Goal: Feedback & Contribution: Contribute content

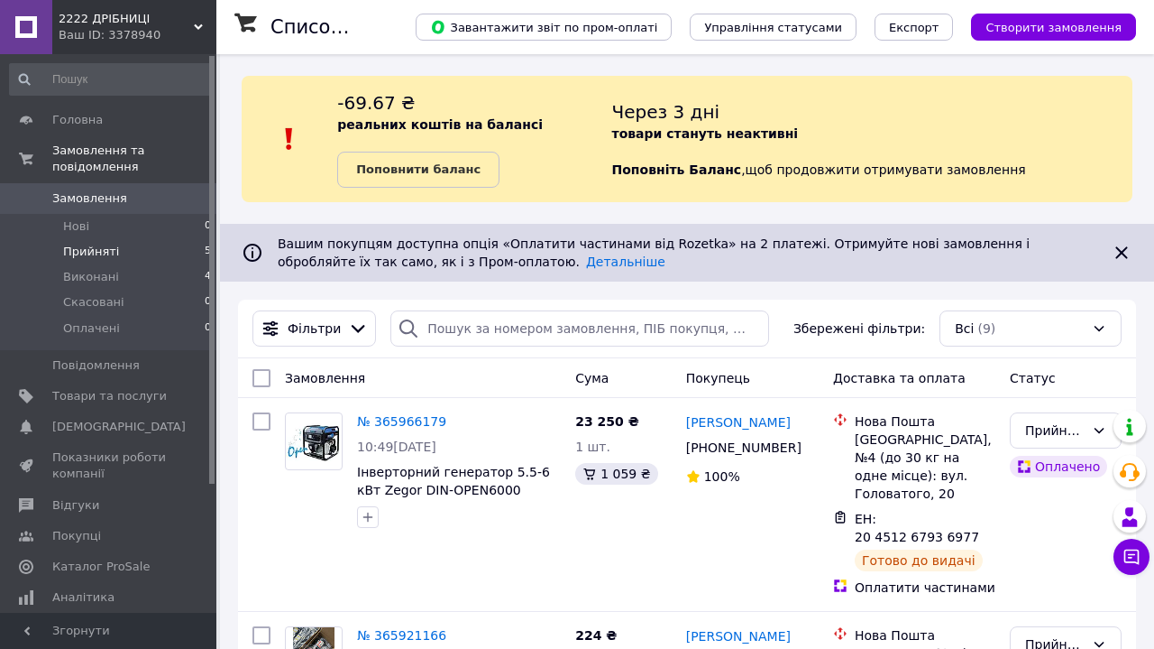
click at [106, 253] on span "Прийняті" at bounding box center [91, 252] width 56 height 16
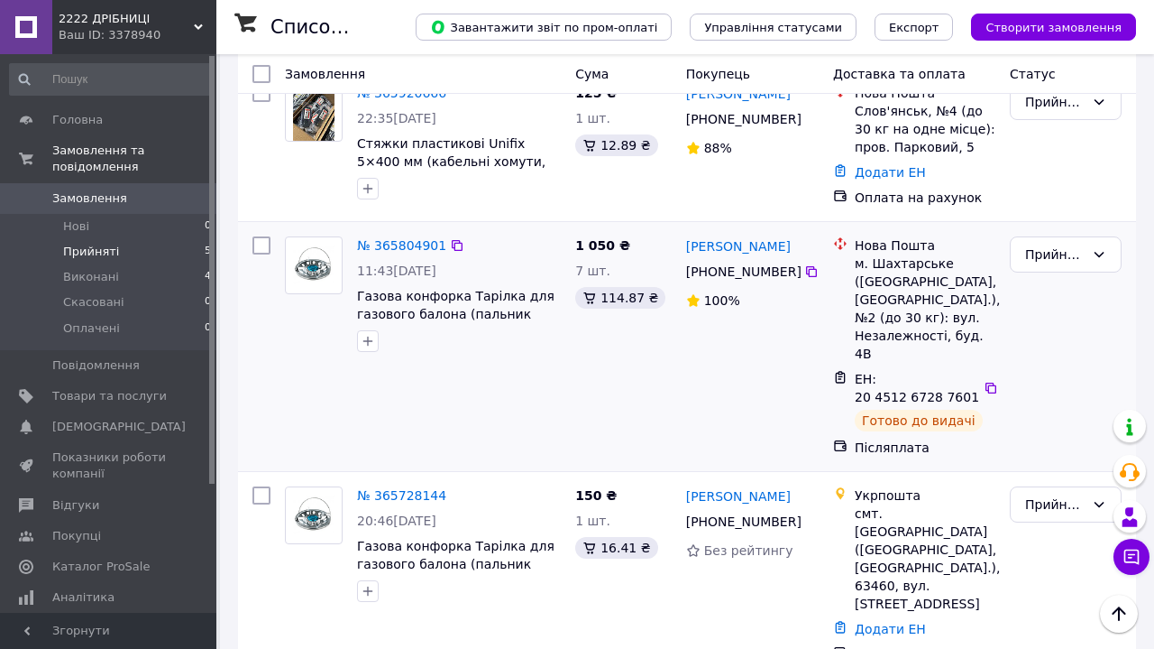
scroll to position [755, 0]
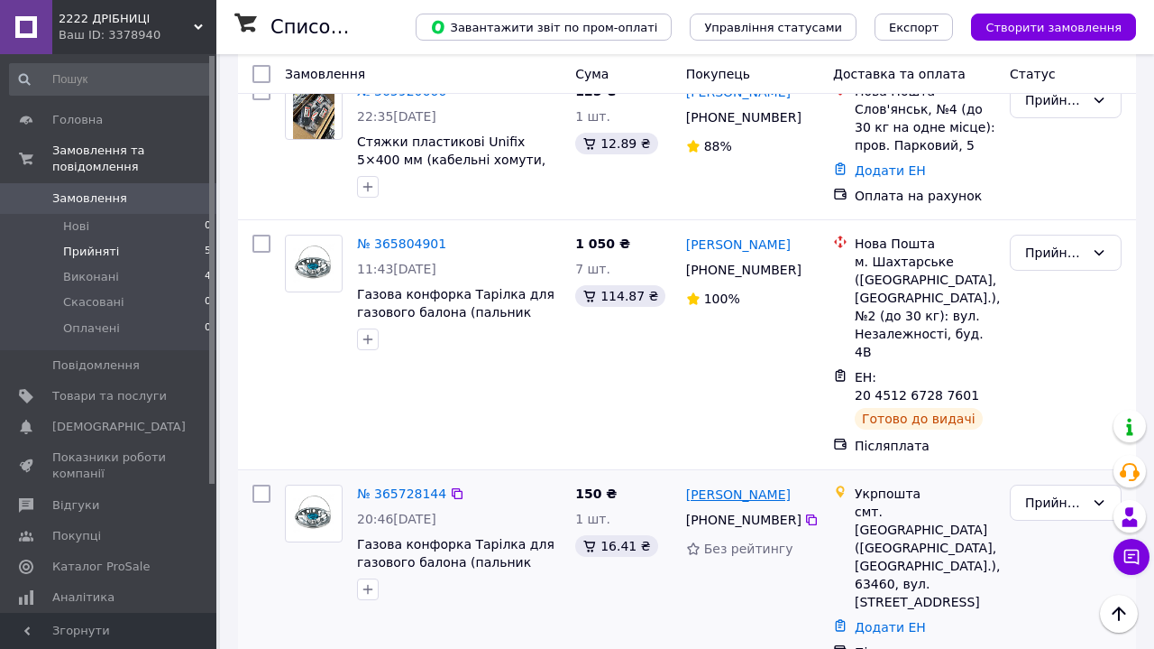
click at [687, 485] on link "[PERSON_NAME]" at bounding box center [738, 494] width 105 height 18
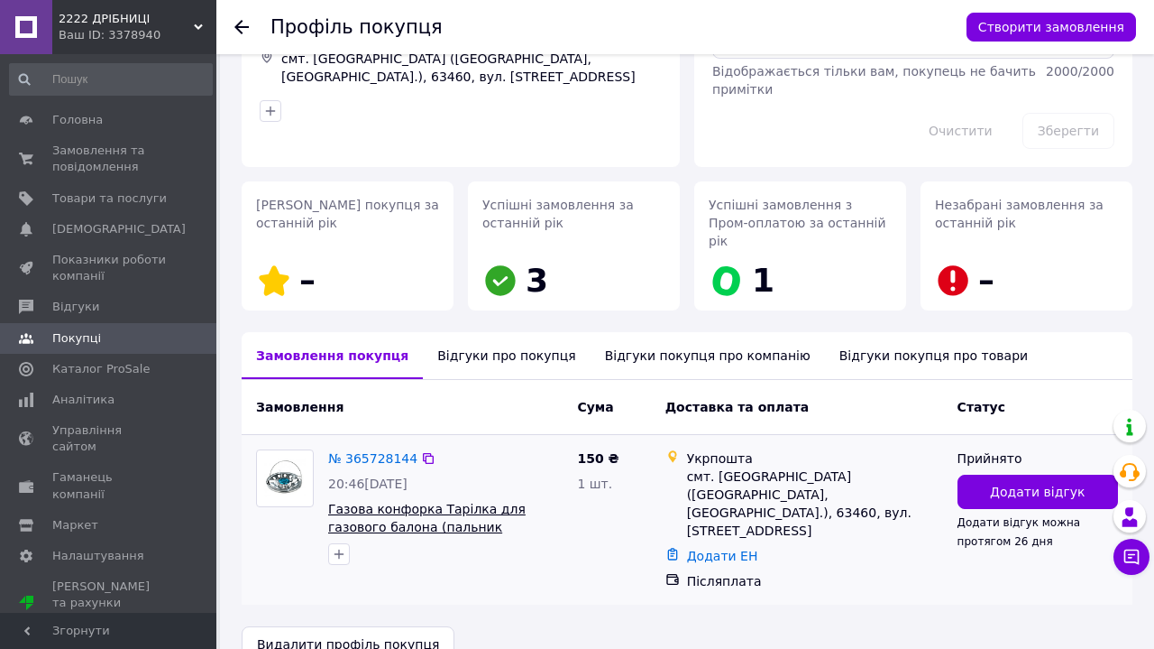
scroll to position [147, 0]
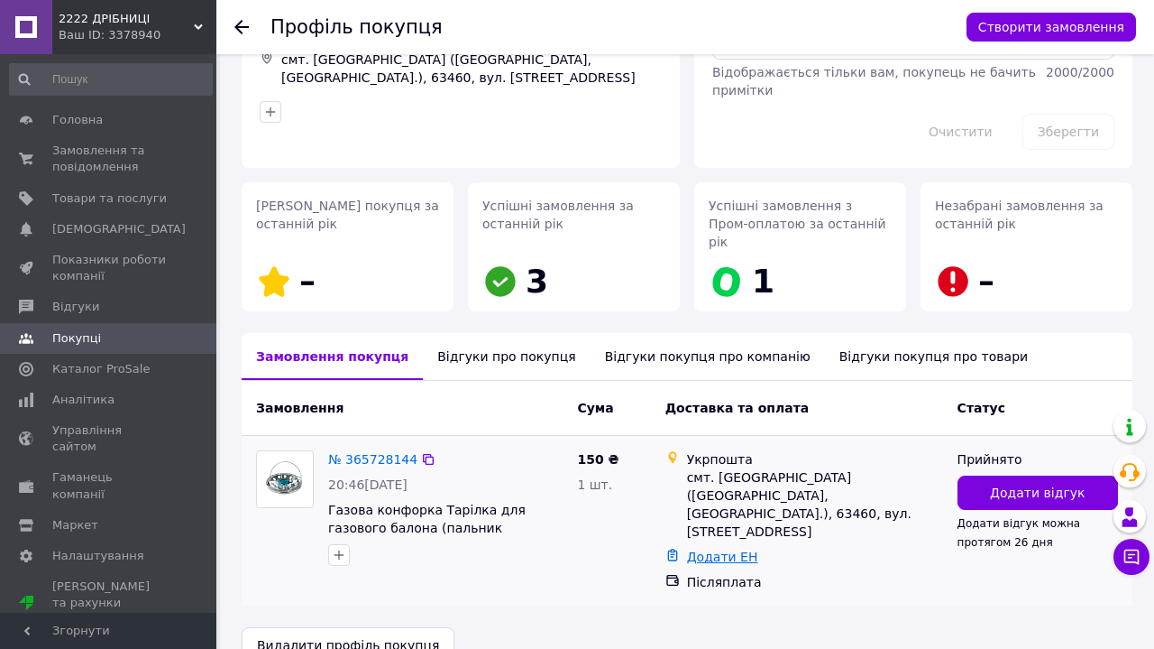
click at [708, 549] on link "Додати ЕН" at bounding box center [722, 556] width 71 height 14
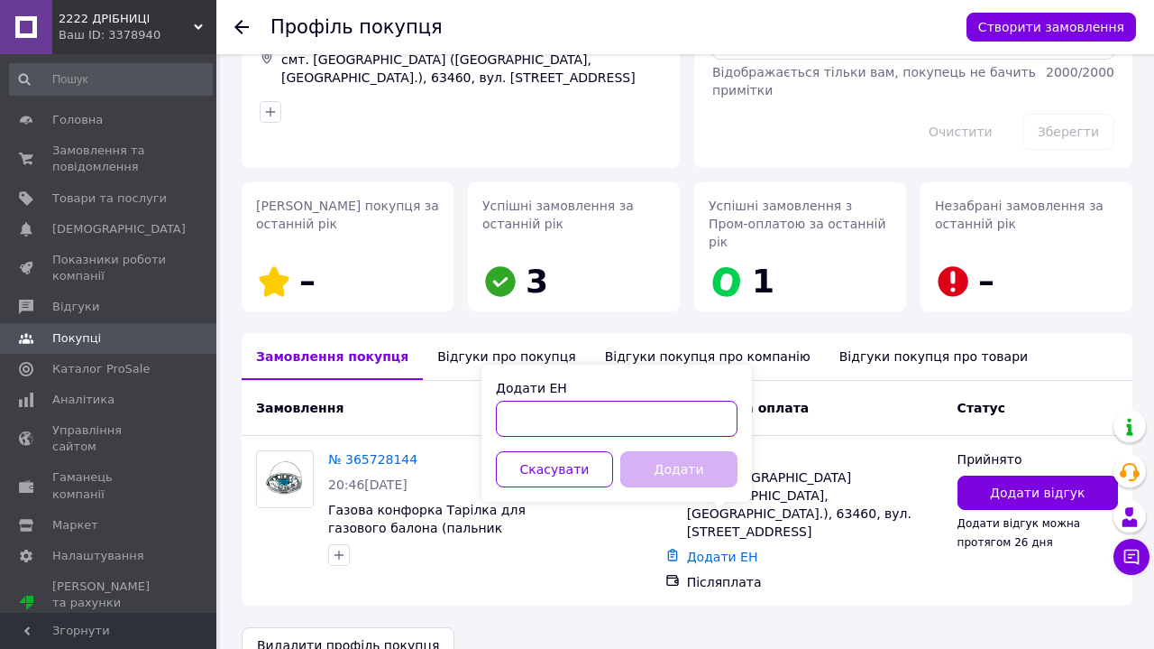
click at [603, 409] on input "Додати ЕН" at bounding box center [617, 418] width 242 height 36
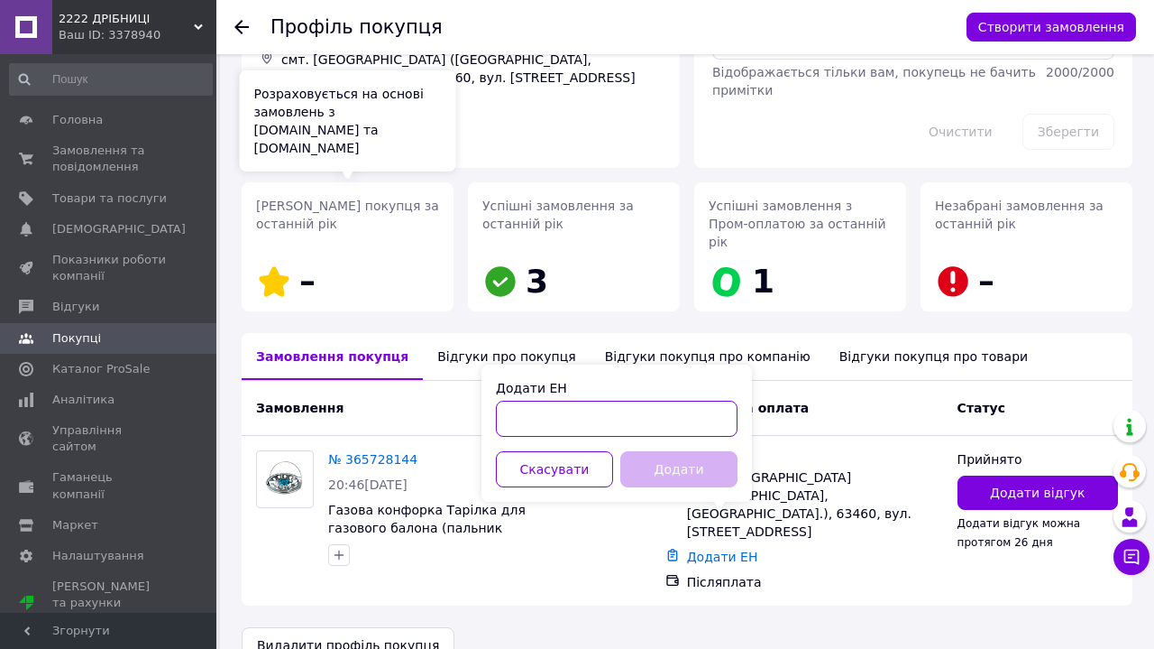
paste input "6766100574009"
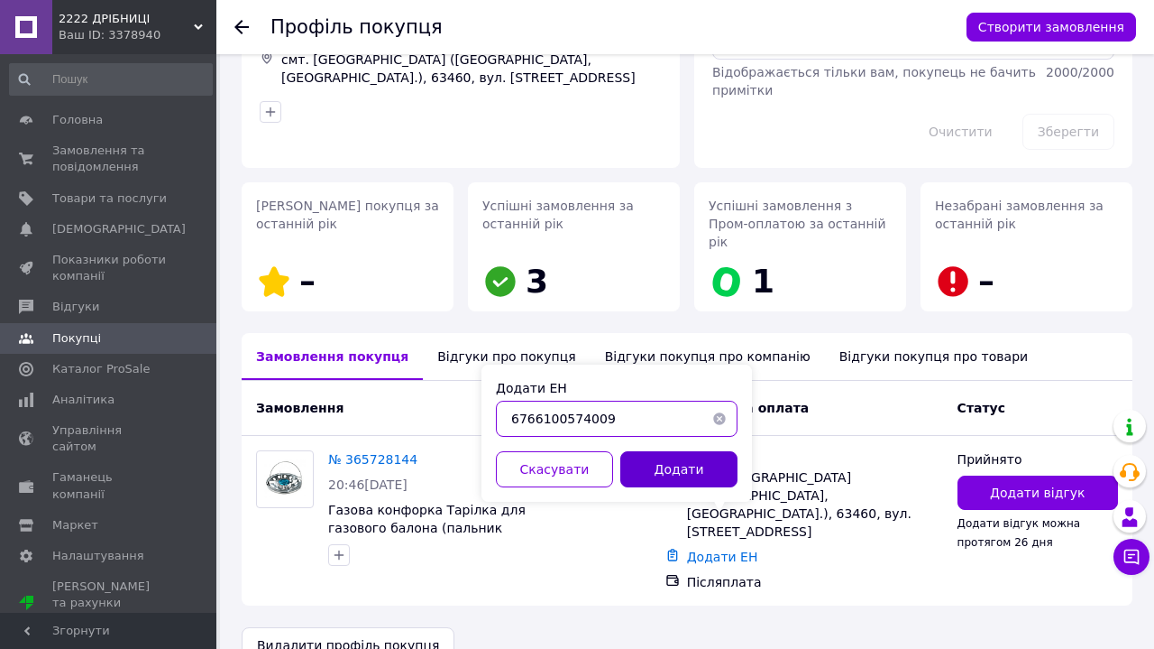
type input "6766100574009"
click at [693, 476] on button "Додати" at bounding box center [679, 469] width 117 height 36
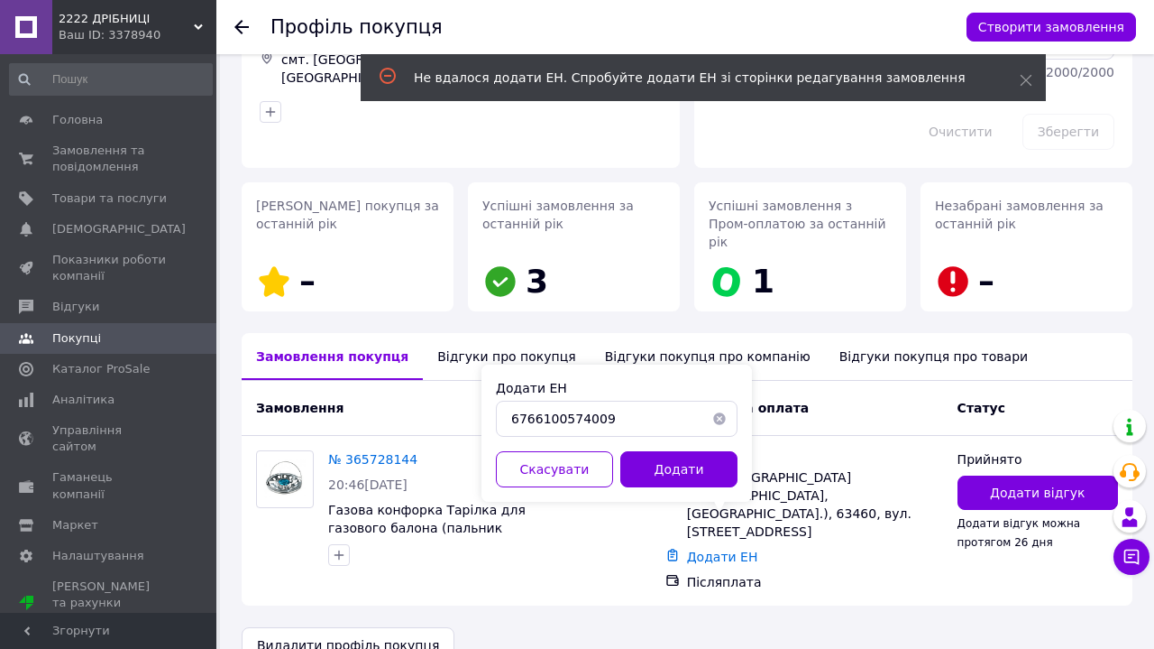
click at [723, 419] on button "button" at bounding box center [720, 418] width 36 height 36
click at [844, 393] on div "Доставка та оплата" at bounding box center [804, 407] width 292 height 32
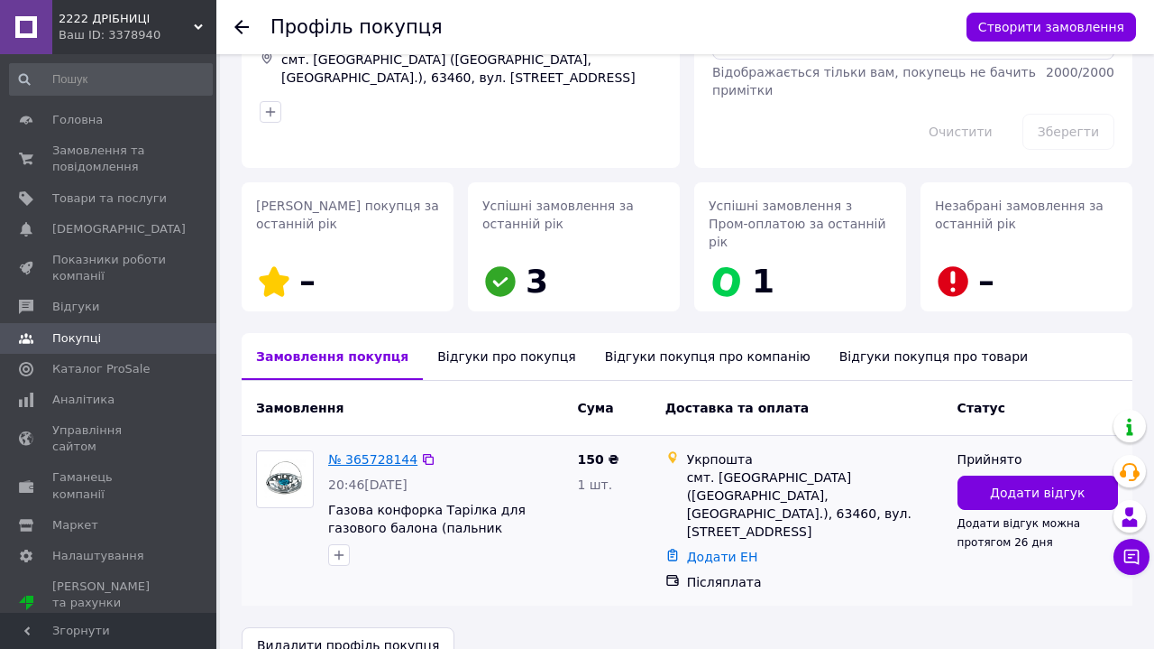
click at [367, 452] on link "№ 365728144" at bounding box center [372, 459] width 89 height 14
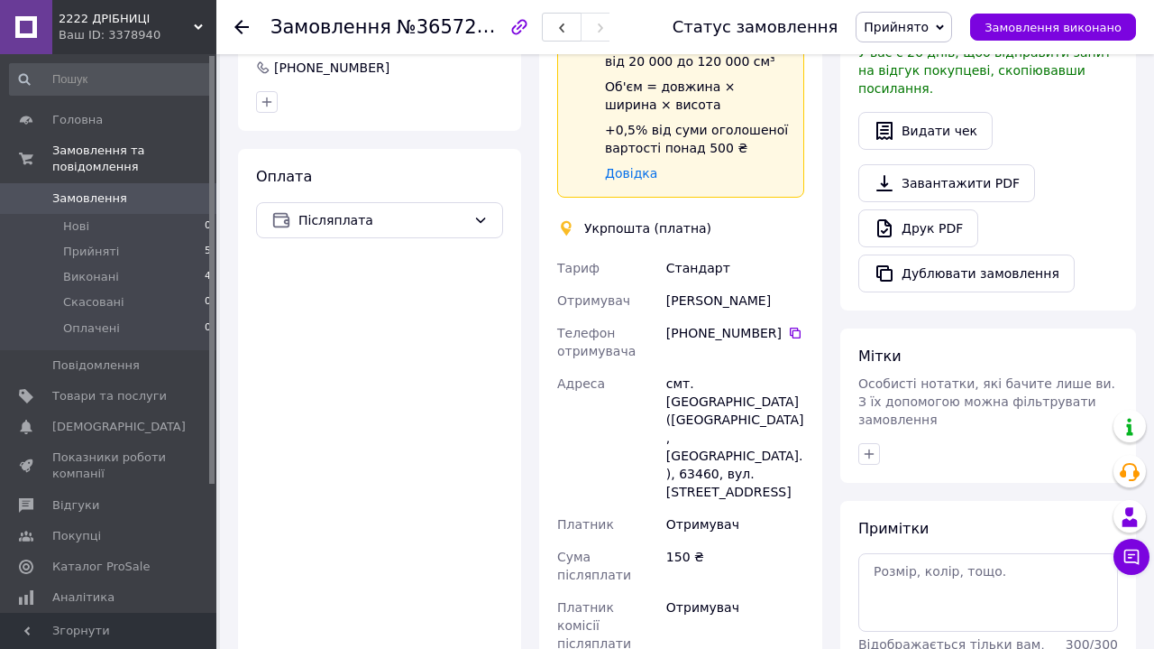
scroll to position [636, 0]
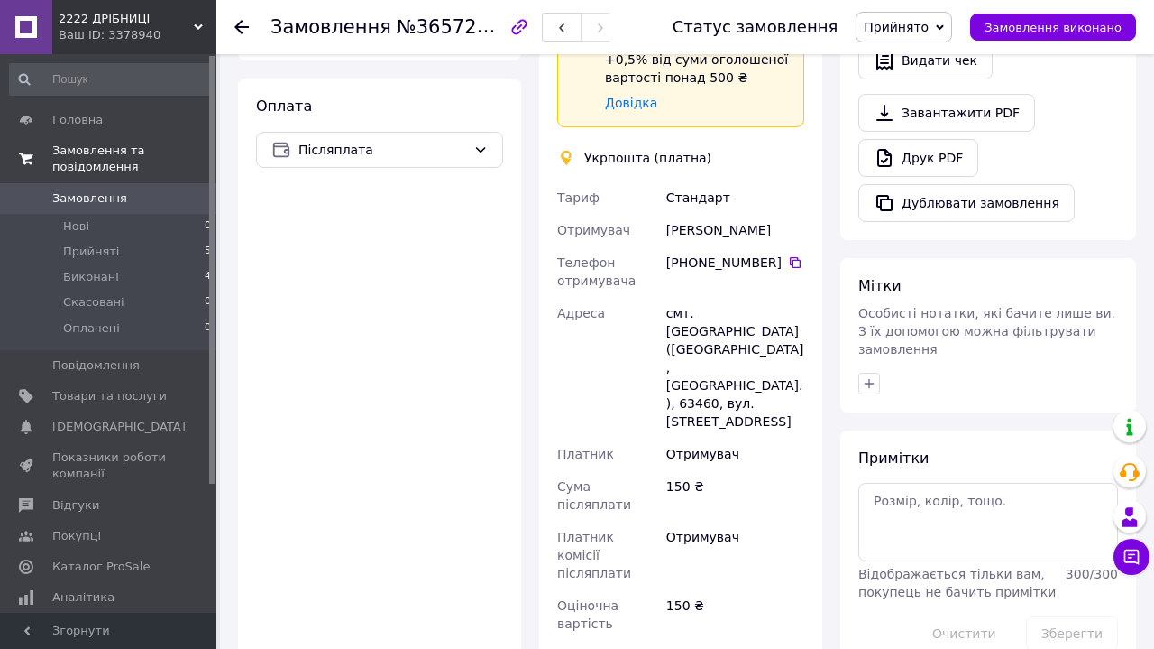
click at [161, 169] on span "Замовлення та повідомлення" at bounding box center [134, 159] width 164 height 32
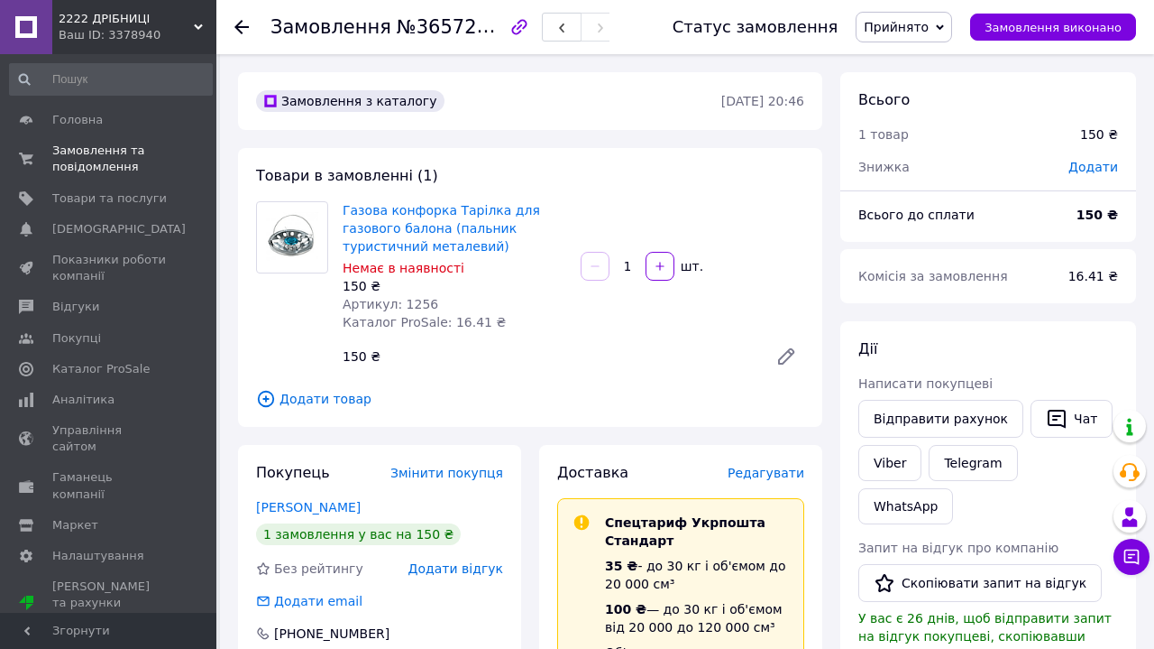
scroll to position [0, 0]
click at [107, 131] on link "Головна" at bounding box center [111, 120] width 222 height 31
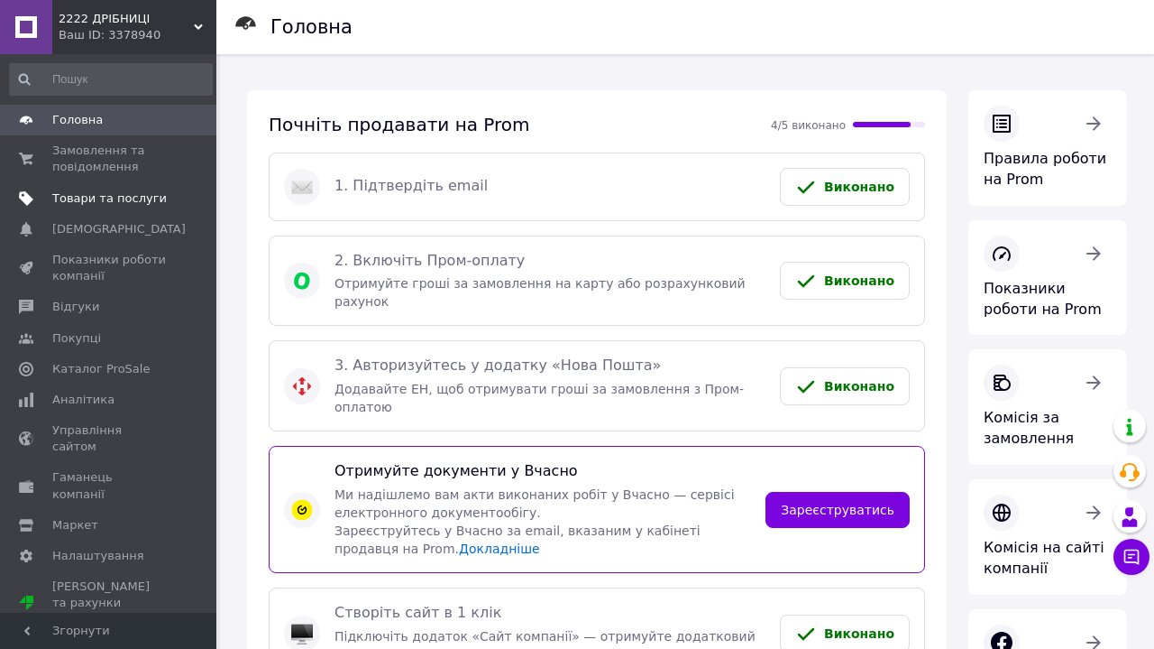
click at [159, 196] on span "Товари та послуги" at bounding box center [109, 198] width 115 height 16
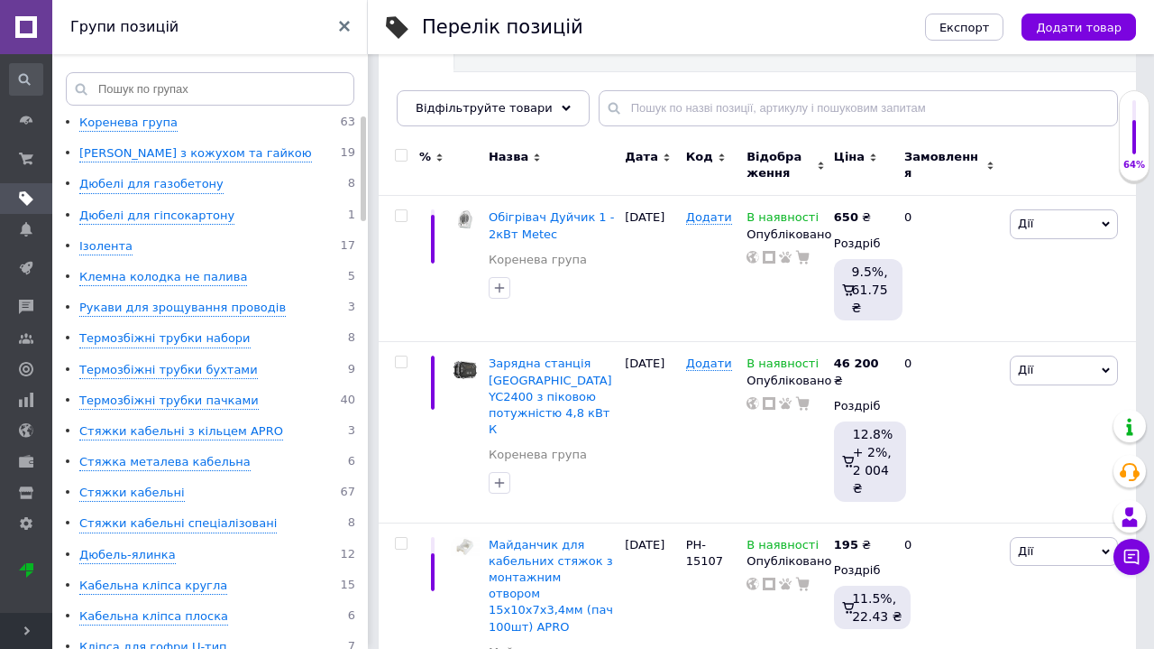
scroll to position [169, 0]
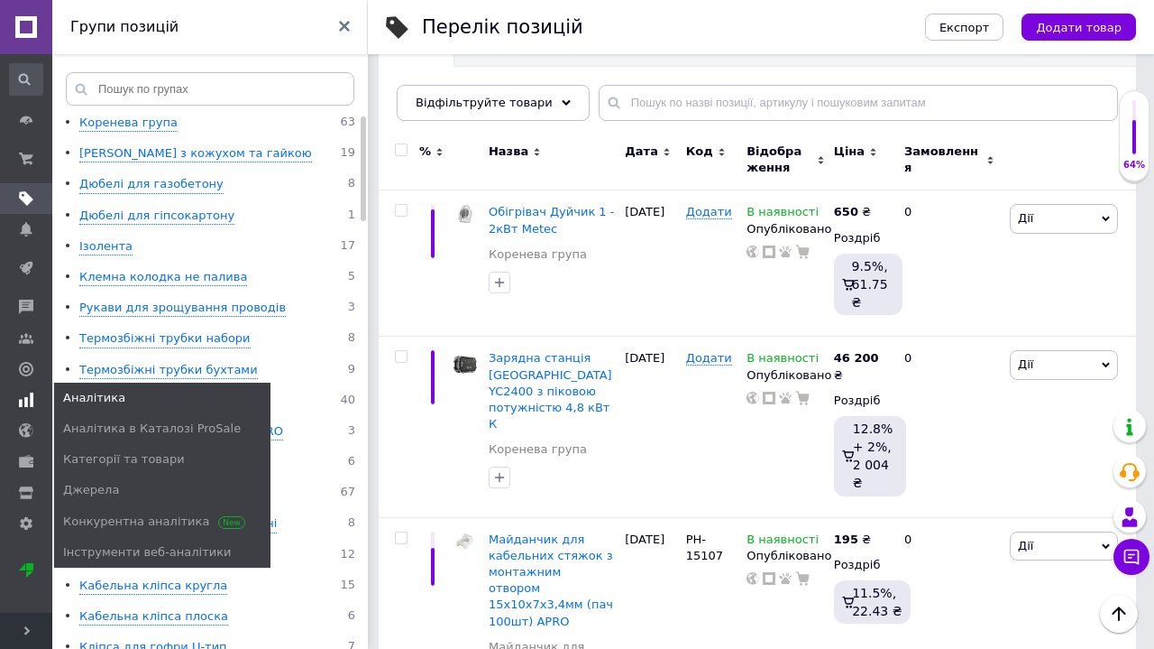
click at [33, 393] on span at bounding box center [26, 399] width 52 height 16
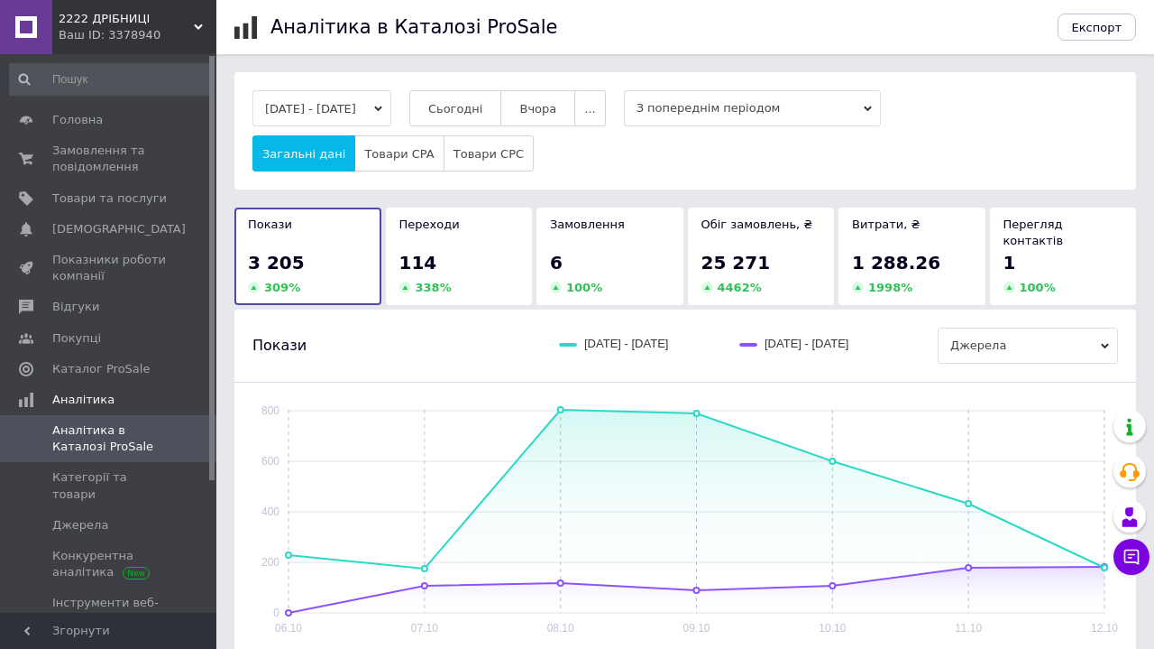
click at [391, 111] on button "06.10.2025 - 12.10.2025" at bounding box center [322, 108] width 139 height 36
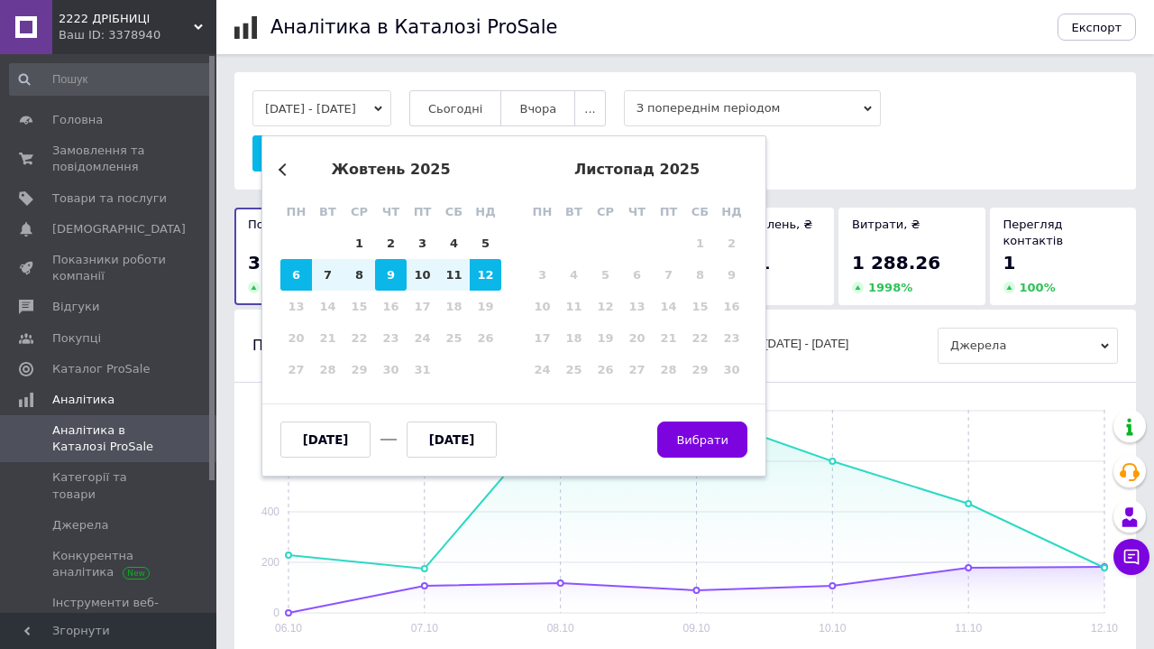
click at [390, 276] on div "9" at bounding box center [391, 275] width 32 height 32
type input "09.10.2025"
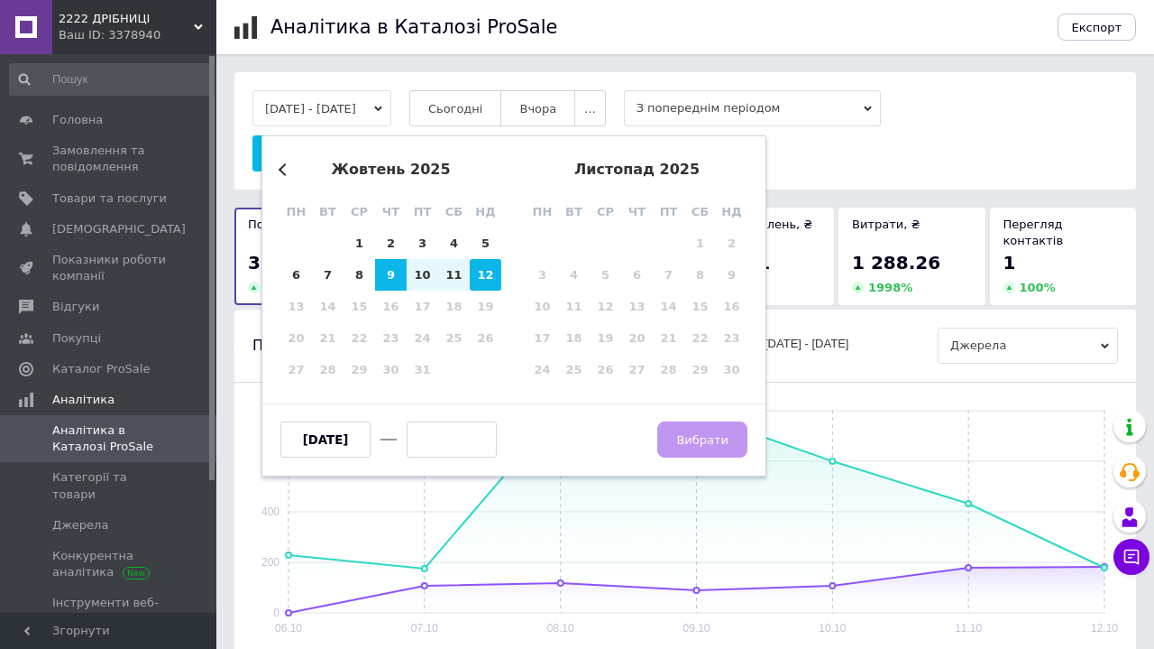
click at [492, 266] on div "12" at bounding box center [486, 275] width 32 height 32
type input "[DATE]"
click at [730, 442] on button "Вибрати" at bounding box center [703, 439] width 90 height 36
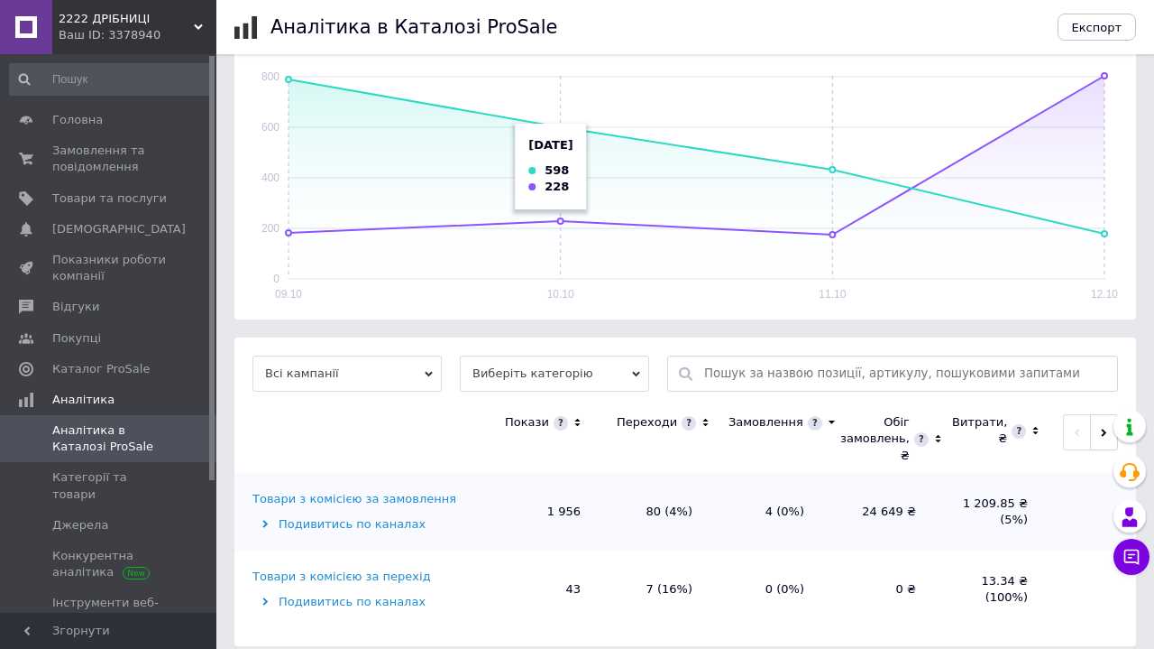
scroll to position [331, 0]
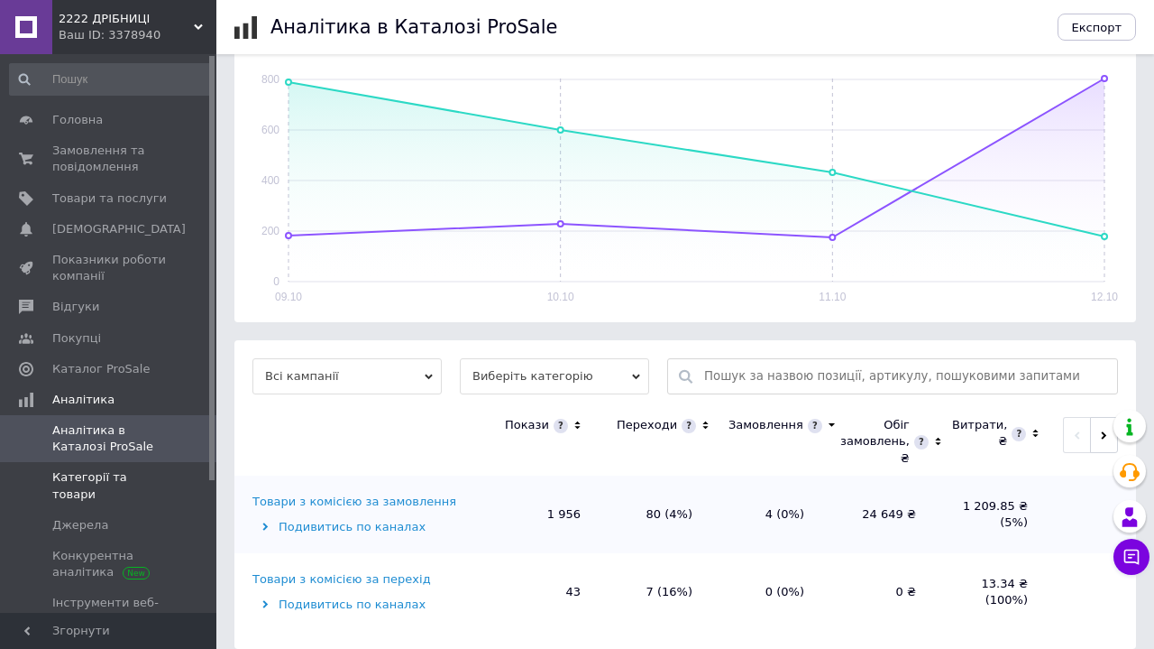
click at [108, 473] on span "Категорії та товари" at bounding box center [109, 485] width 115 height 32
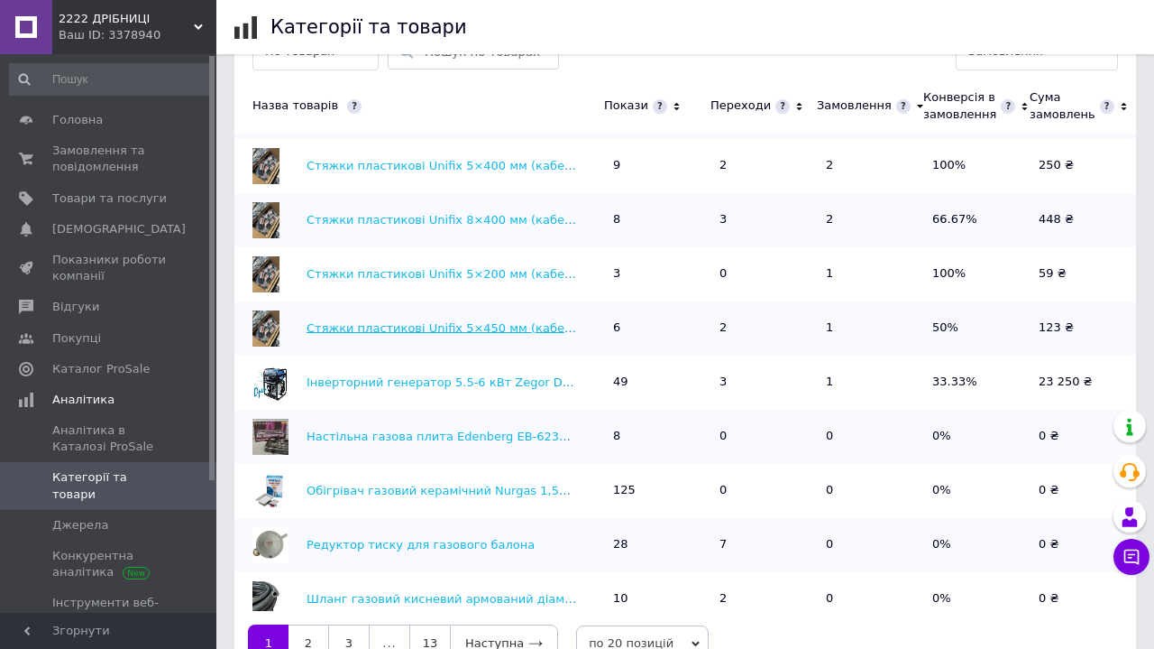
scroll to position [50, 0]
click at [121, 120] on span "Головна" at bounding box center [109, 120] width 115 height 16
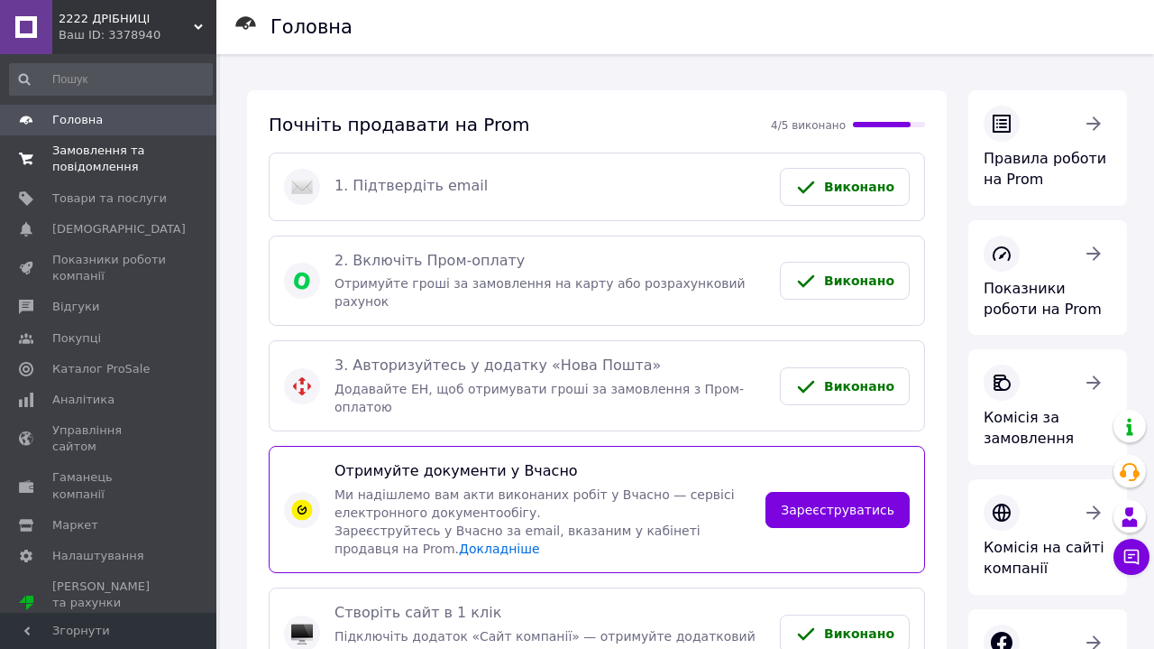
click at [173, 151] on span "0 0" at bounding box center [192, 159] width 50 height 32
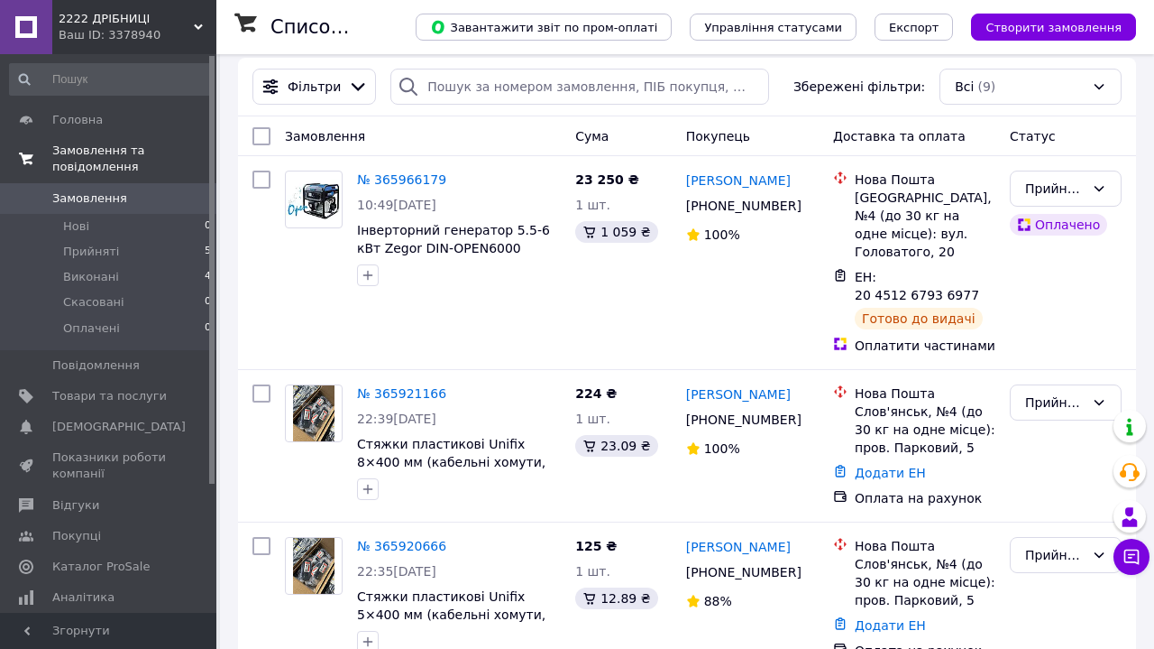
scroll to position [243, 0]
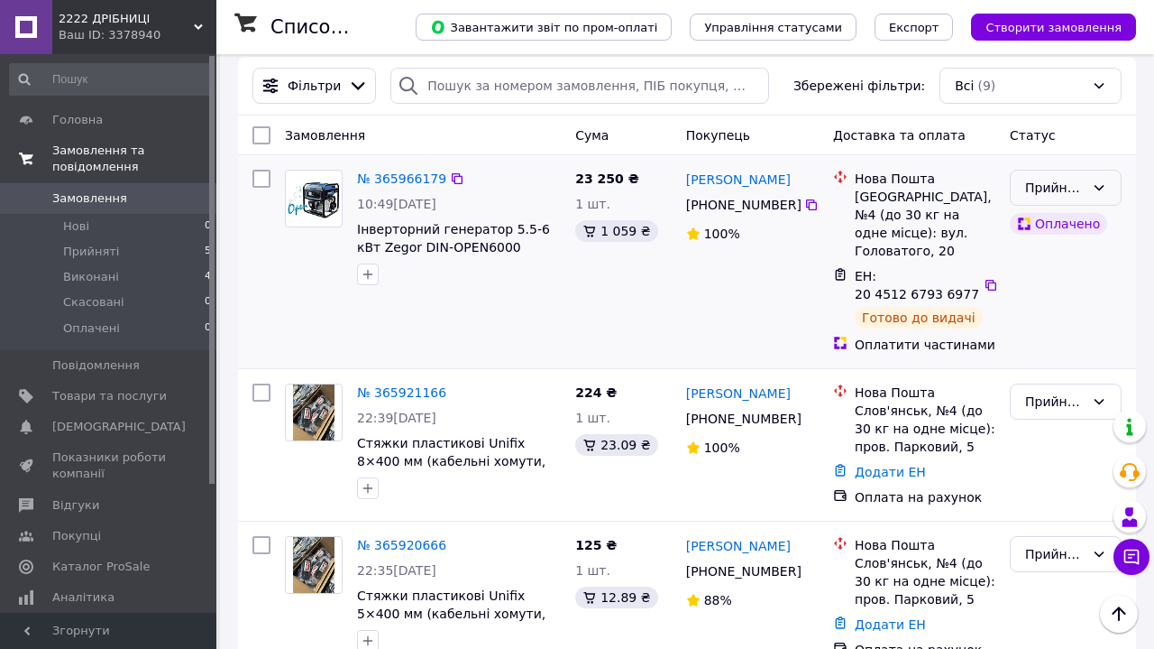
click at [1052, 192] on div "Прийнято" at bounding box center [1056, 188] width 60 height 20
click at [1058, 230] on li "Виконано" at bounding box center [1066, 226] width 110 height 32
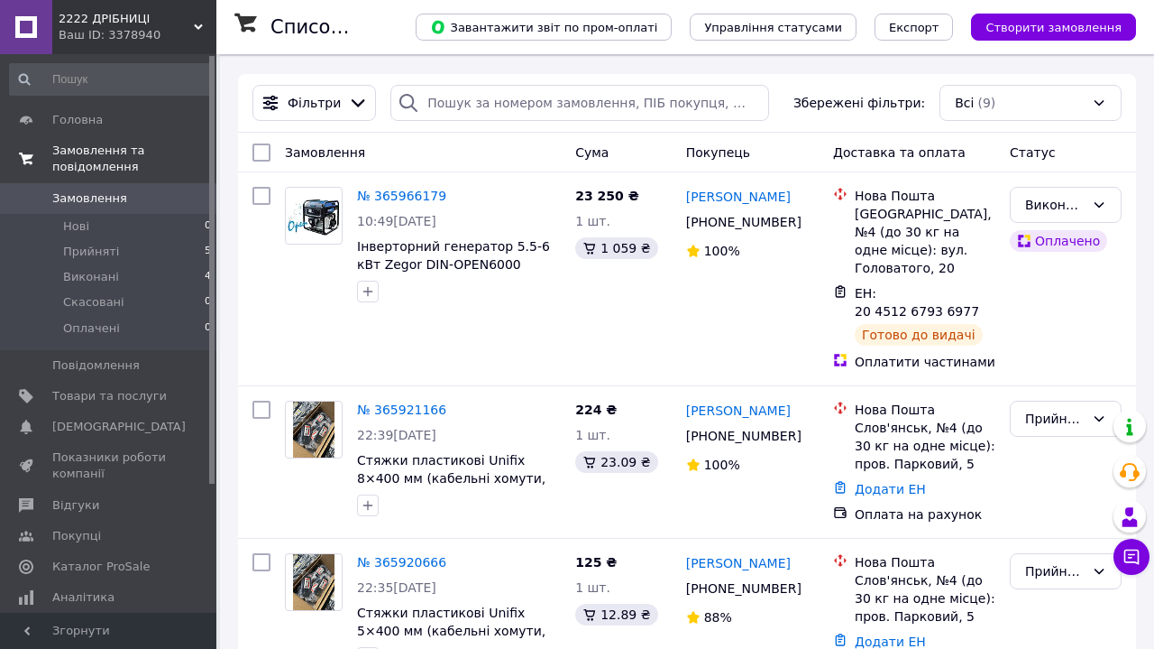
scroll to position [227, 0]
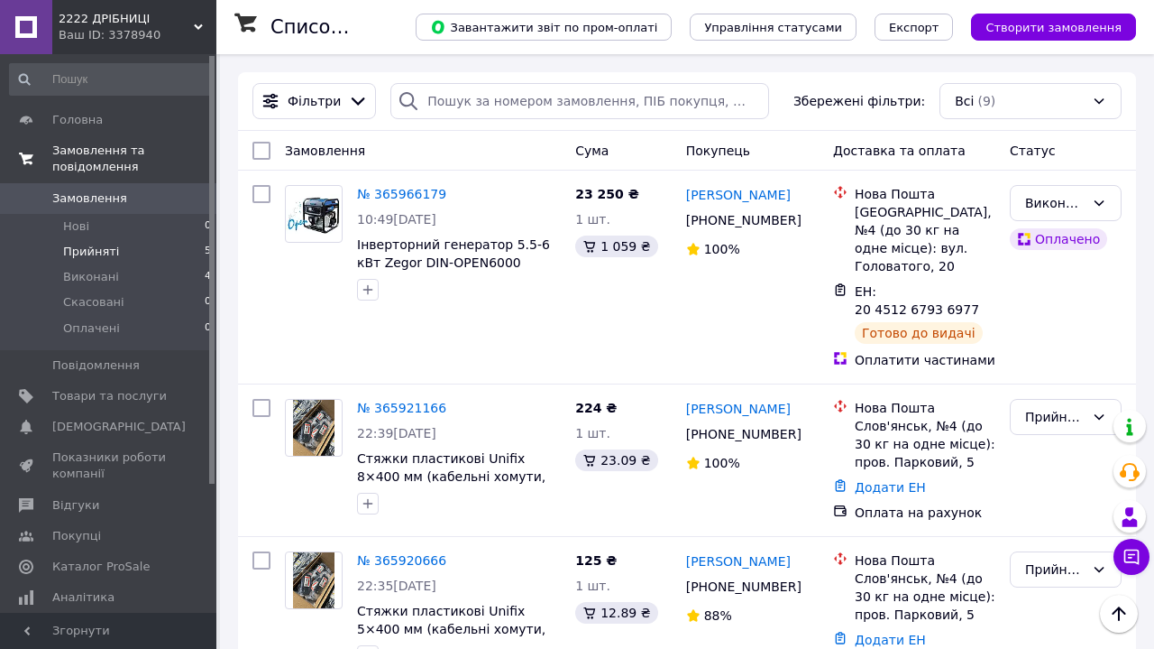
click at [117, 244] on li "Прийняті 5" at bounding box center [111, 251] width 222 height 25
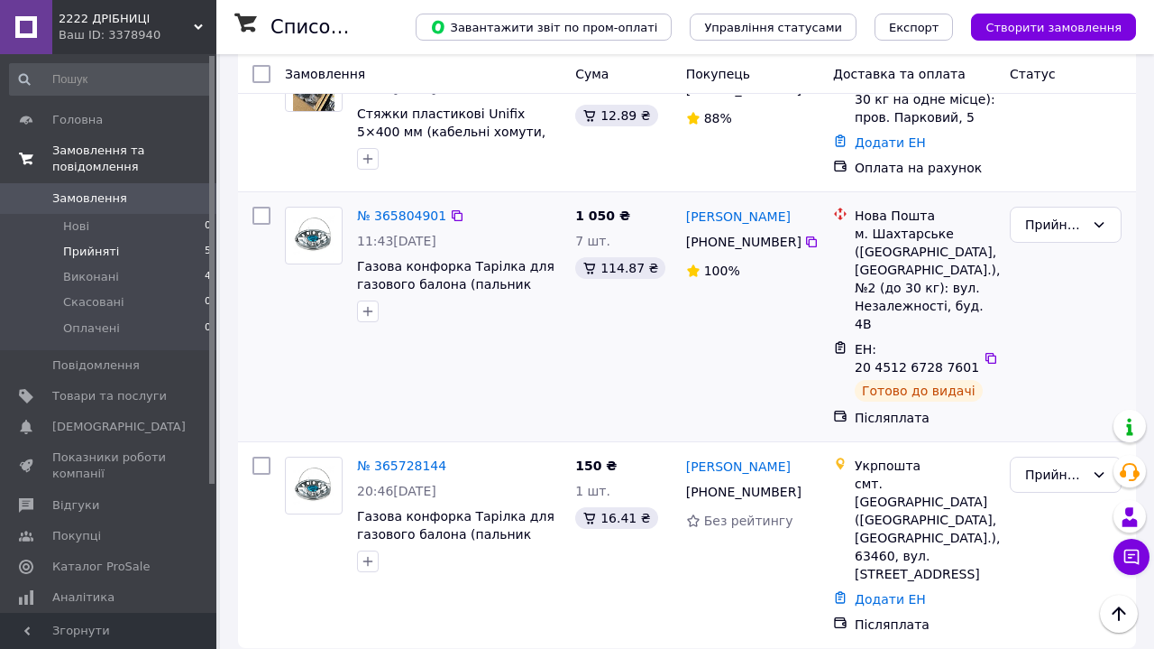
scroll to position [568, 0]
click at [136, 161] on span "Замовлення та повідомлення" at bounding box center [134, 159] width 164 height 32
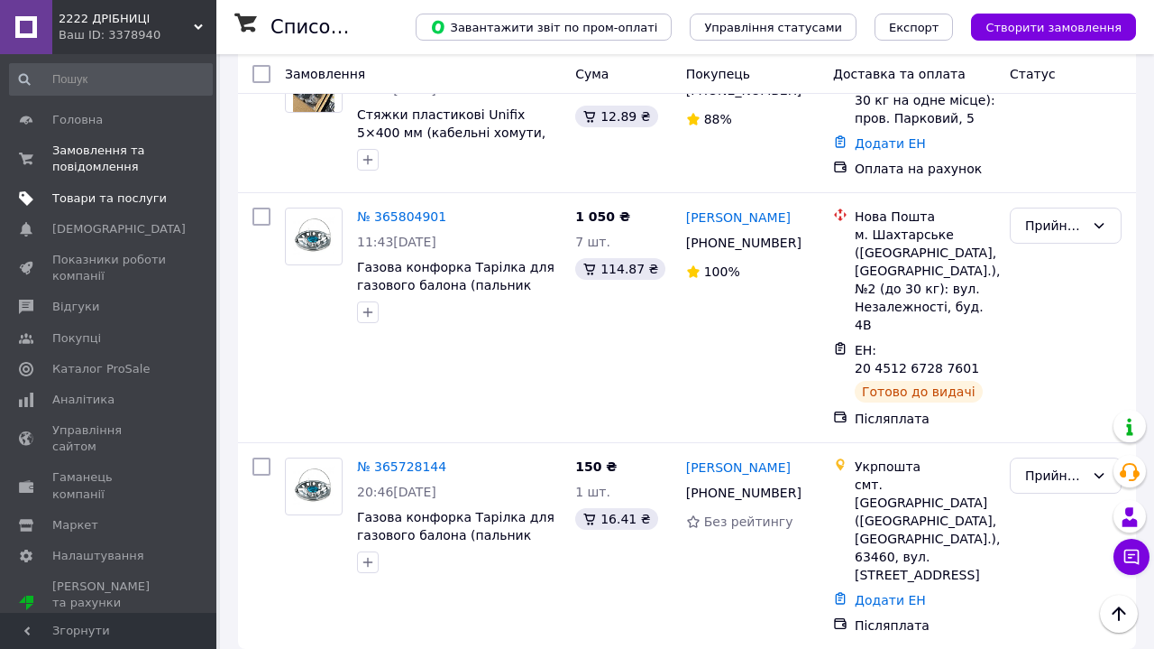
click at [119, 197] on span "Товари та послуги" at bounding box center [109, 198] width 115 height 16
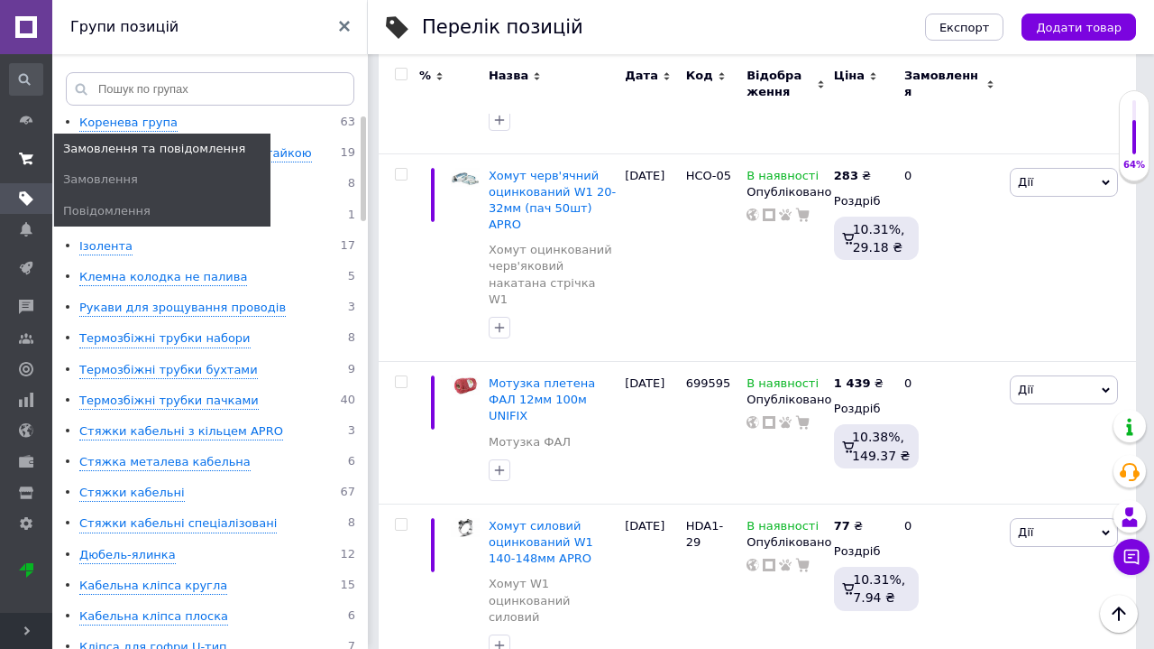
click at [33, 155] on span at bounding box center [26, 159] width 52 height 32
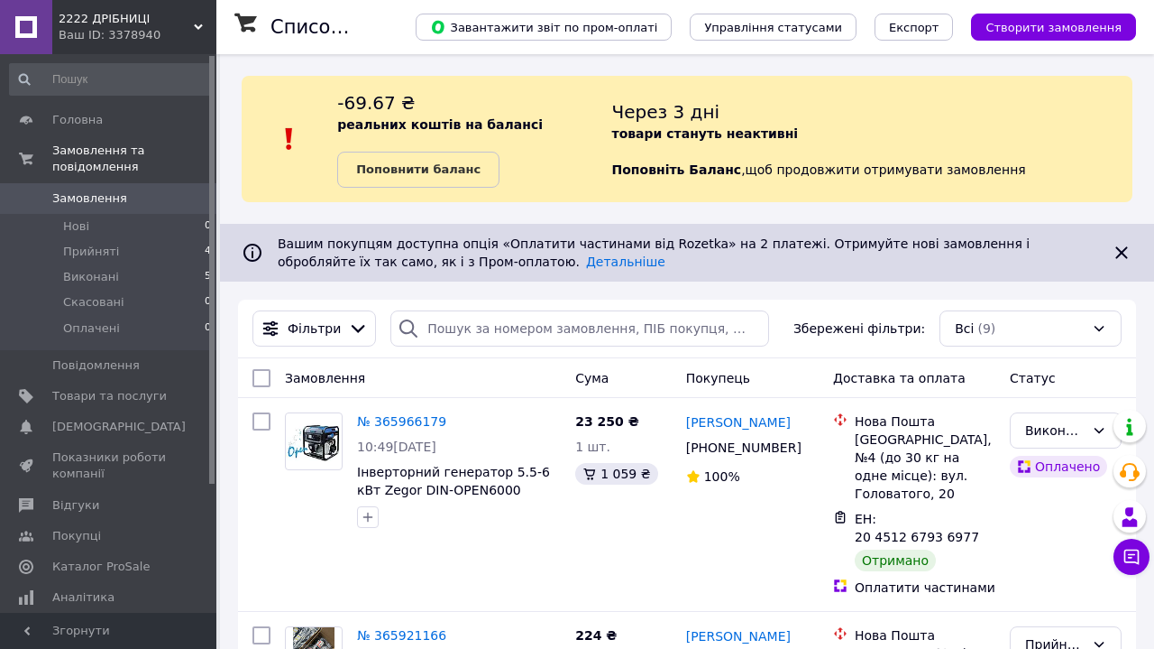
click at [20, 23] on link at bounding box center [26, 27] width 52 height 54
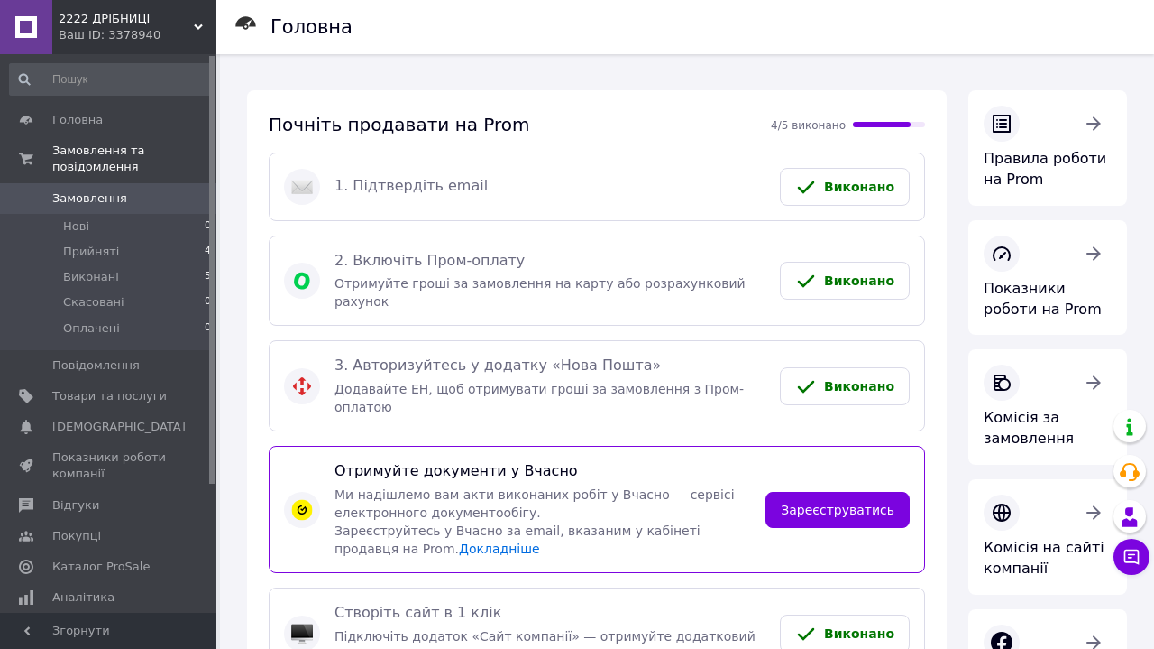
click at [199, 36] on div "Ваш ID: 3378940" at bounding box center [138, 35] width 158 height 16
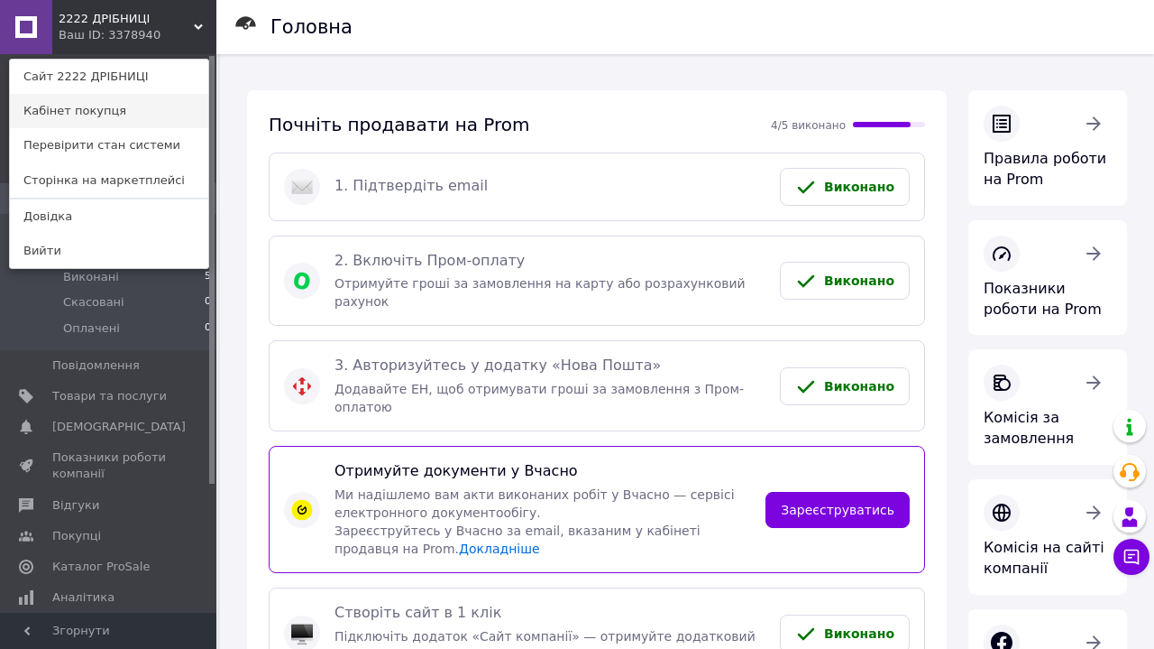
click at [150, 110] on link "Кабінет покупця" at bounding box center [109, 111] width 198 height 34
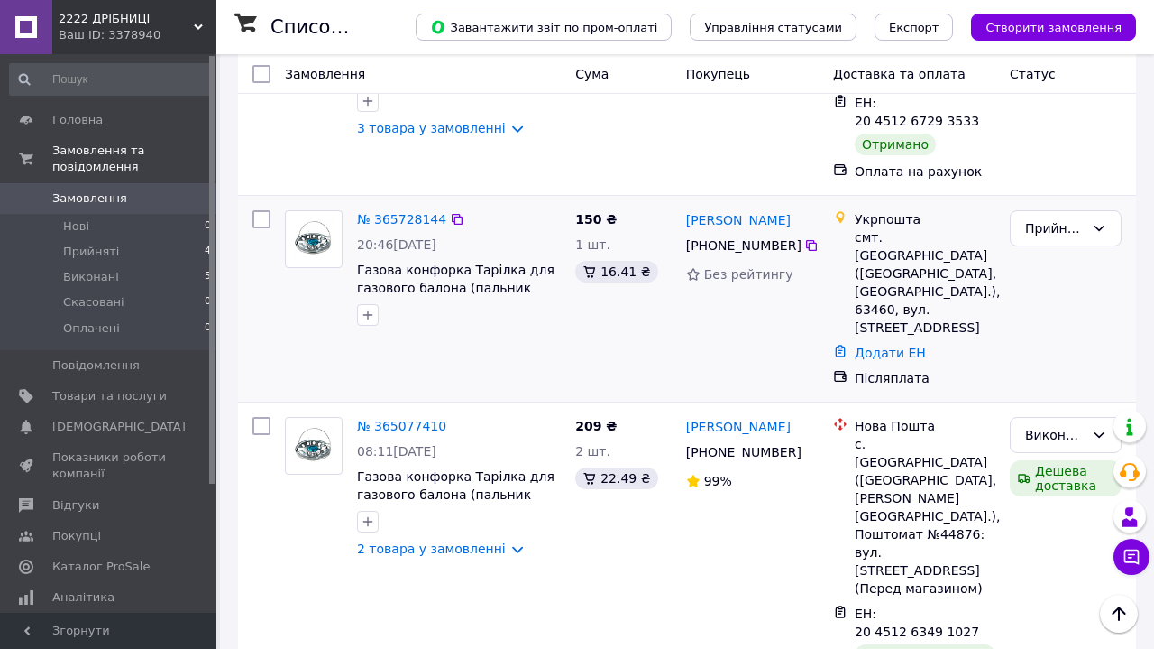
scroll to position [1186, 0]
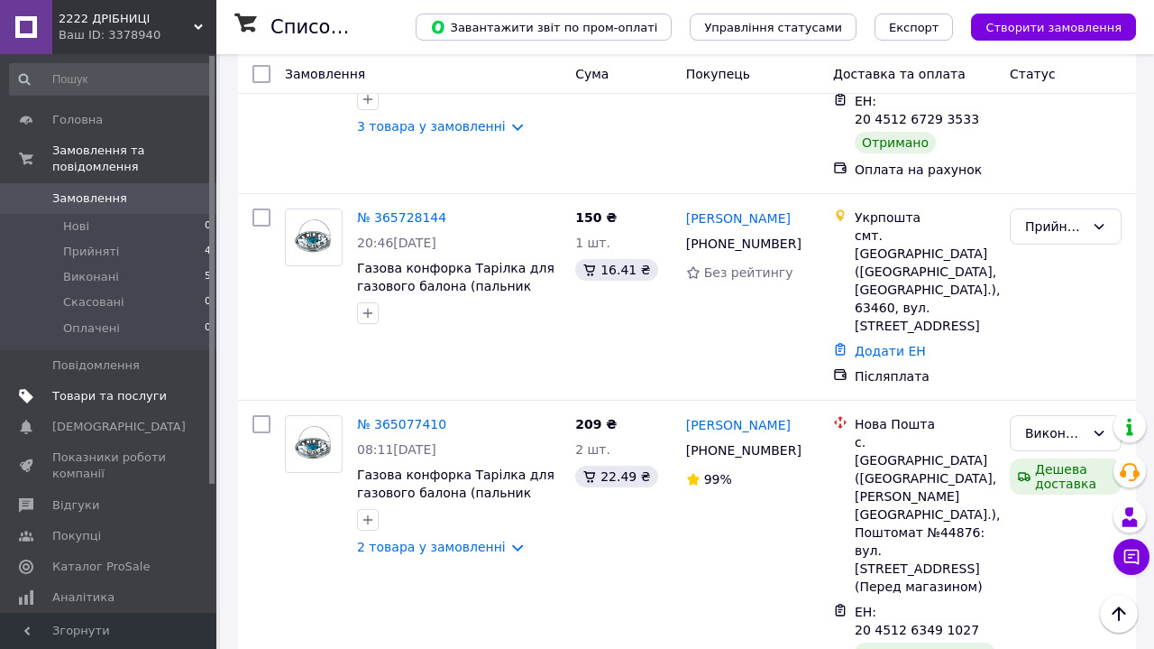
click at [133, 397] on span "Товари та послуги" at bounding box center [109, 396] width 115 height 16
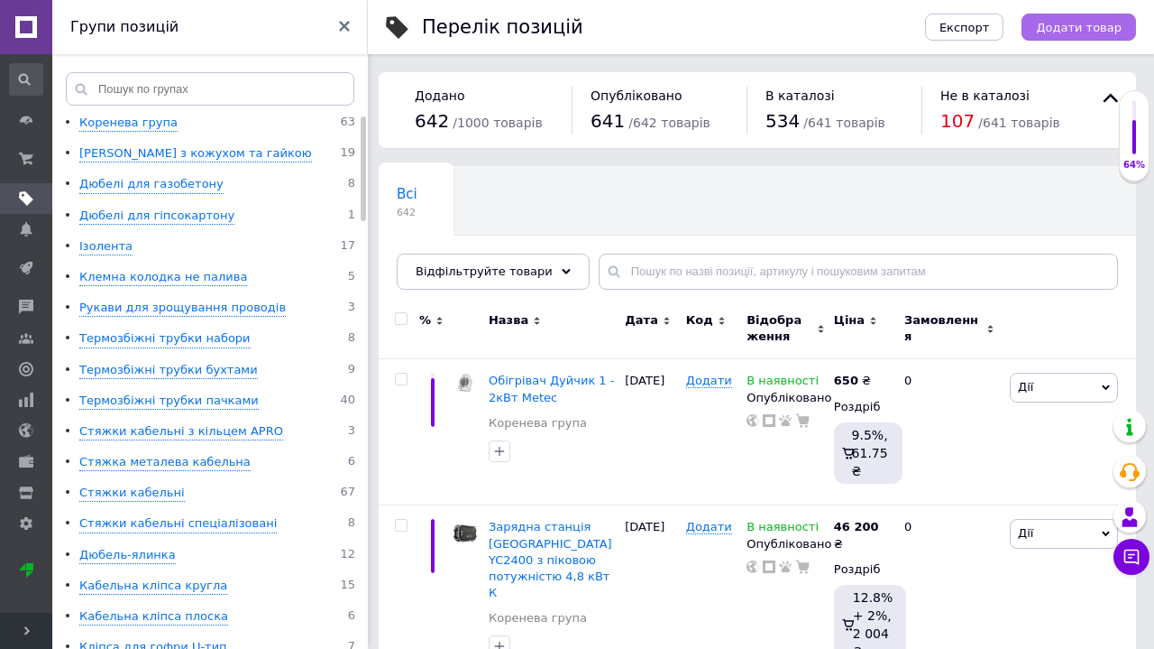
click at [1067, 35] on button "Додати товар" at bounding box center [1079, 27] width 115 height 27
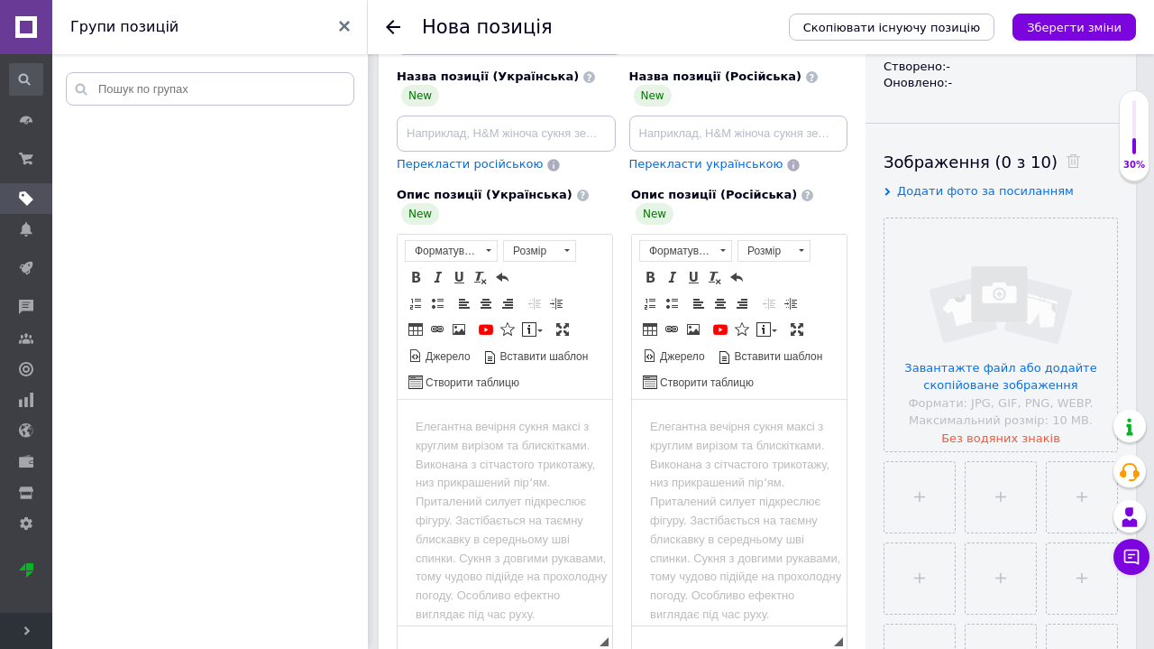
scroll to position [239, 0]
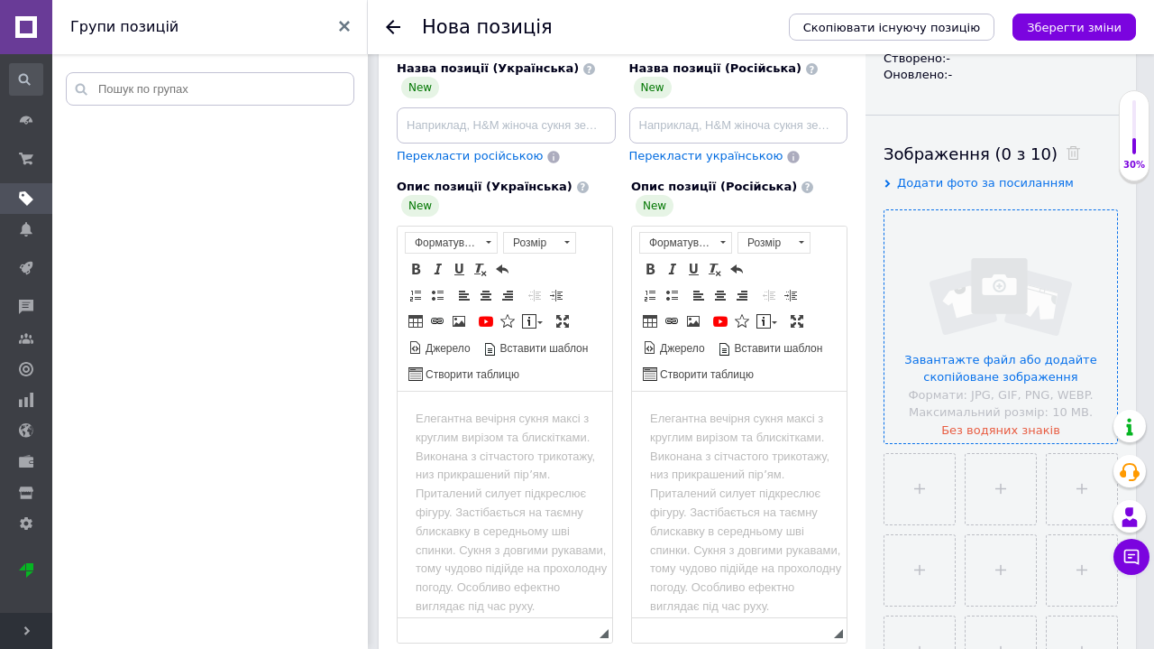
click at [989, 363] on input "file" at bounding box center [1001, 326] width 233 height 233
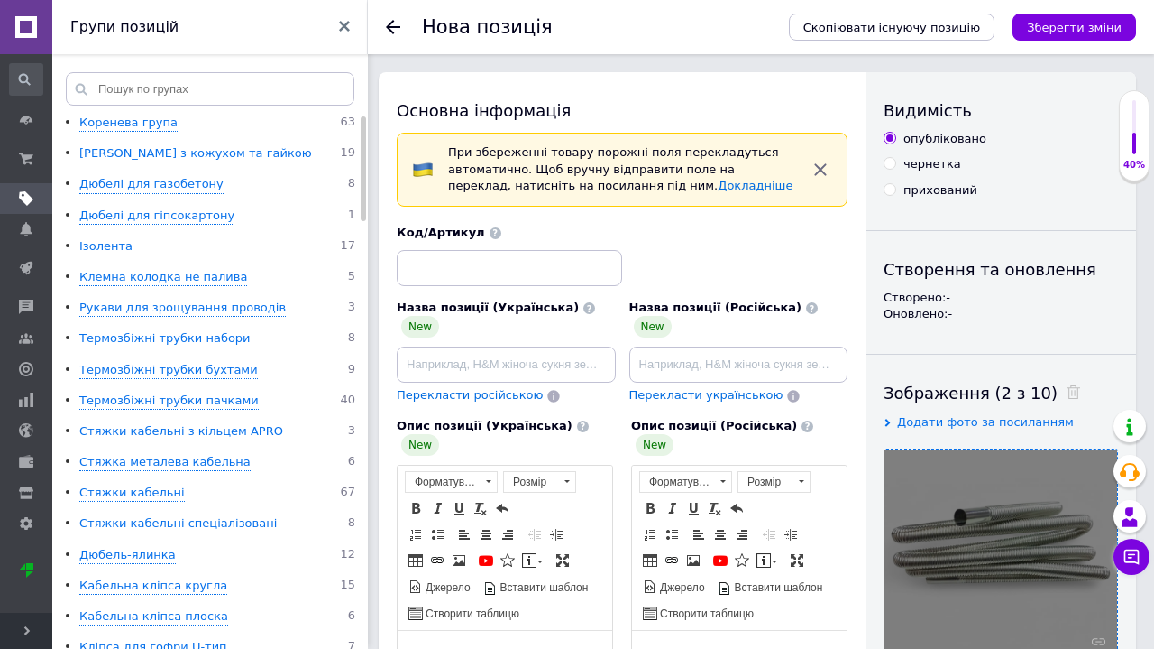
scroll to position [0, 0]
click at [473, 370] on input at bounding box center [506, 364] width 219 height 36
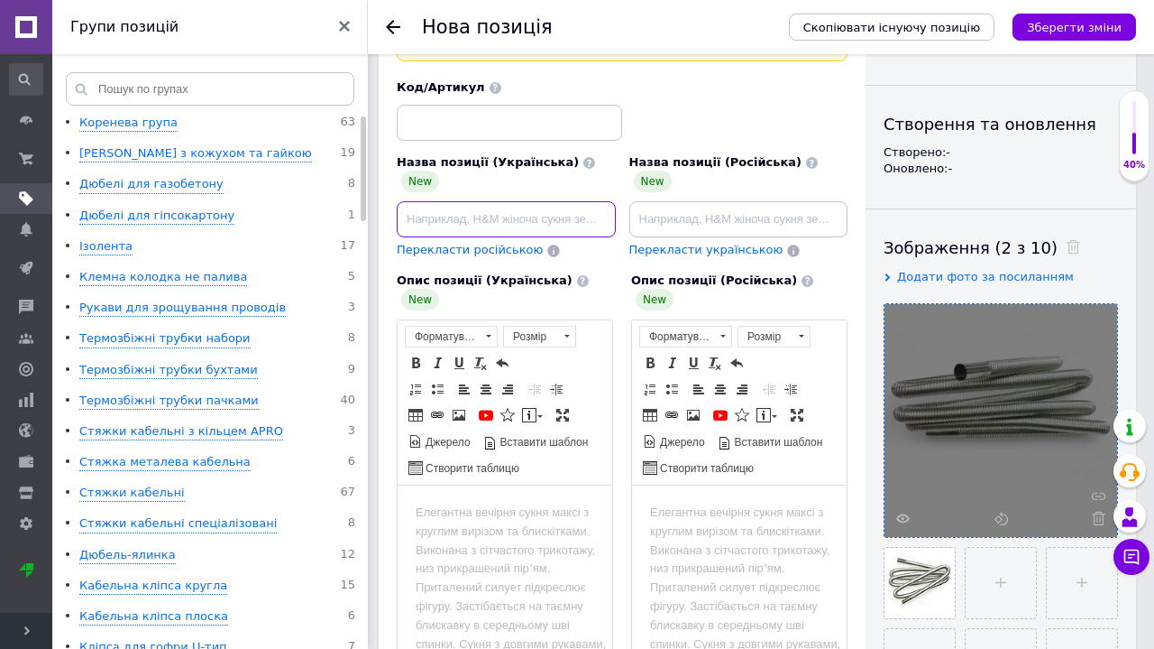
scroll to position [163, 0]
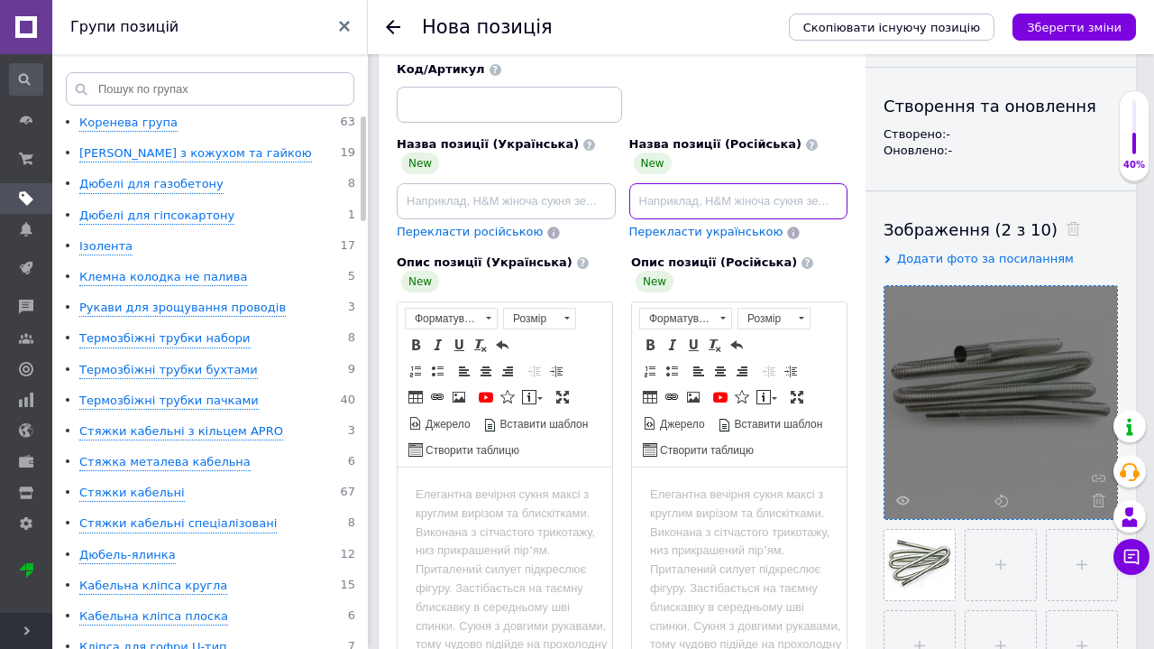
click at [671, 183] on input at bounding box center [739, 201] width 219 height 36
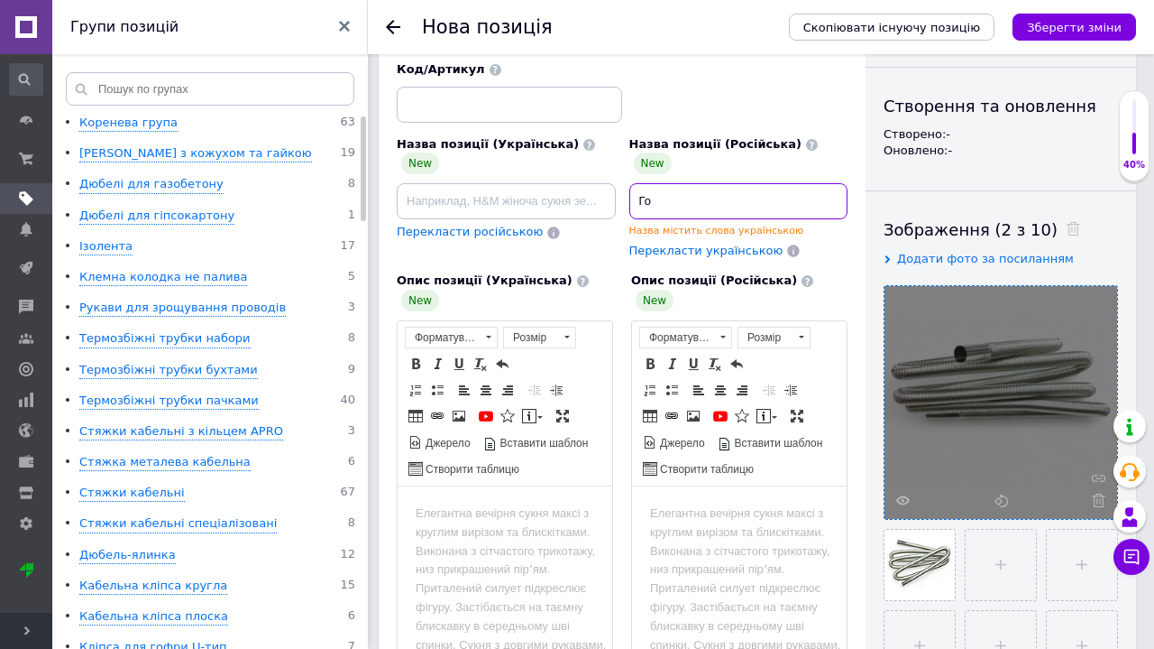
type input "Г"
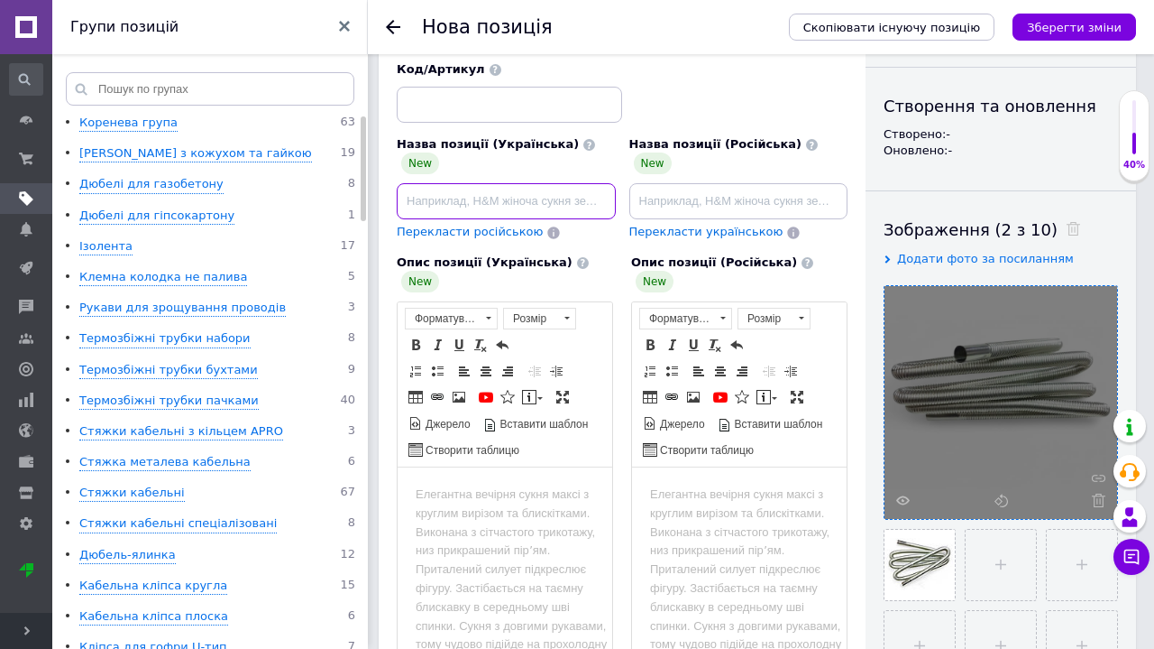
click at [439, 206] on input at bounding box center [506, 201] width 219 height 36
click at [669, 198] on input at bounding box center [739, 201] width 219 height 36
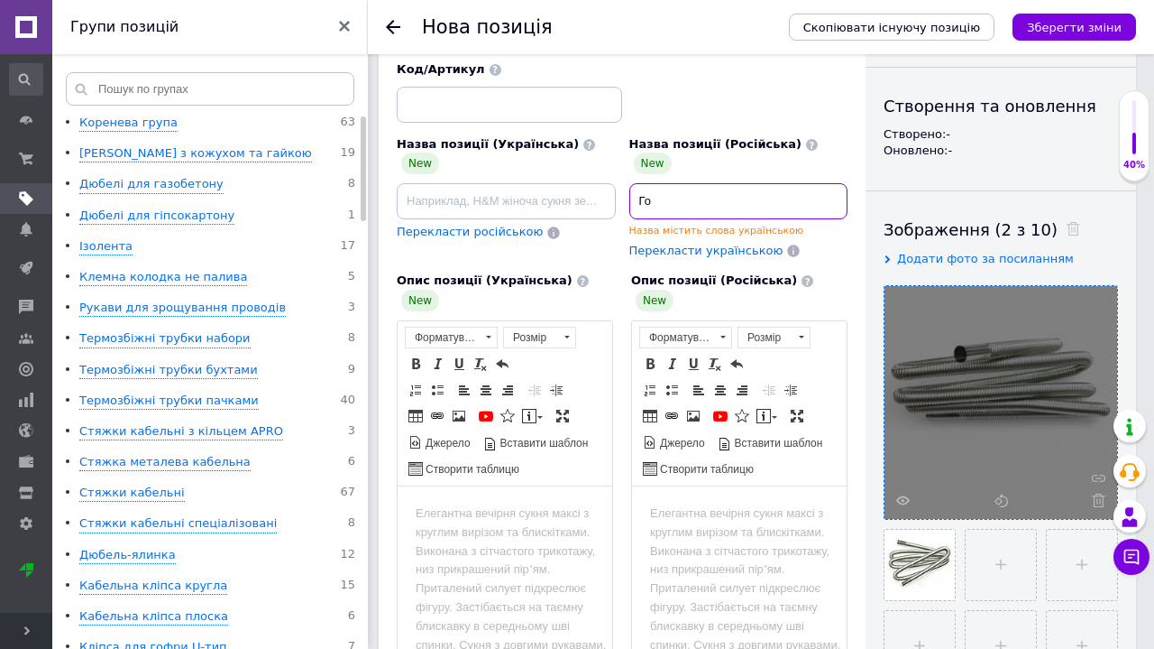
type input "Г"
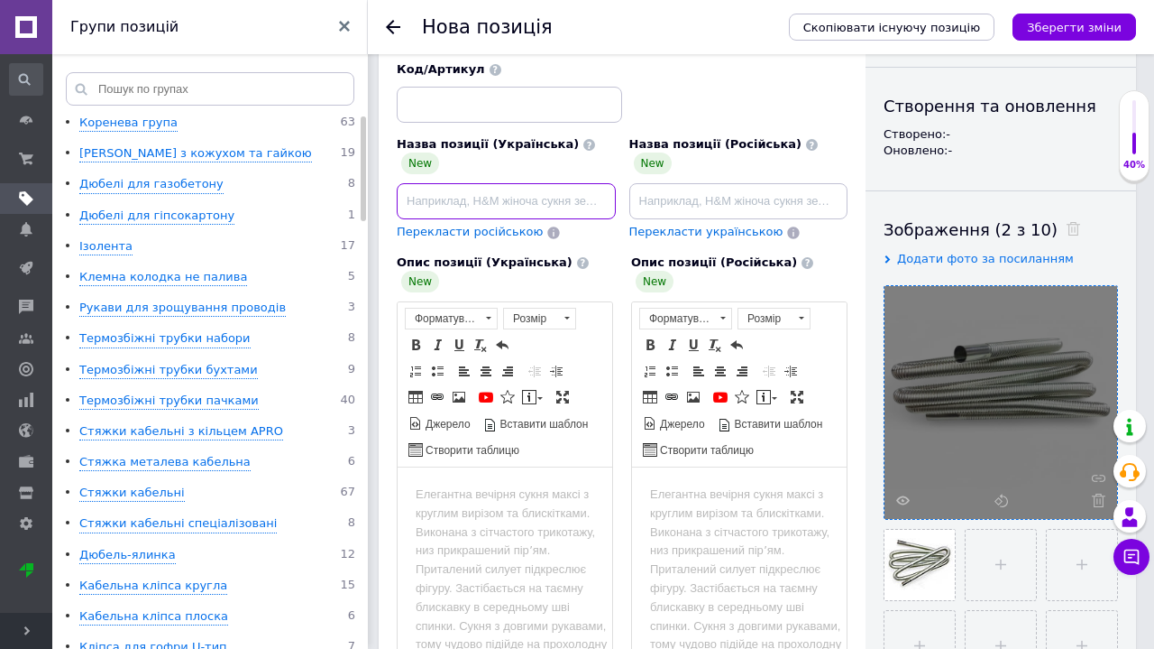
click at [570, 194] on input at bounding box center [506, 201] width 219 height 36
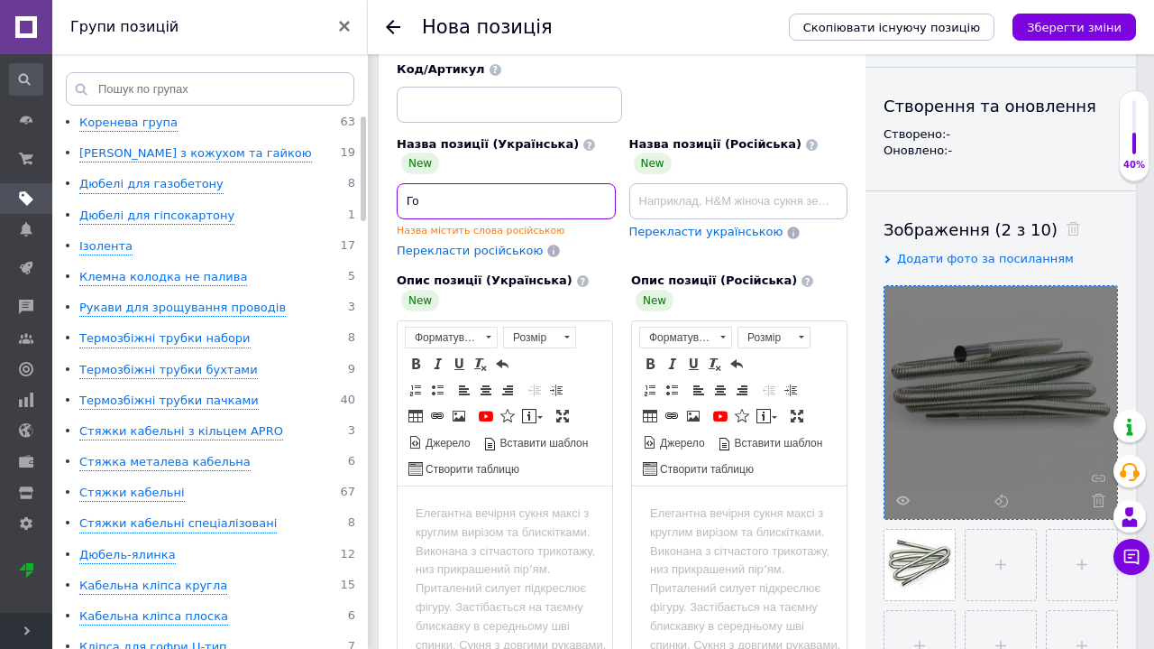
type input "Г"
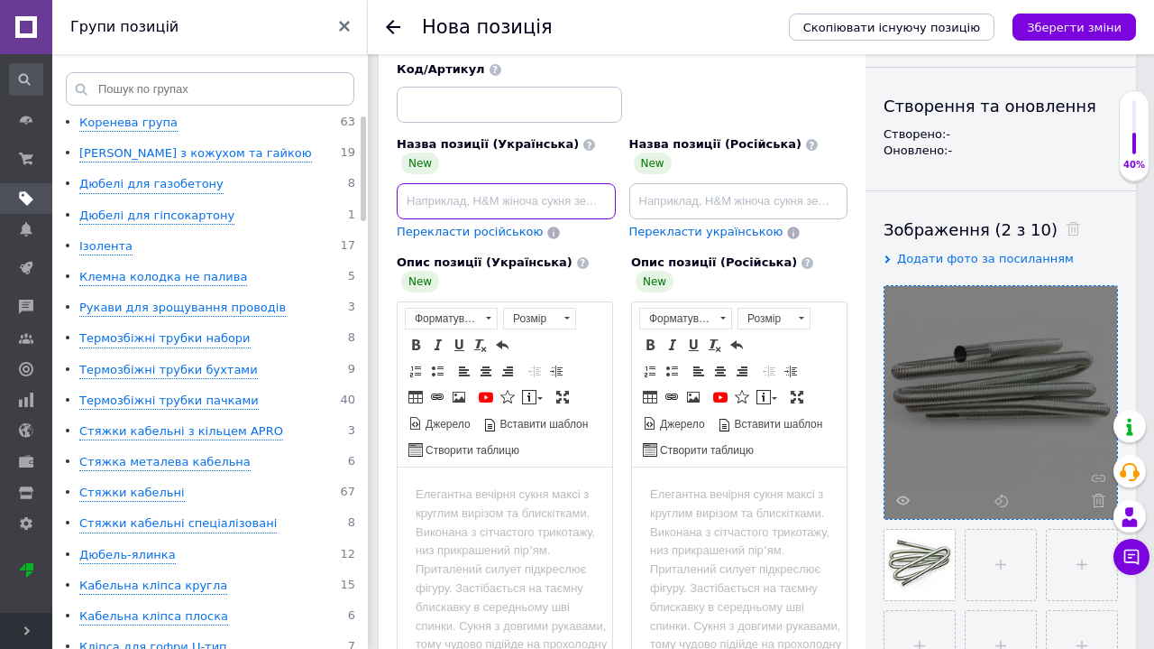
paste input "Гофра з нержавійки 24 мм × 2 м для вихлопу дизельного обігрівача"
type input "Гофра з нержавійки 24 мм × 2 м для вихлопу дизельного обігрівача"
click at [447, 230] on span "Перекласти російською" at bounding box center [470, 232] width 146 height 14
type input "Гофра из нержавейки 24 мм × 2 м для выхлопа дизельного обогревателя"
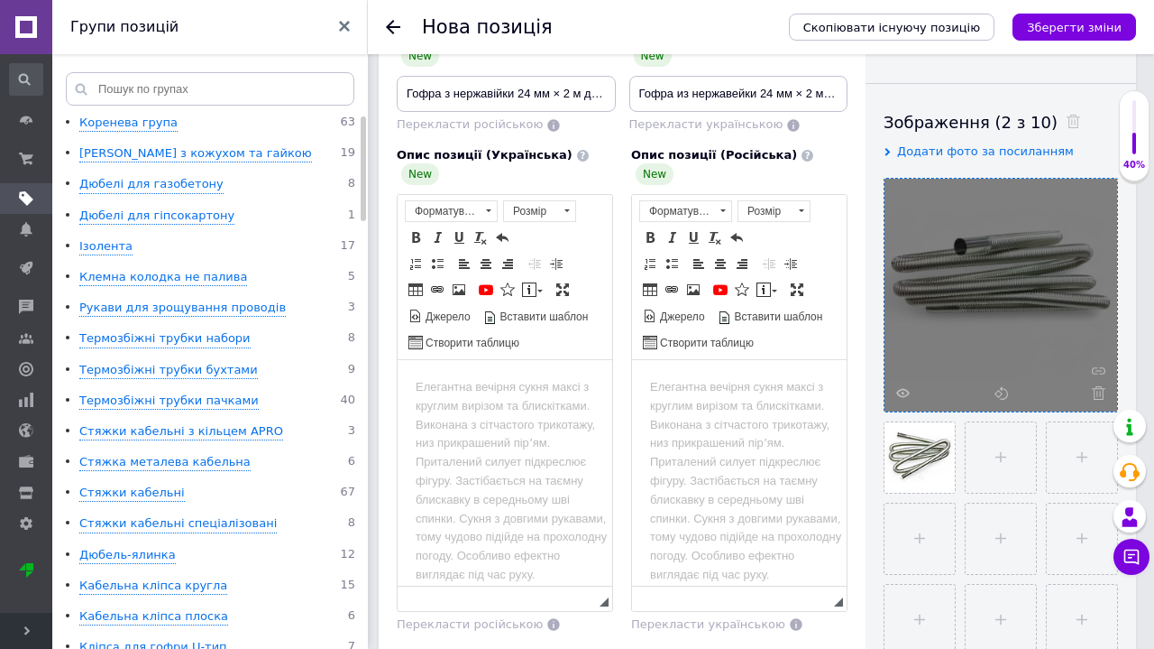
scroll to position [274, 0]
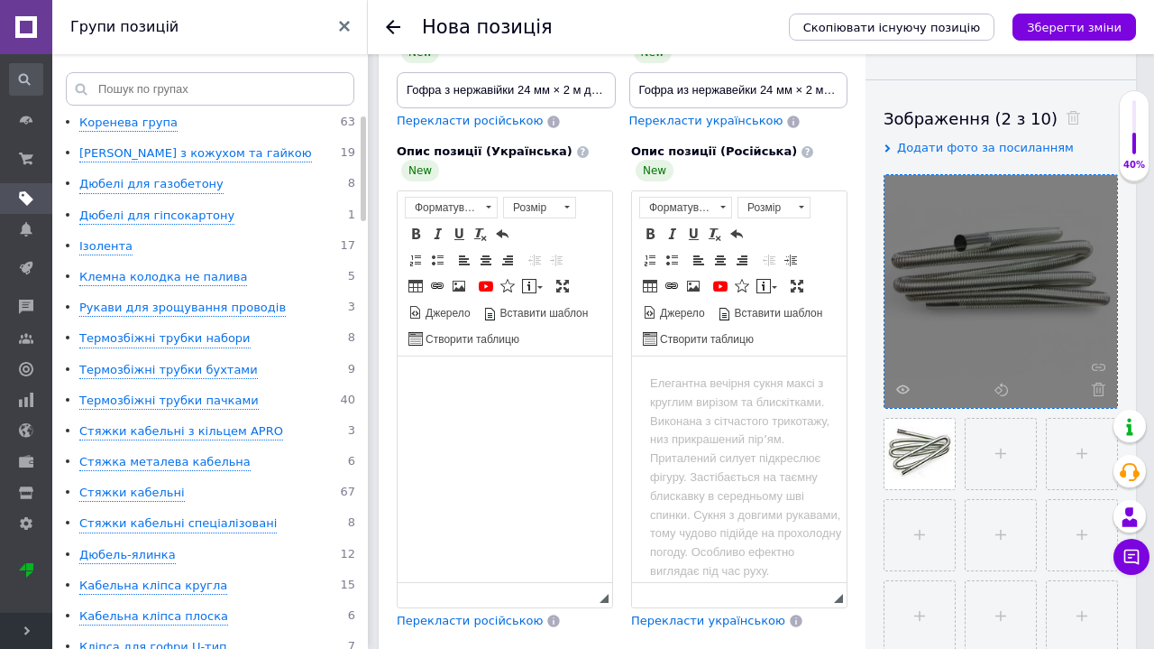
click at [440, 382] on body "Редактор, 8EEF2E53-4C0A-4F7A-B0E6-E1EE4FD2C2C4" at bounding box center [505, 383] width 179 height 19
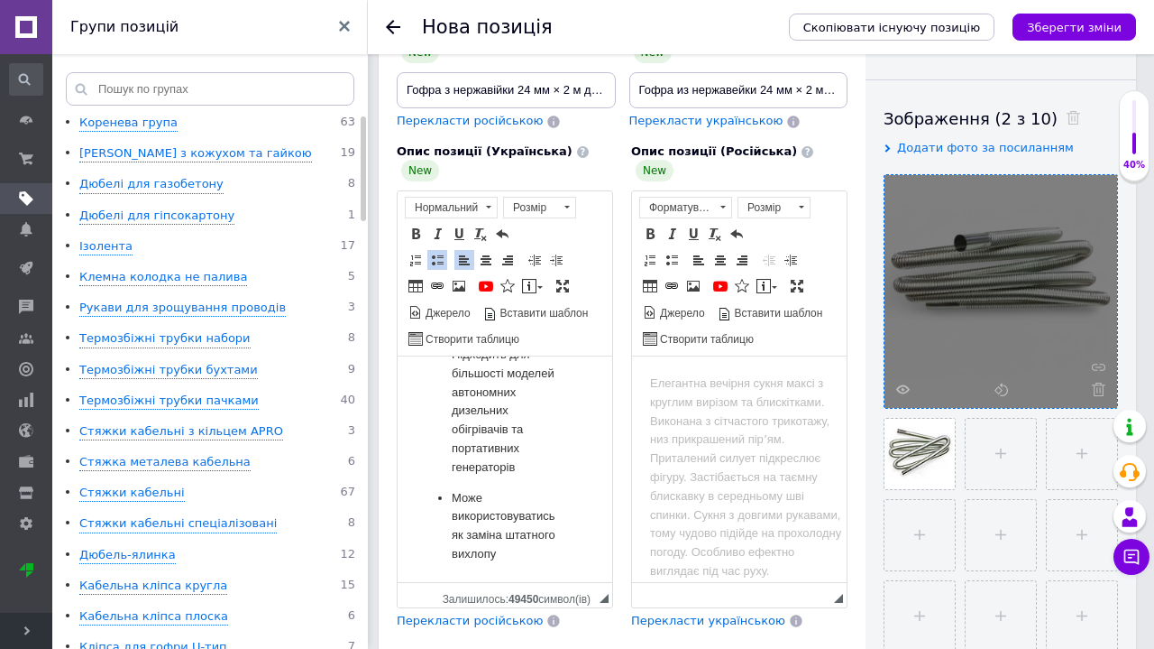
scroll to position [462, 0]
click at [438, 613] on span "Перекласти російською" at bounding box center [470, 620] width 146 height 14
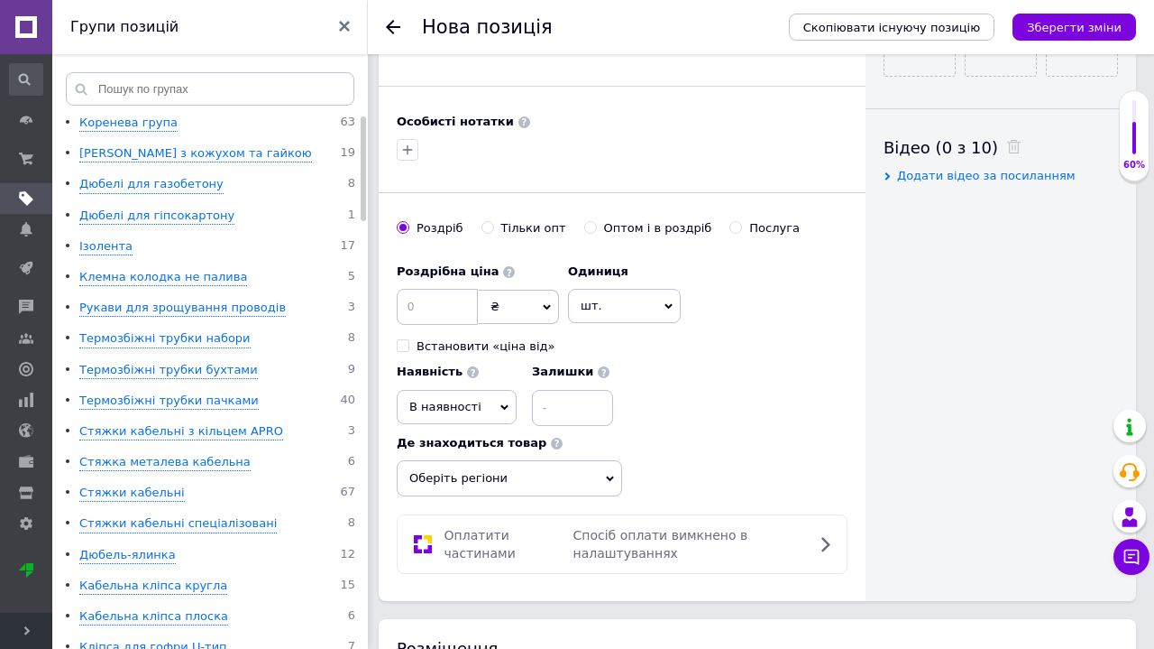
scroll to position [851, 0]
click at [454, 288] on input at bounding box center [437, 306] width 81 height 36
type input "850"
click at [604, 219] on div "Оптом і в роздріб" at bounding box center [658, 227] width 108 height 16
click at [596, 220] on input "Оптом і в роздріб" at bounding box center [590, 226] width 12 height 12
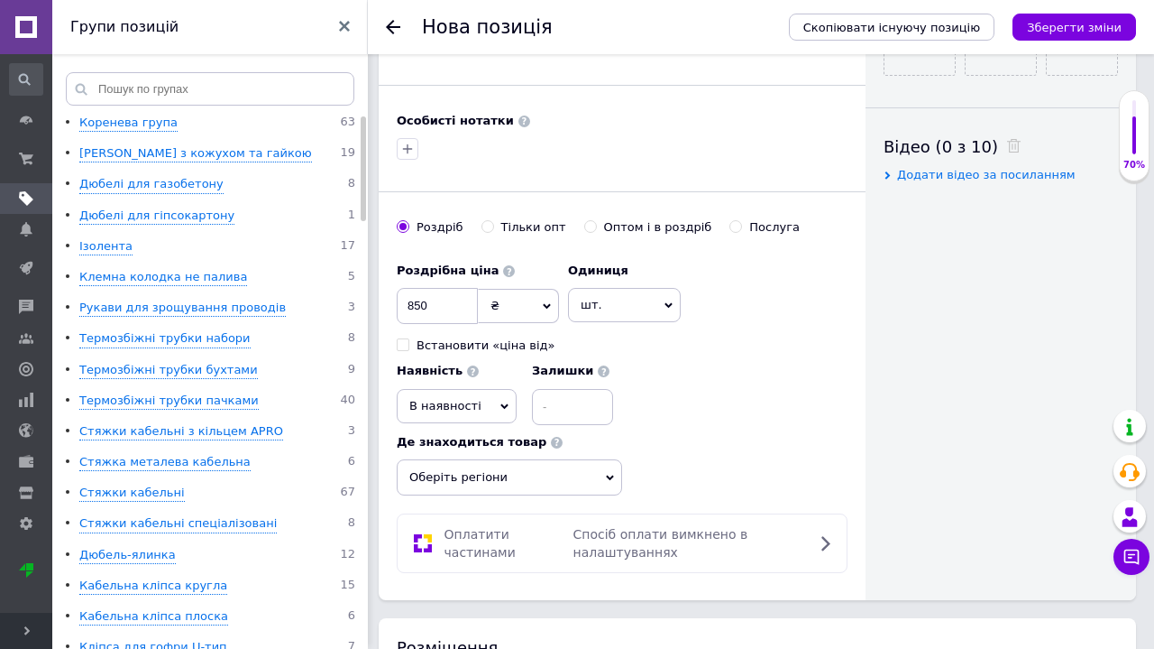
radio input "true"
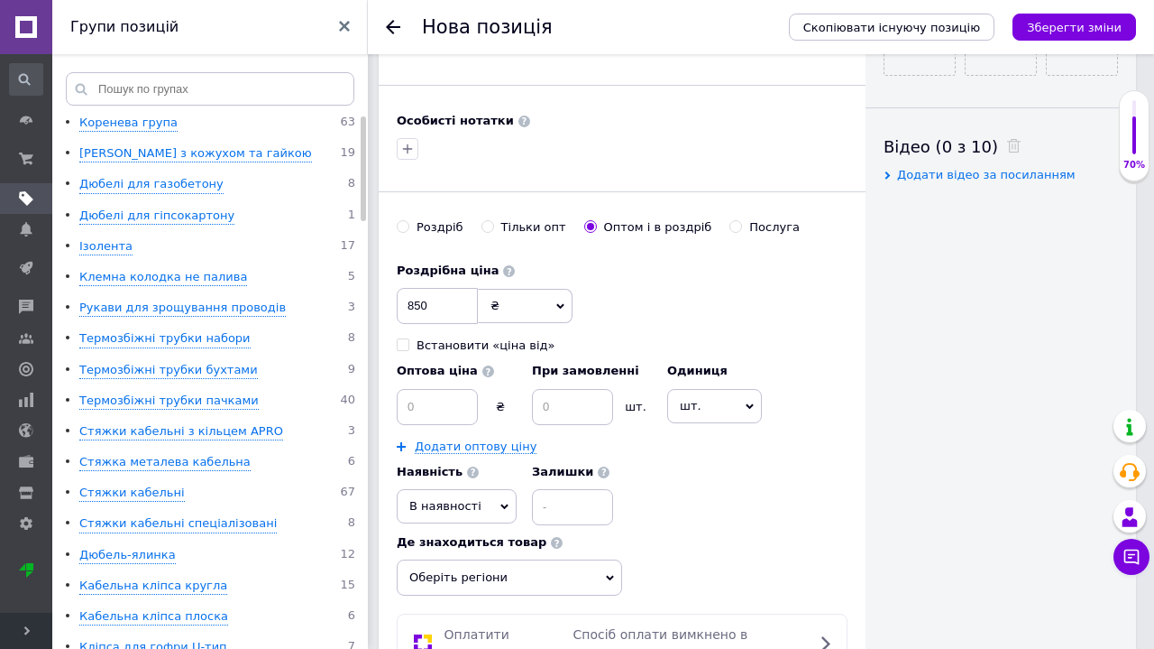
click at [587, 220] on input "Оптом і в роздріб" at bounding box center [590, 226] width 12 height 12
click at [406, 220] on input "Роздріб" at bounding box center [403, 226] width 12 height 12
radio input "true"
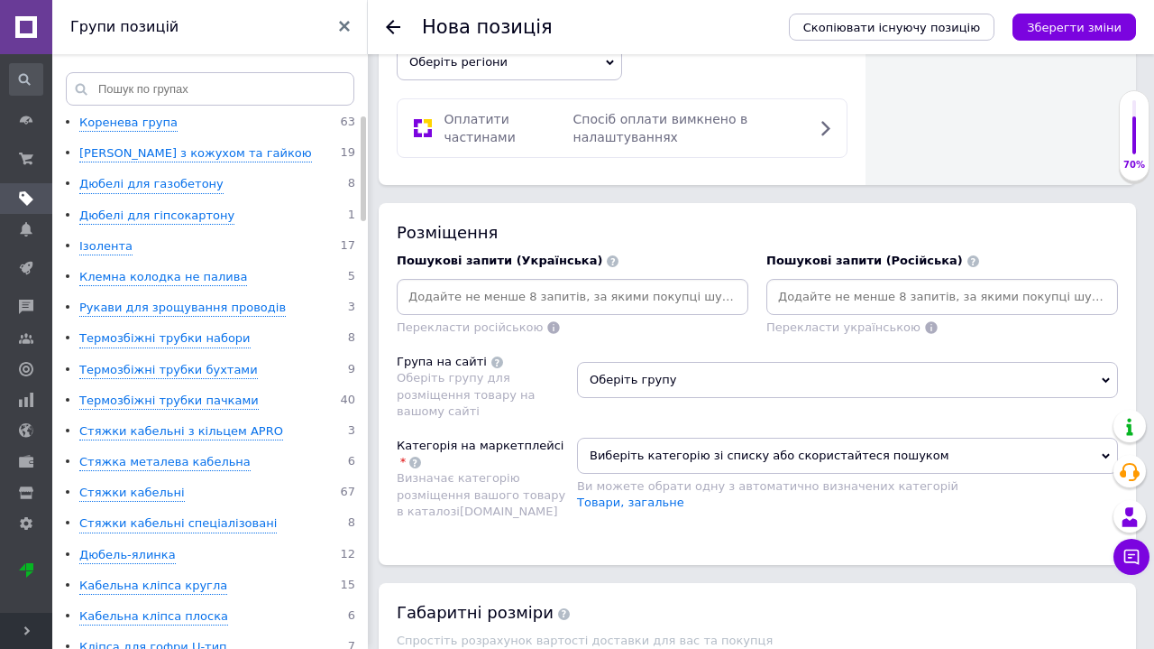
scroll to position [1275, 0]
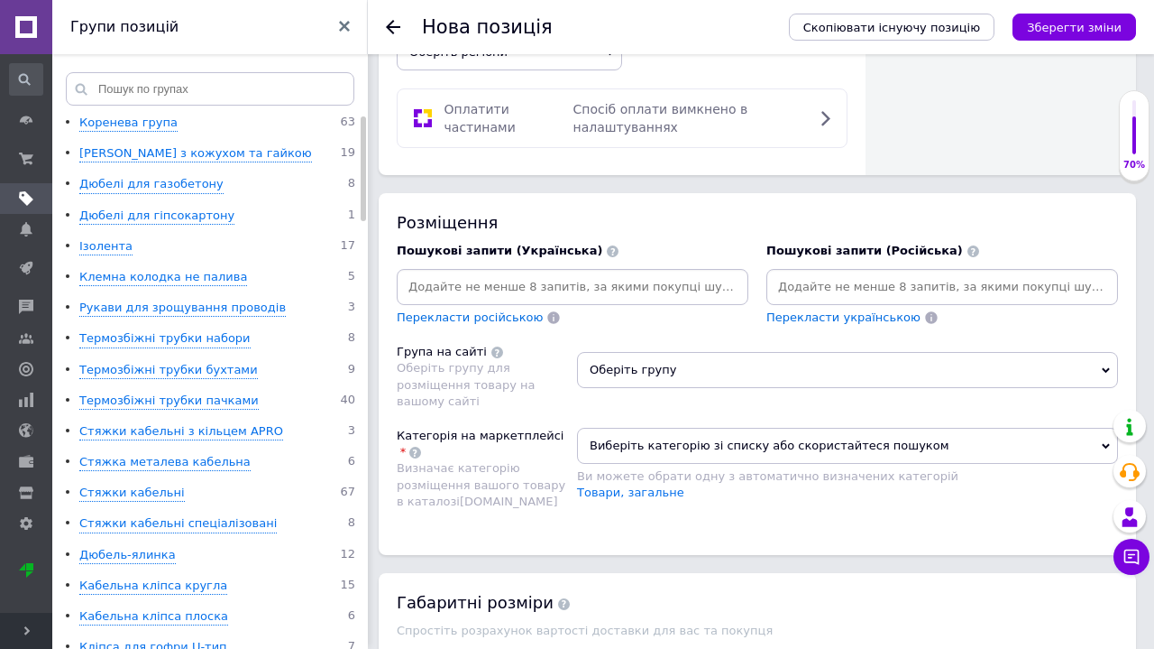
click at [446, 273] on input at bounding box center [572, 286] width 345 height 27
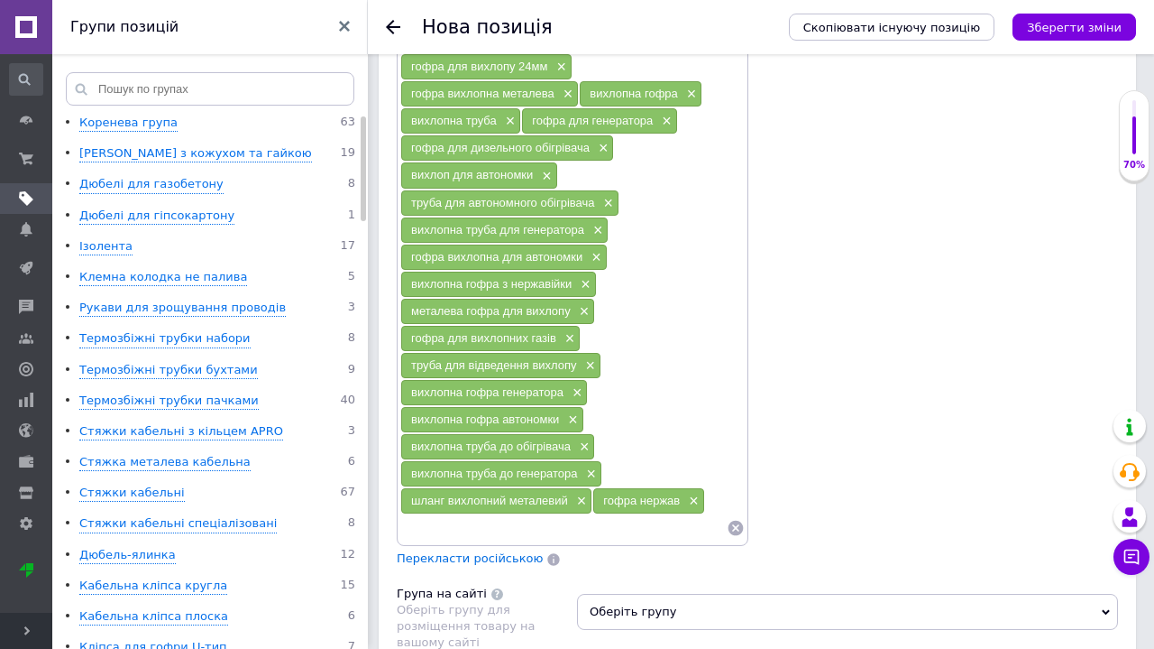
scroll to position [1778, 0]
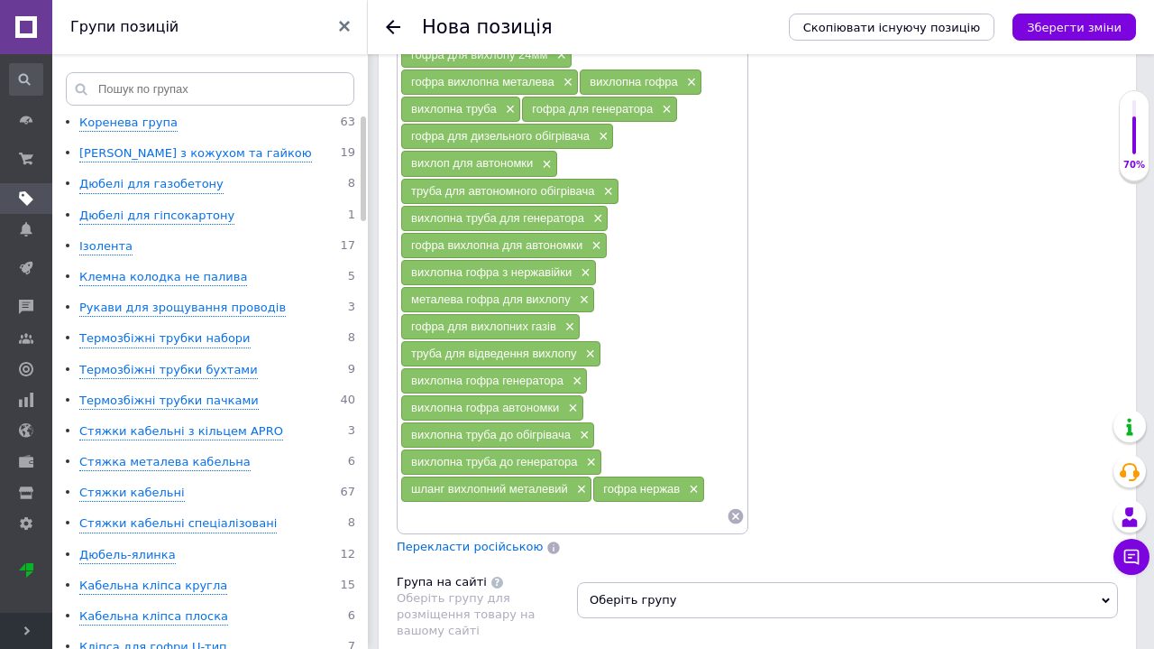
click at [488, 539] on span "Перекласти російською" at bounding box center [470, 546] width 146 height 14
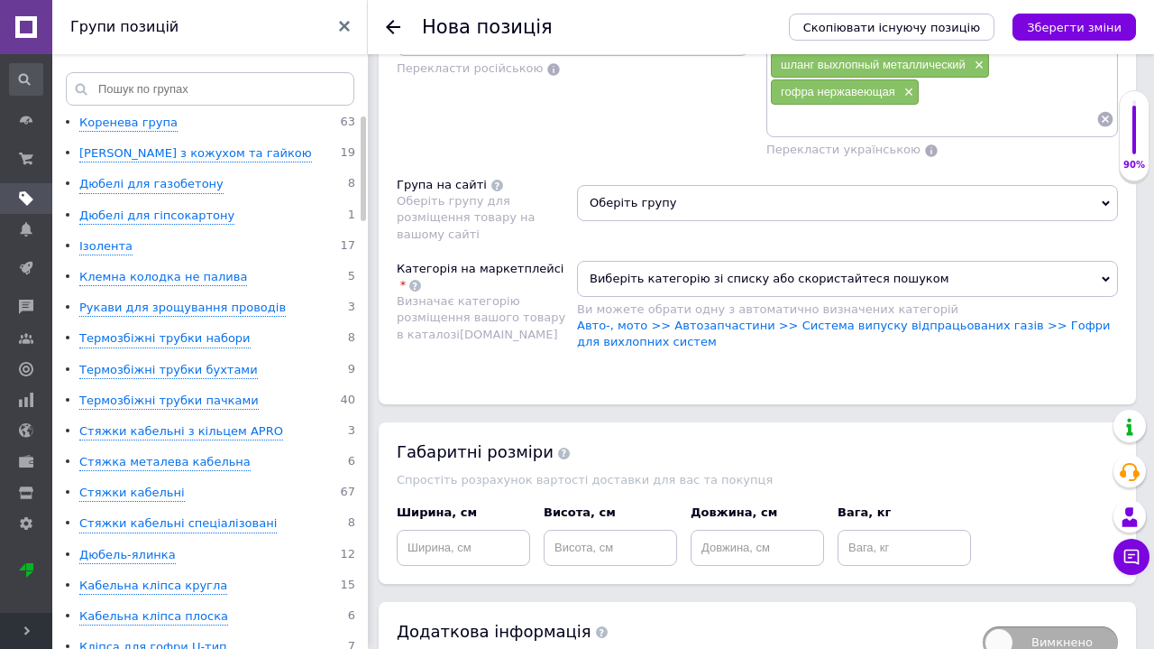
scroll to position [2255, 0]
click at [783, 262] on span "Виберіть категорію зі списку або скористайтеся пошуком" at bounding box center [847, 280] width 541 height 36
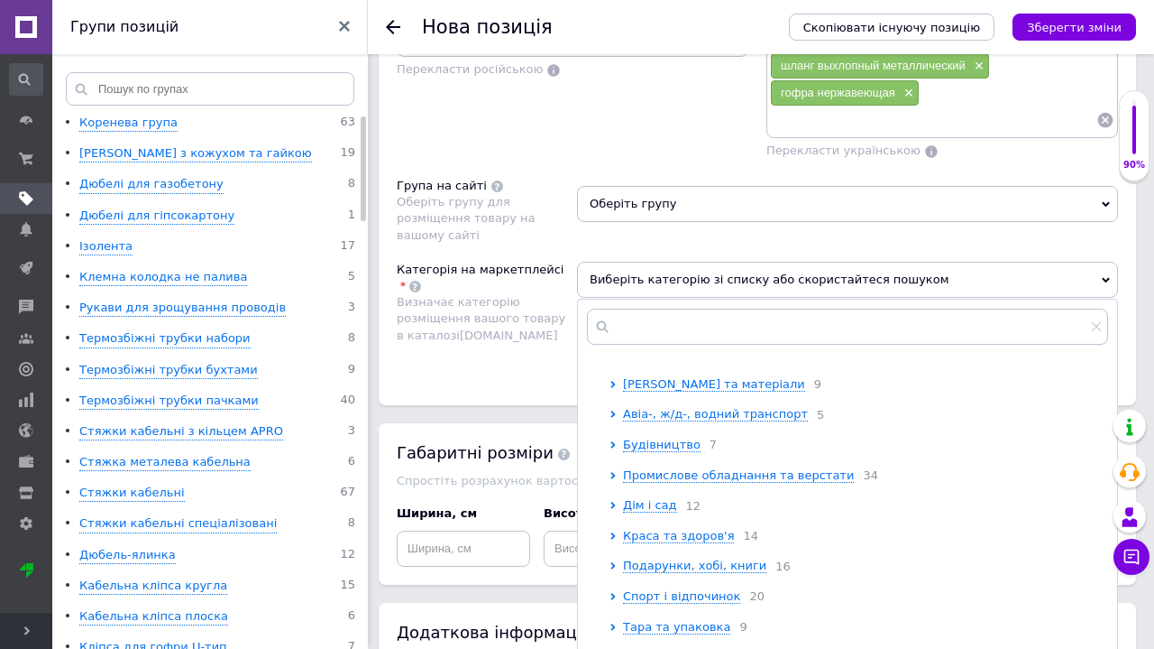
scroll to position [174, 0]
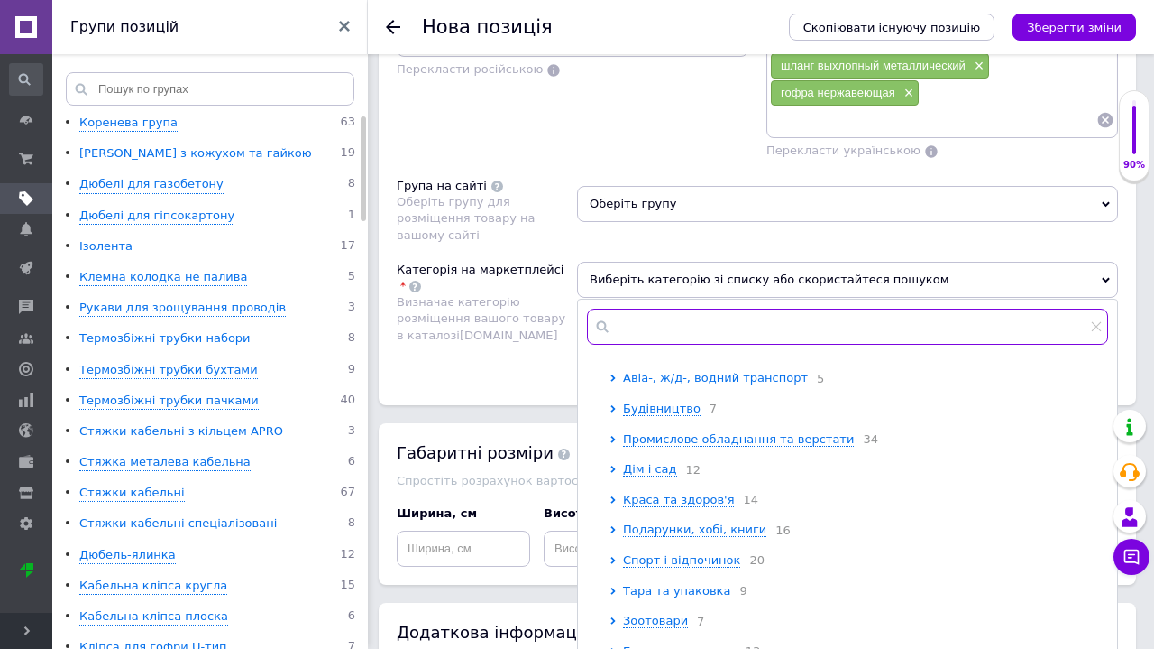
click at [740, 308] on input "text" at bounding box center [847, 326] width 521 height 36
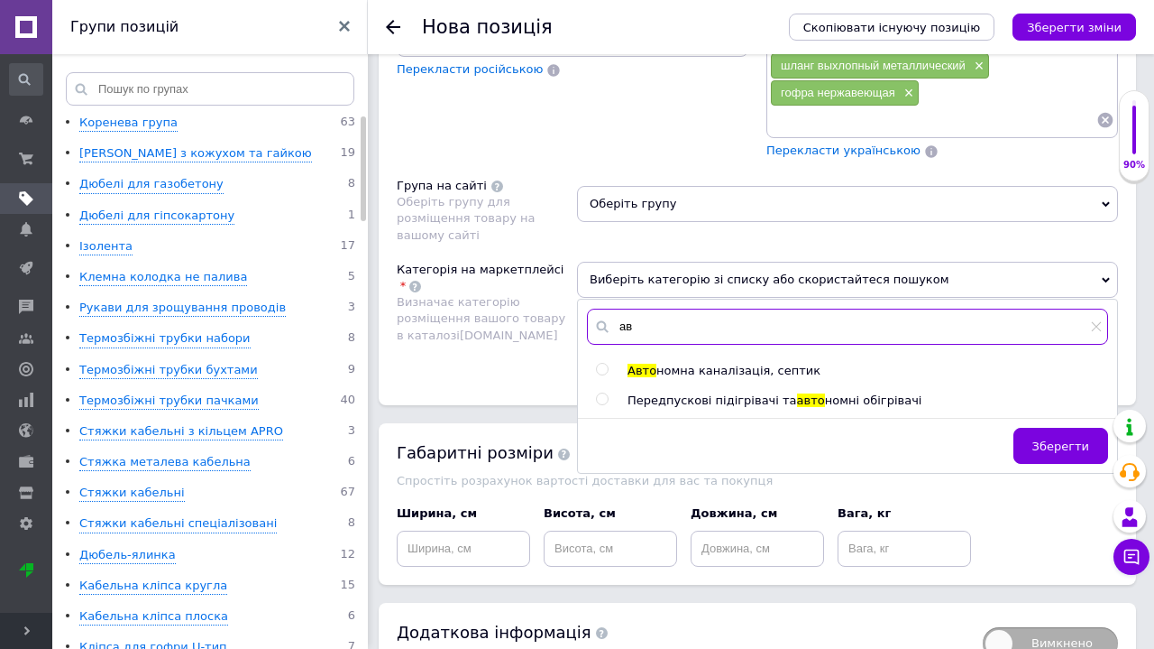
type input "[PERSON_NAME]"
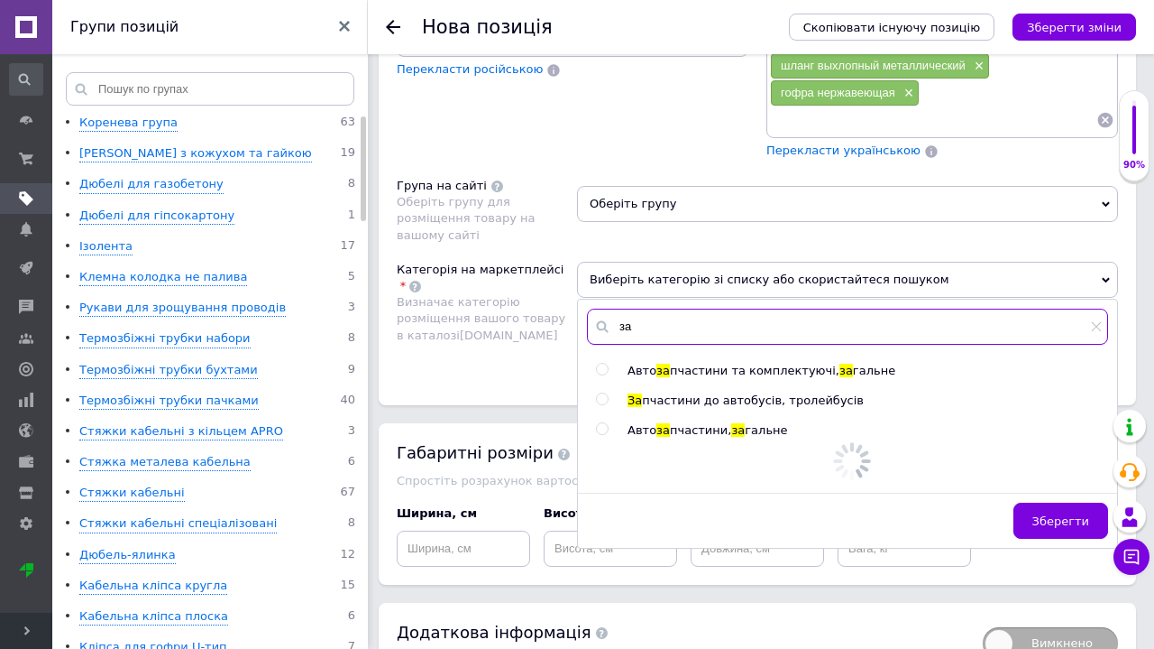
type input "з"
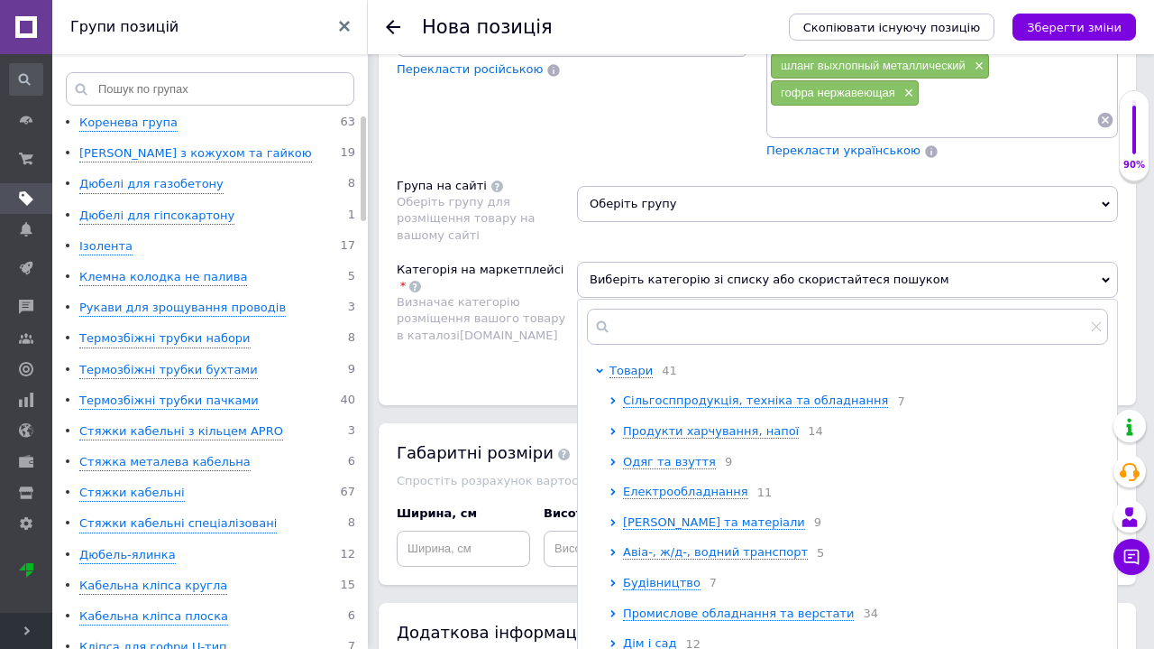
click at [534, 304] on div "Категорія на маркетплейсі Визначає категорію розміщення вашого товару в каталоз…" at bounding box center [487, 316] width 180 height 108
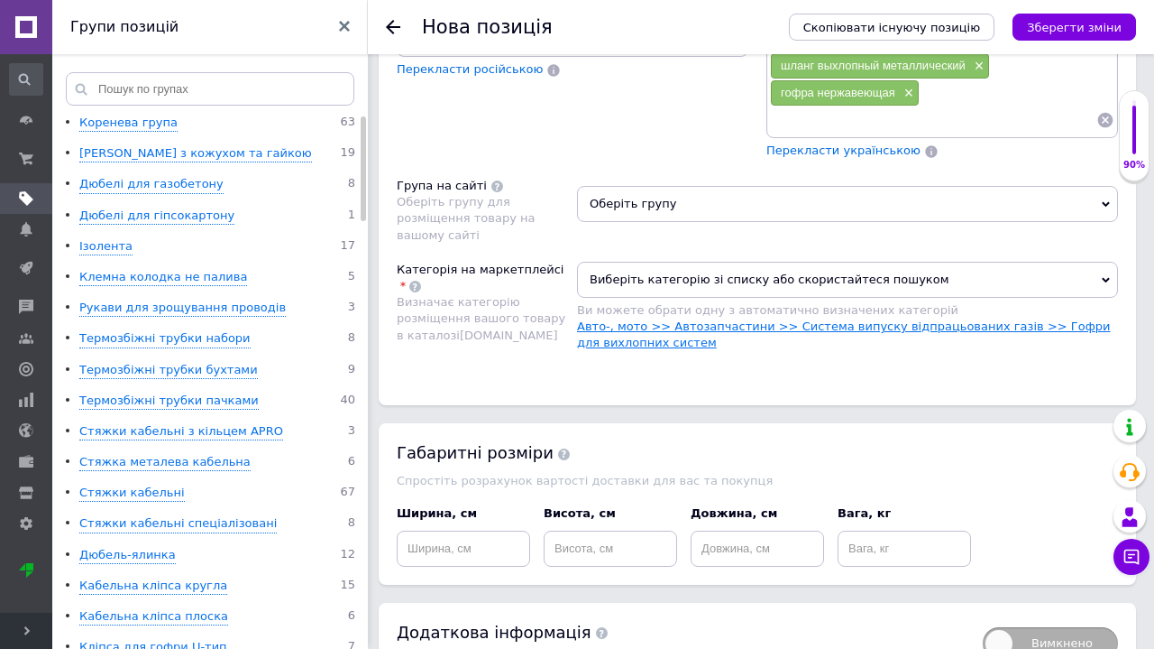
click at [728, 319] on link "Авто-, мото >> Автозапчастини >> Система випуску відпрацьованих газів >> Гофри …" at bounding box center [844, 334] width 534 height 30
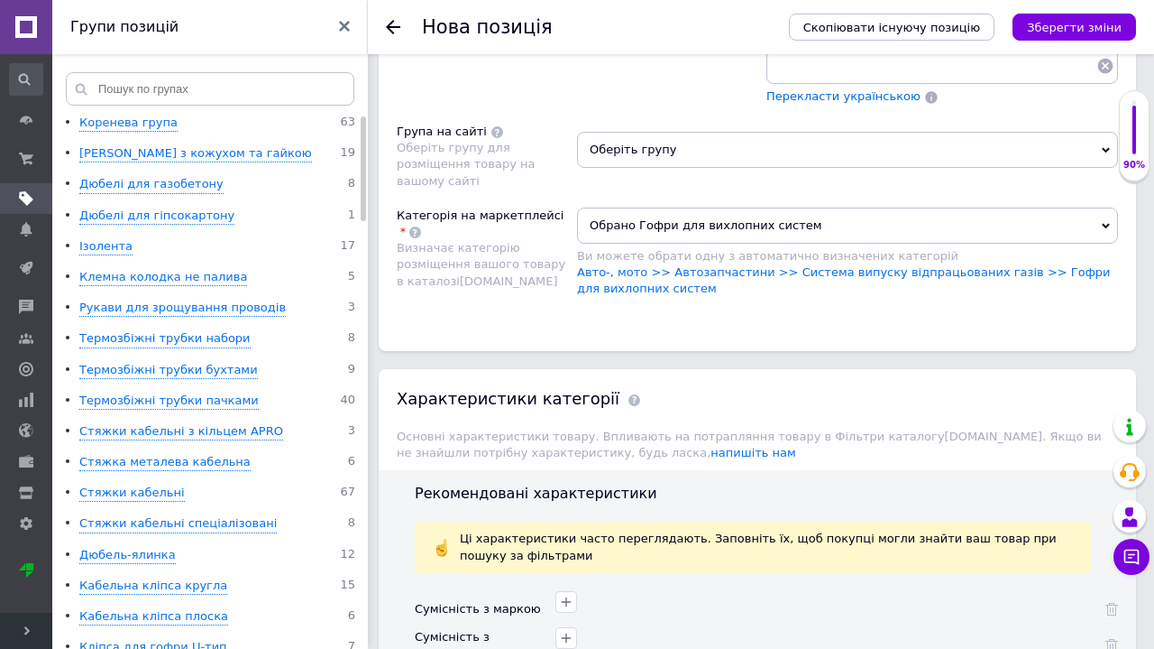
scroll to position [2309, 0]
click at [1103, 222] on icon at bounding box center [1106, 226] width 8 height 8
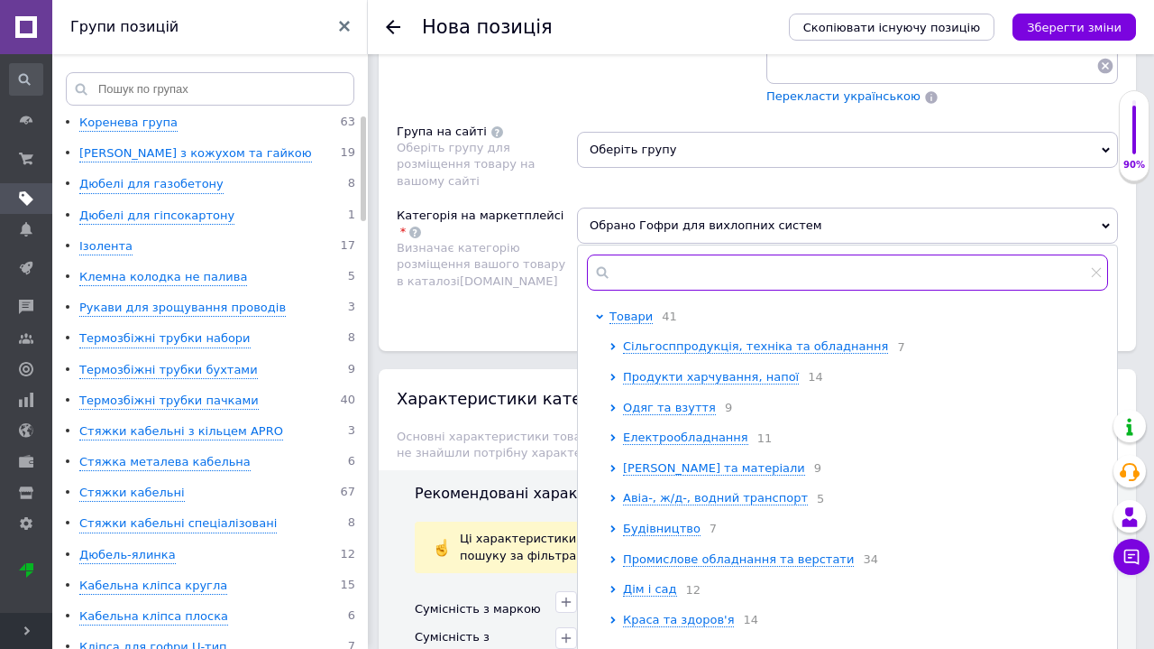
click at [644, 254] on input "text" at bounding box center [847, 272] width 521 height 36
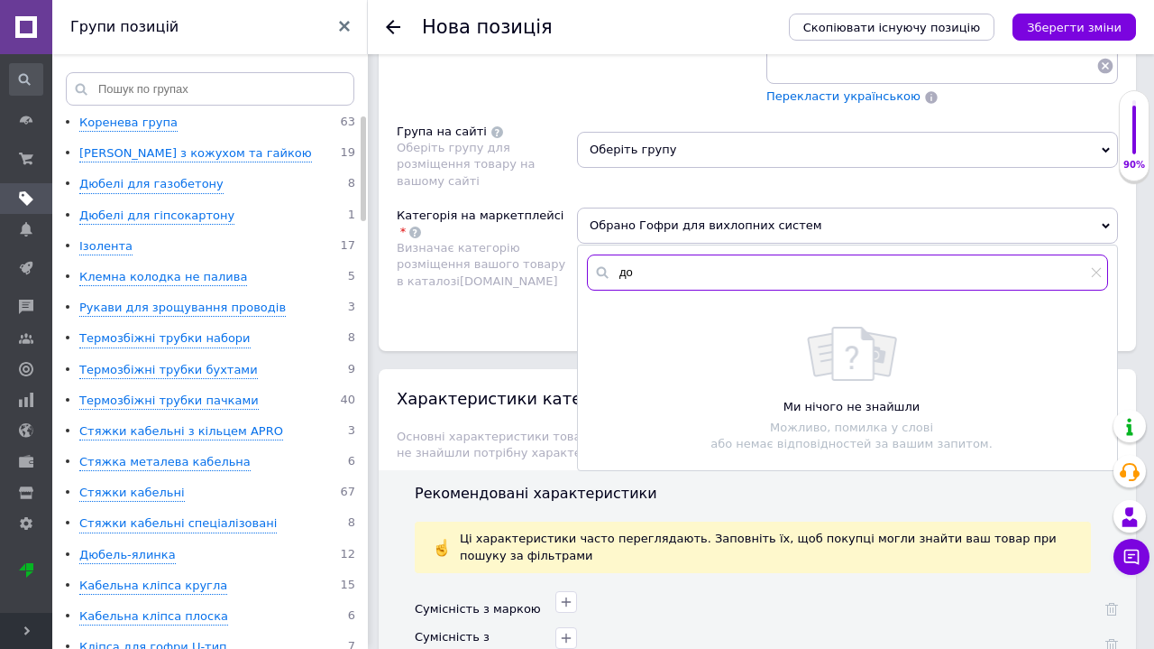
type input "д"
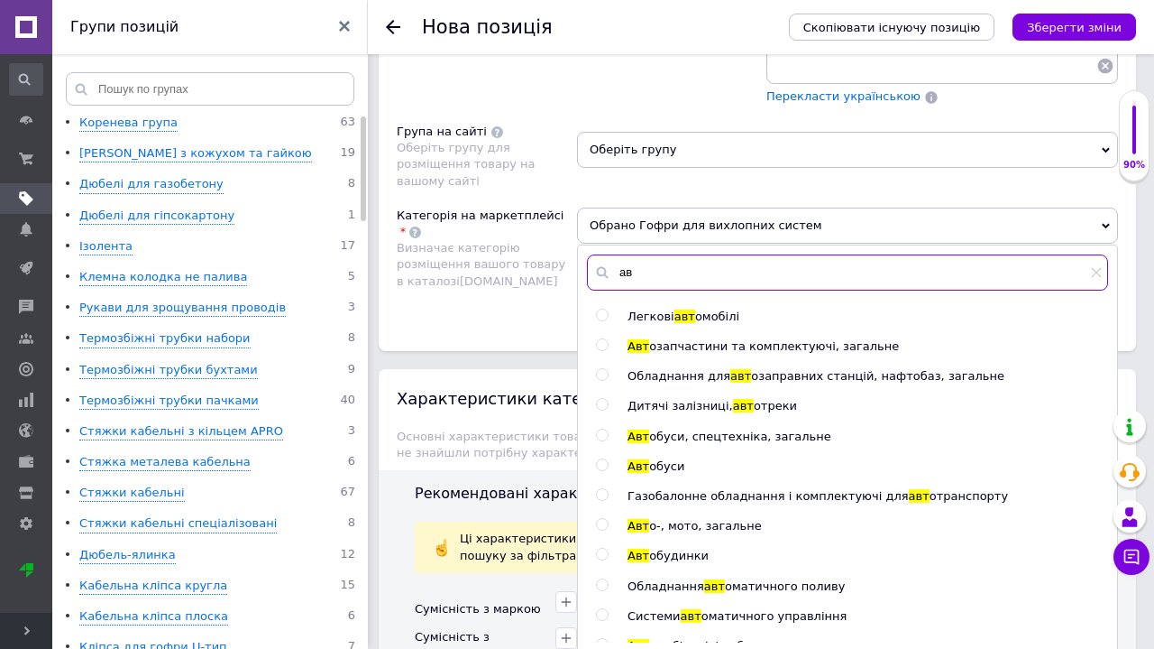
type input "[PERSON_NAME]"
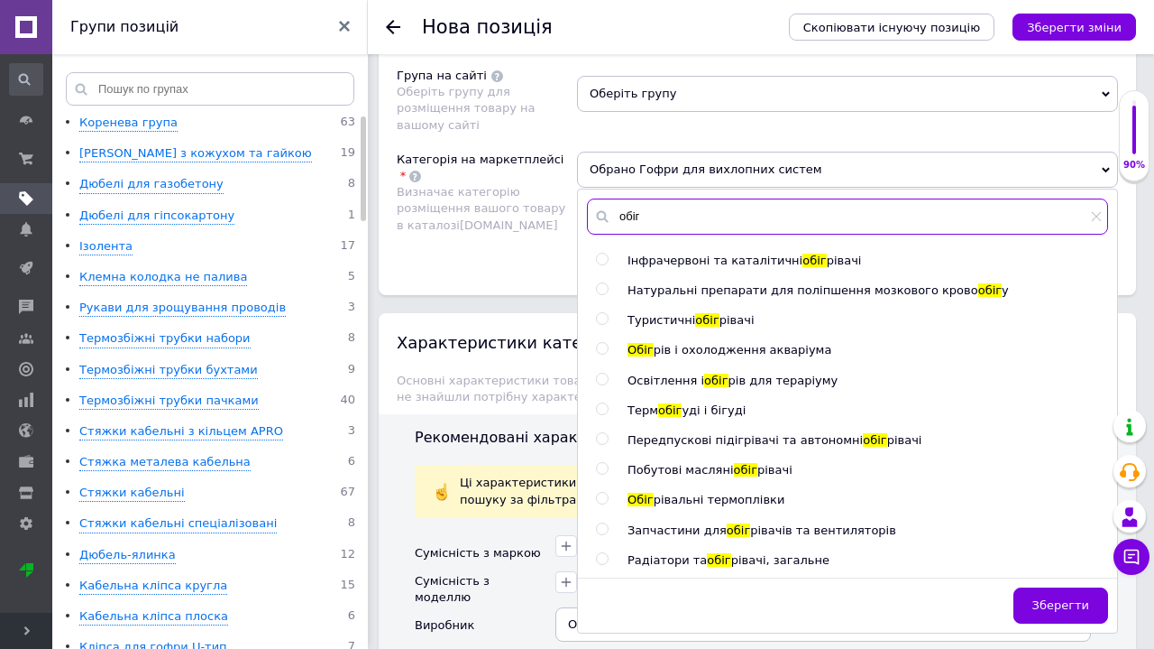
scroll to position [2366, 0]
type input "обіг"
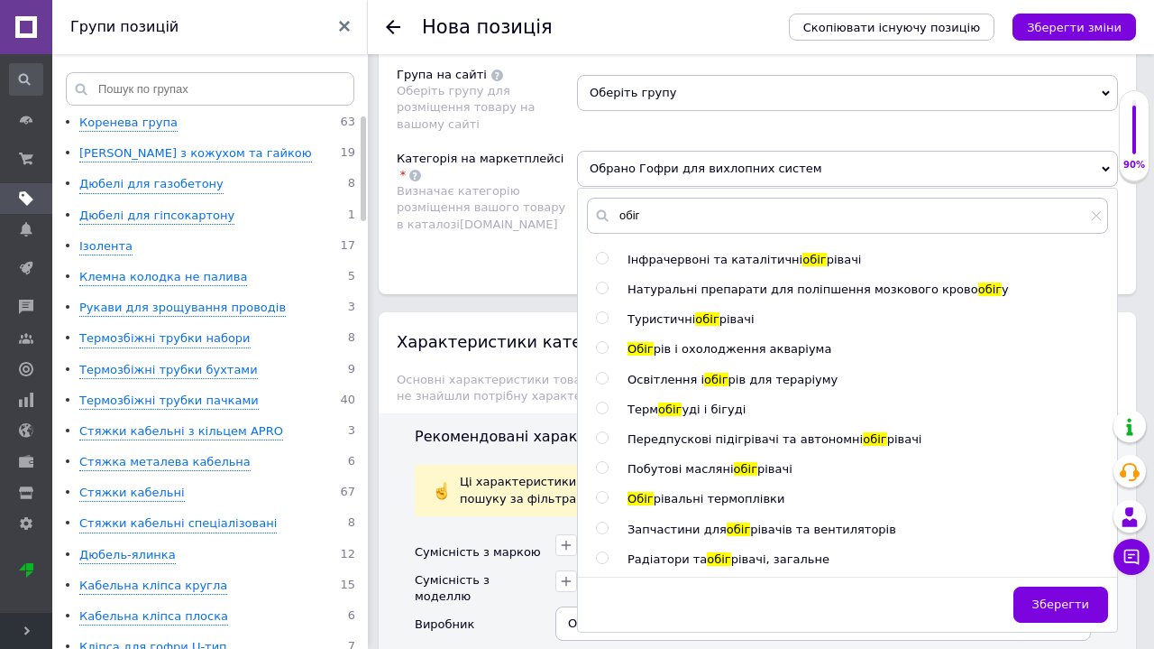
click at [813, 432] on span "Передпускові підігрівачі та автономні" at bounding box center [745, 439] width 235 height 14
click at [658, 522] on span "Запчастини для" at bounding box center [677, 529] width 99 height 14
radio input "false"
radio input "true"
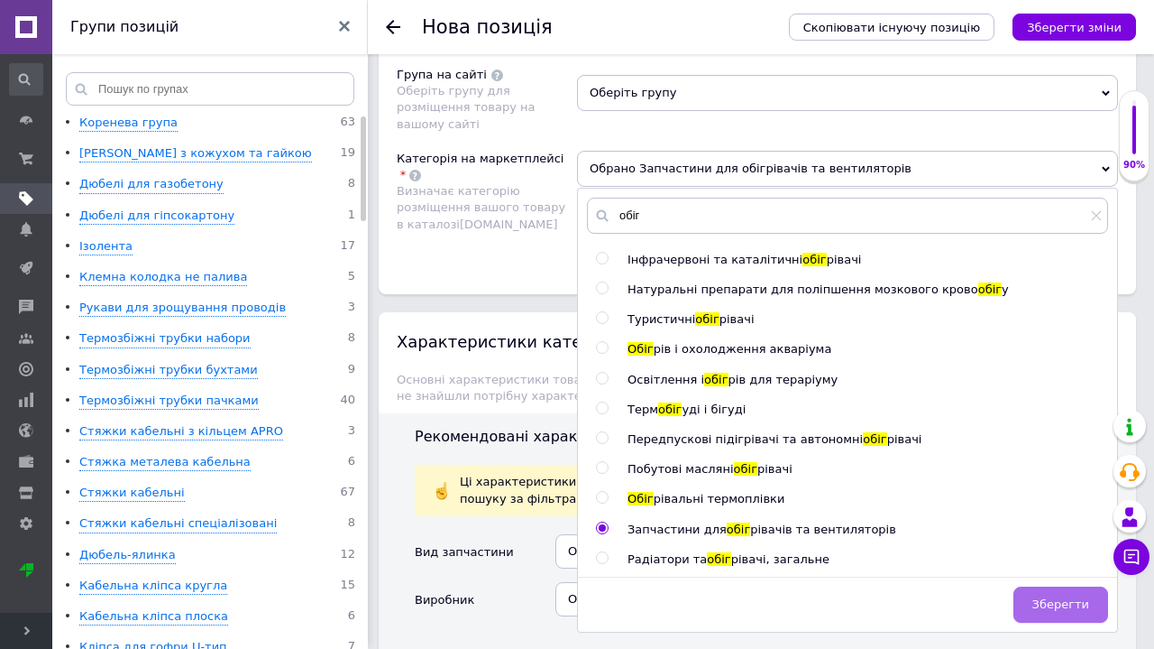
click at [1045, 597] on span "Зберегти" at bounding box center [1061, 604] width 57 height 14
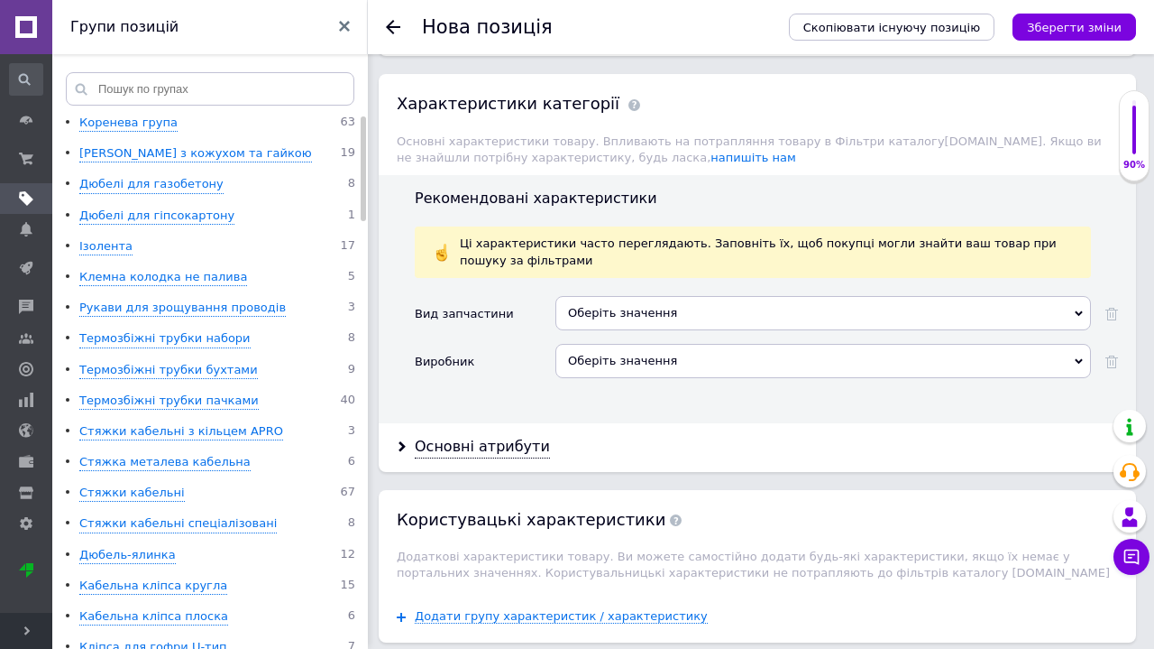
scroll to position [2606, 0]
click at [684, 294] on div "Оберіть значення" at bounding box center [824, 311] width 536 height 34
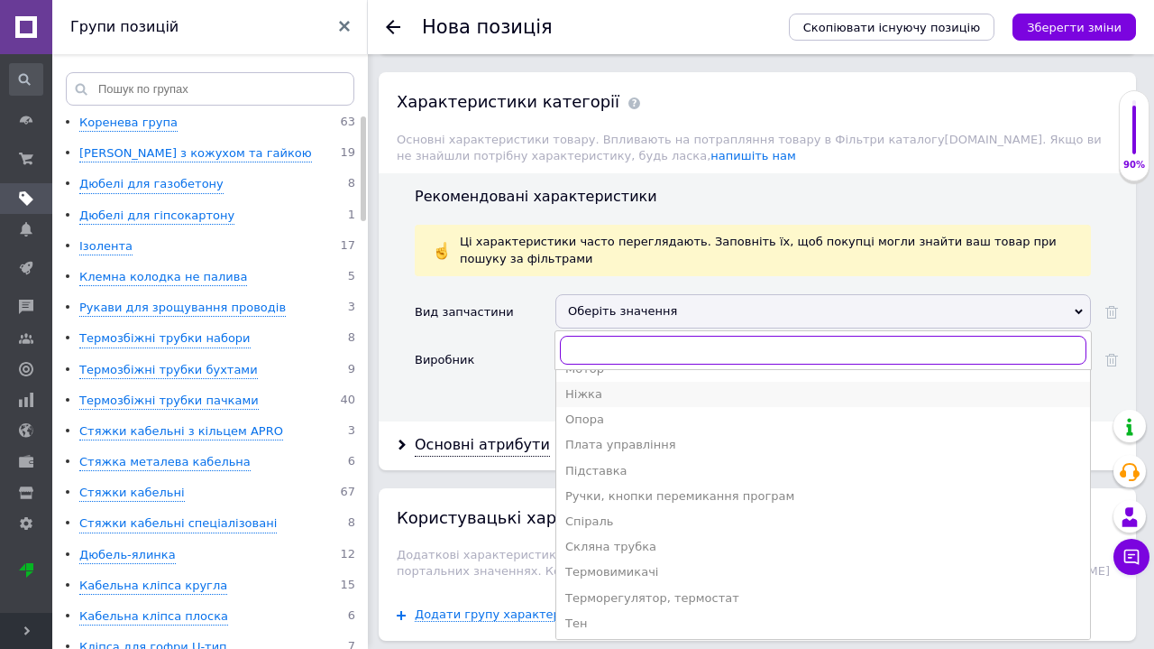
scroll to position [144, 0]
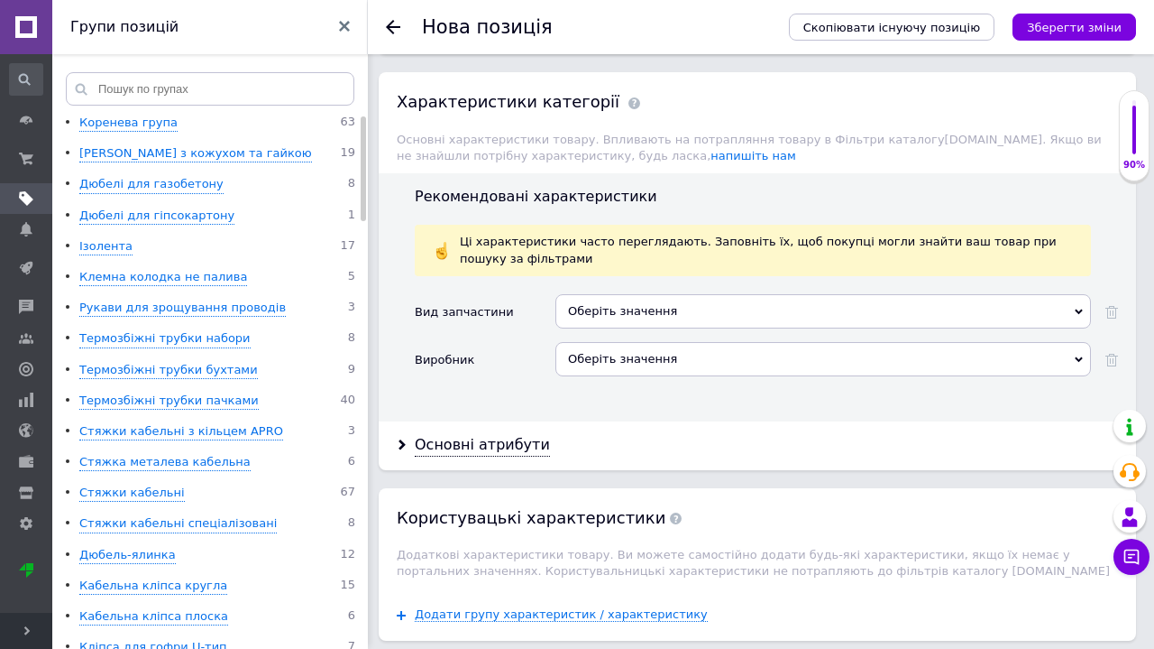
click at [509, 349] on div "Вид запчастини Оберіть значення Вимикач Двигун Колесо Лампа Лопать Мотор Ніжка …" at bounding box center [767, 351] width 704 height 114
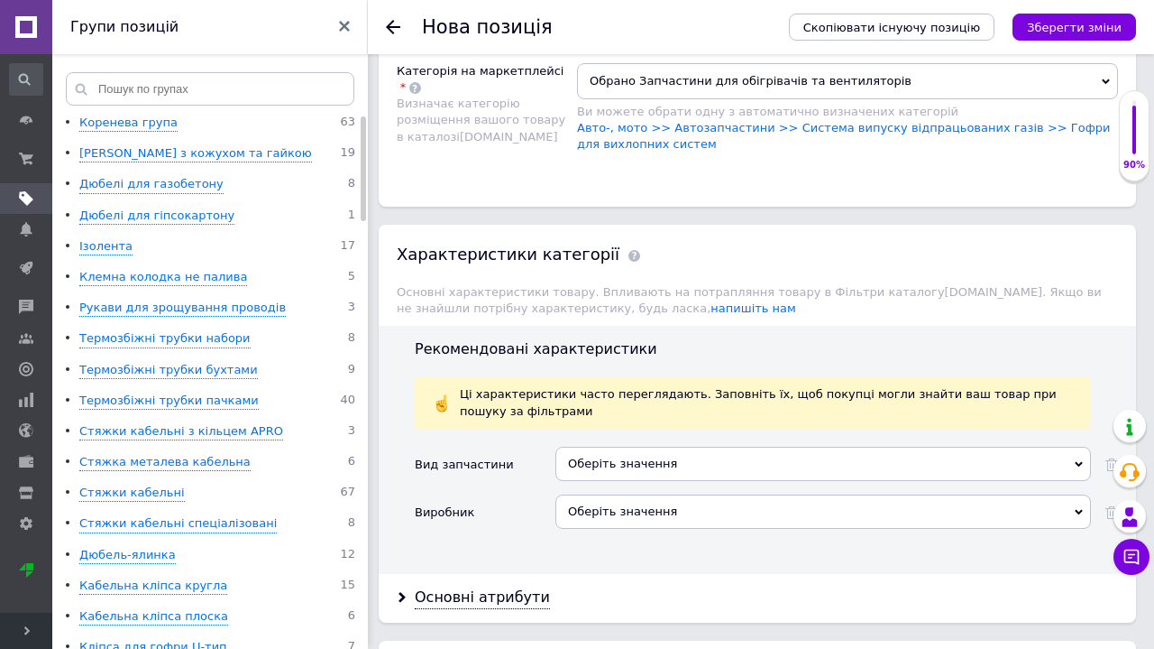
scroll to position [2455, 0]
click at [478, 585] on div "Основні атрибути" at bounding box center [482, 595] width 135 height 21
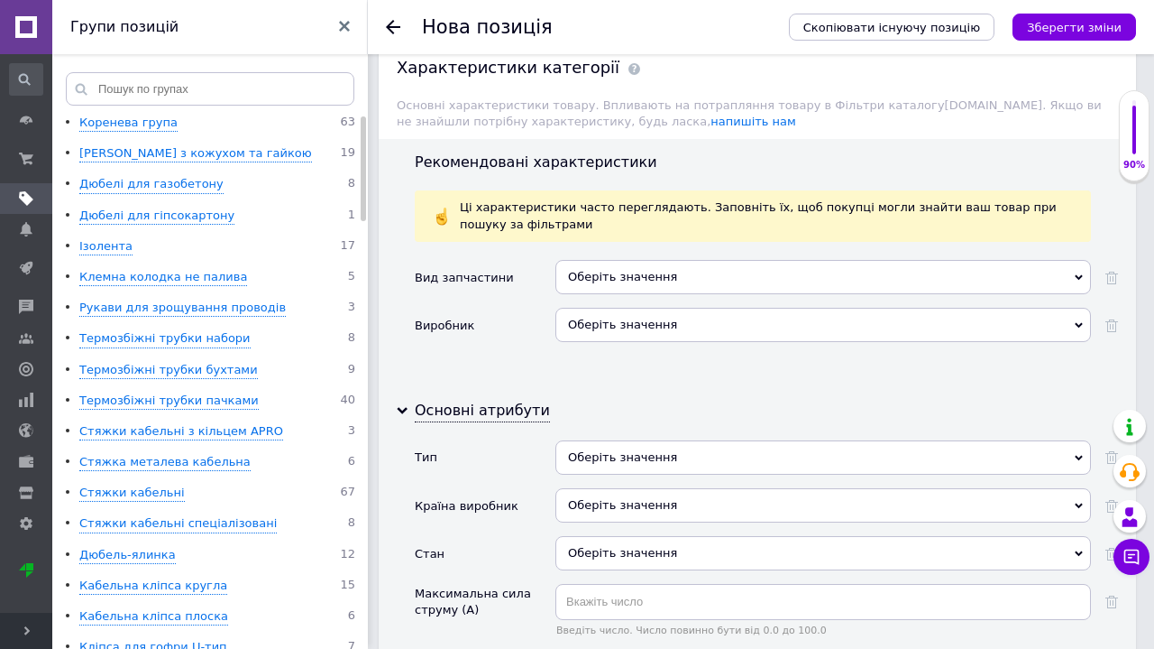
scroll to position [2646, 0]
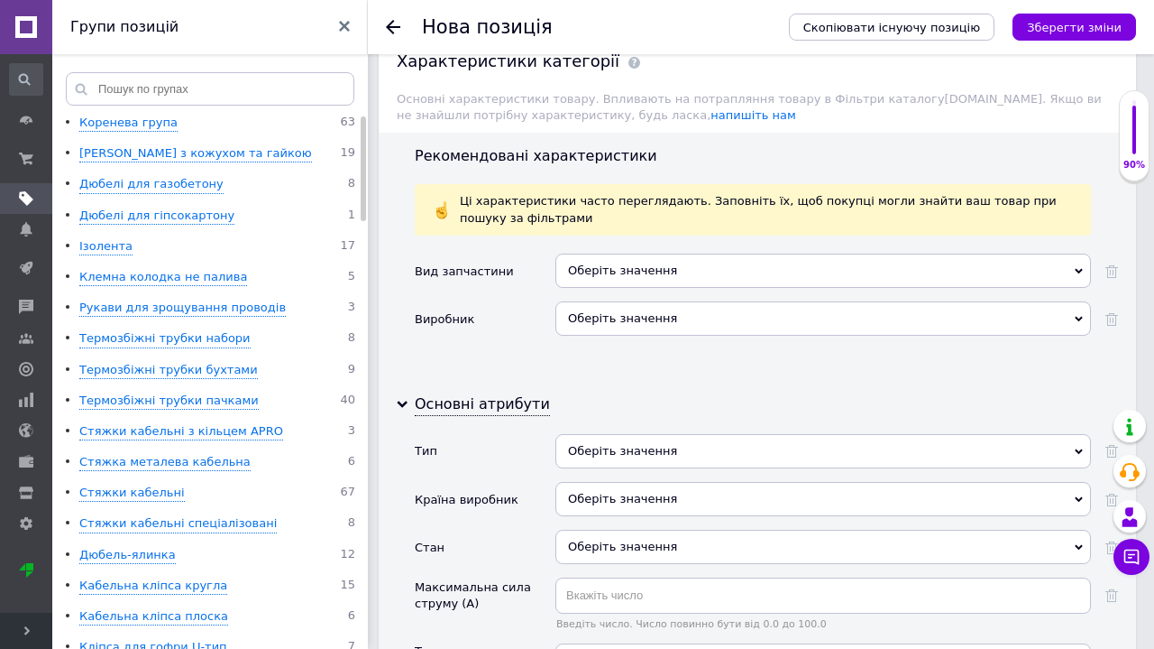
click at [625, 253] on div "Оберіть значення" at bounding box center [824, 270] width 536 height 34
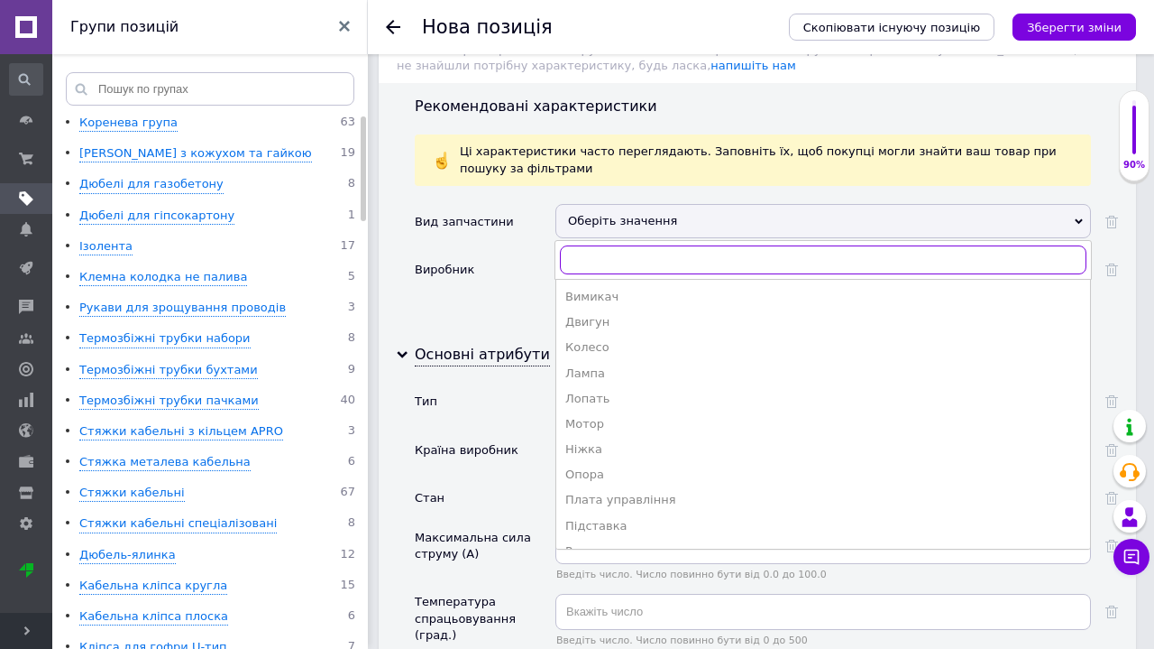
scroll to position [0, 0]
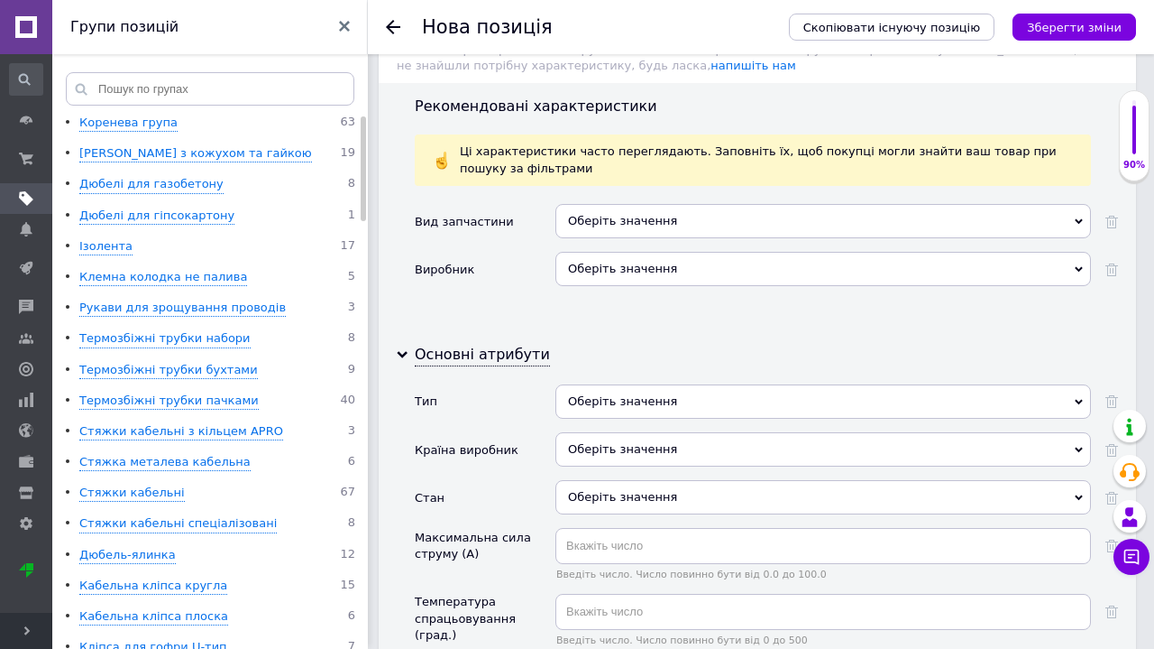
click at [522, 253] on div "Вид запчастини Оберіть значення Вимикач Двигун Колесо Лампа Лопать Мотор Ніжка …" at bounding box center [767, 261] width 704 height 114
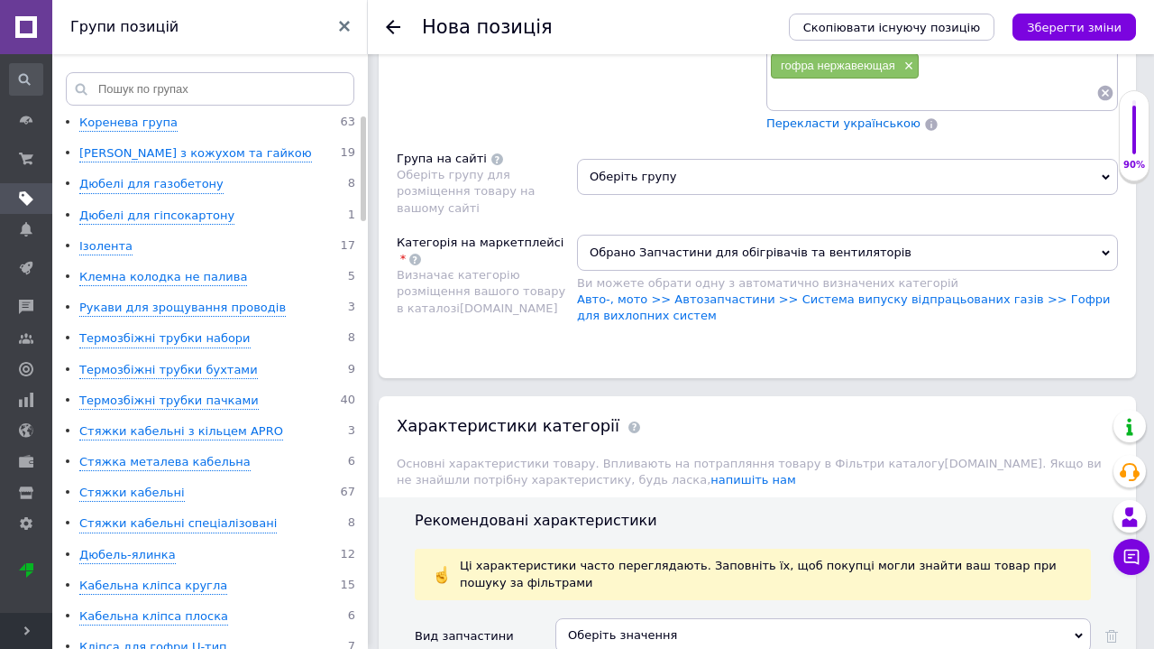
scroll to position [2281, 0]
click at [658, 293] on link "Авто-, мото >> Автозапчастини >> Система випуску відпрацьованих газів >> Гофри …" at bounding box center [844, 308] width 534 height 30
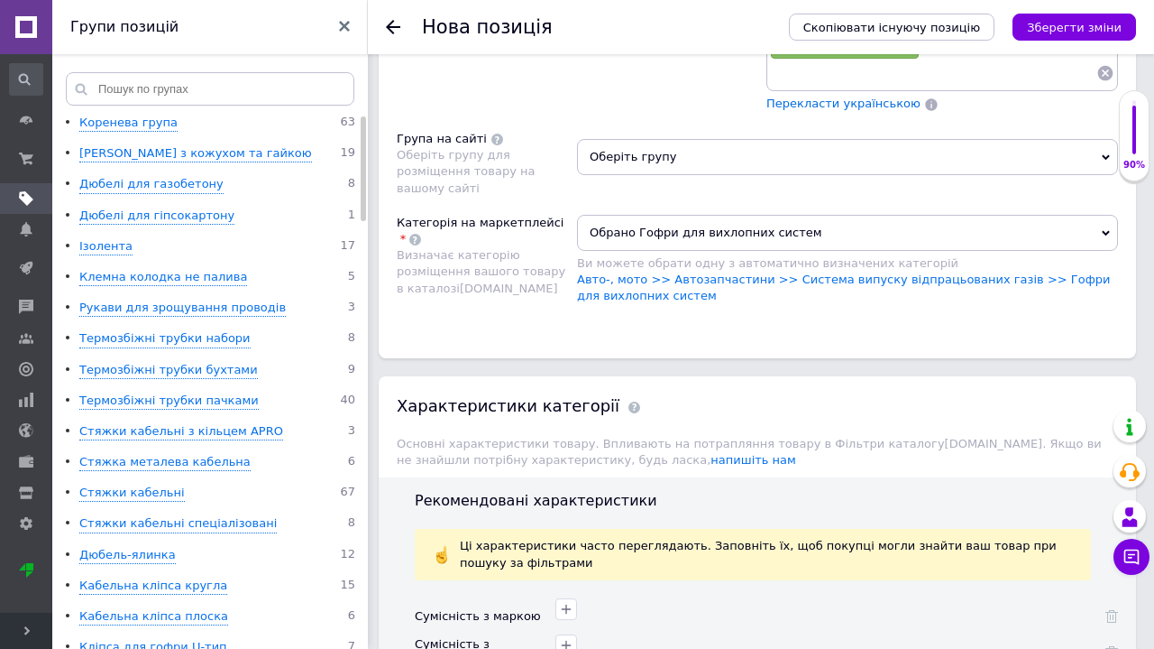
scroll to position [2252, 0]
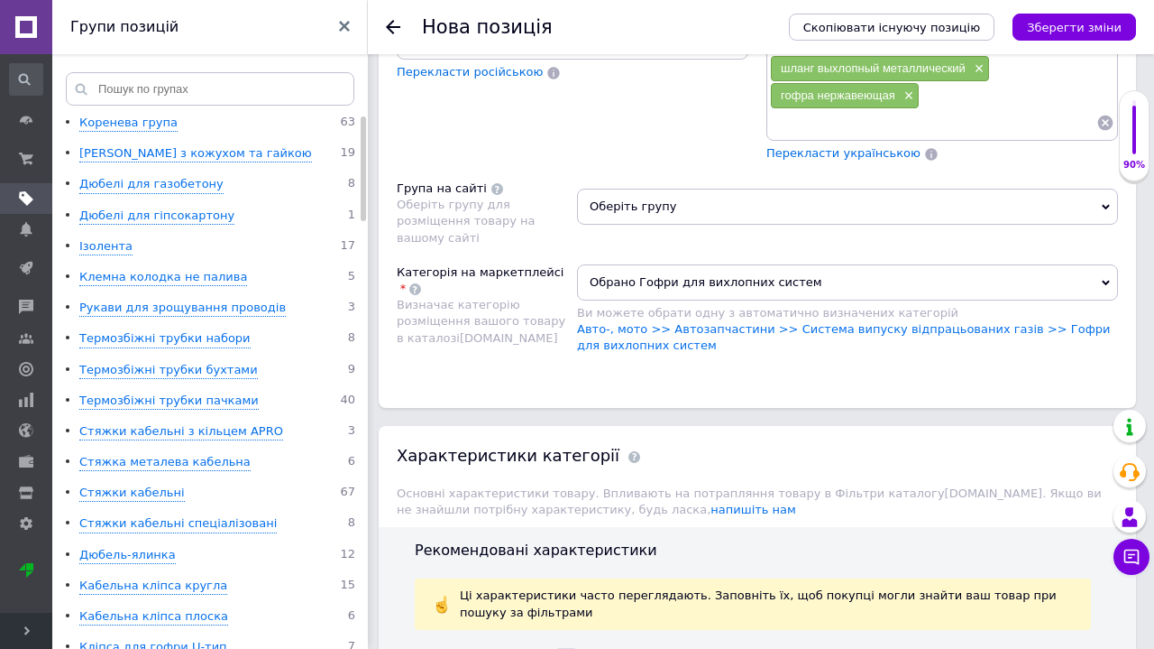
click at [674, 264] on span "Обрано Гофри для вихлопних систем" at bounding box center [847, 282] width 541 height 36
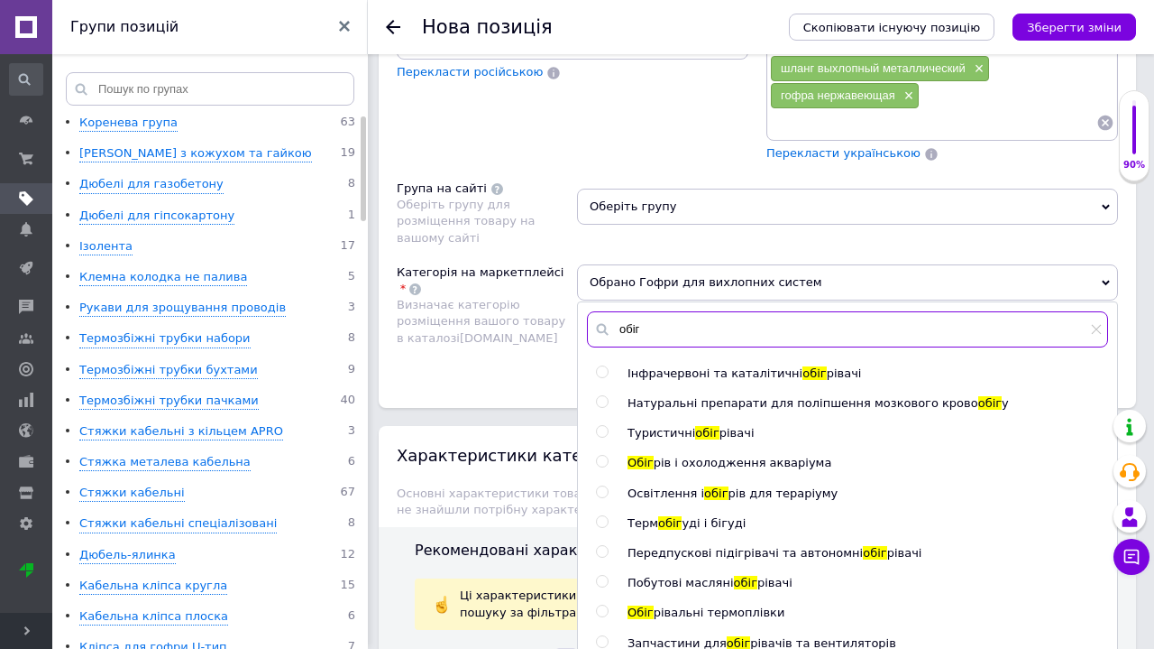
click at [659, 311] on input "обіг" at bounding box center [847, 329] width 521 height 36
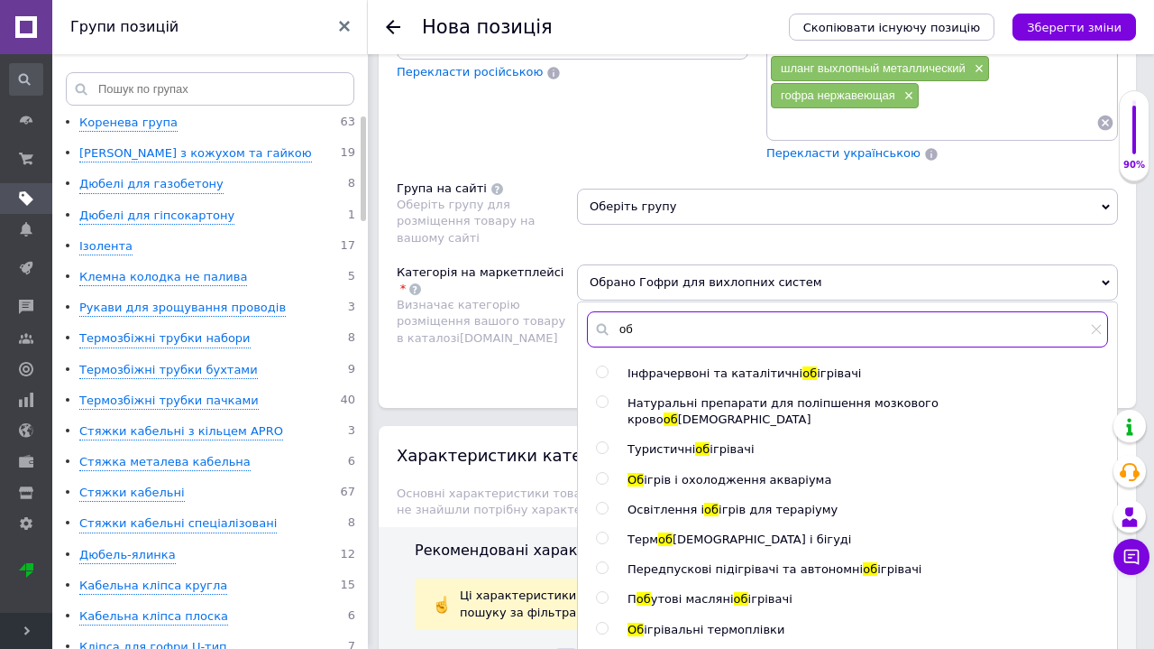
type input "о"
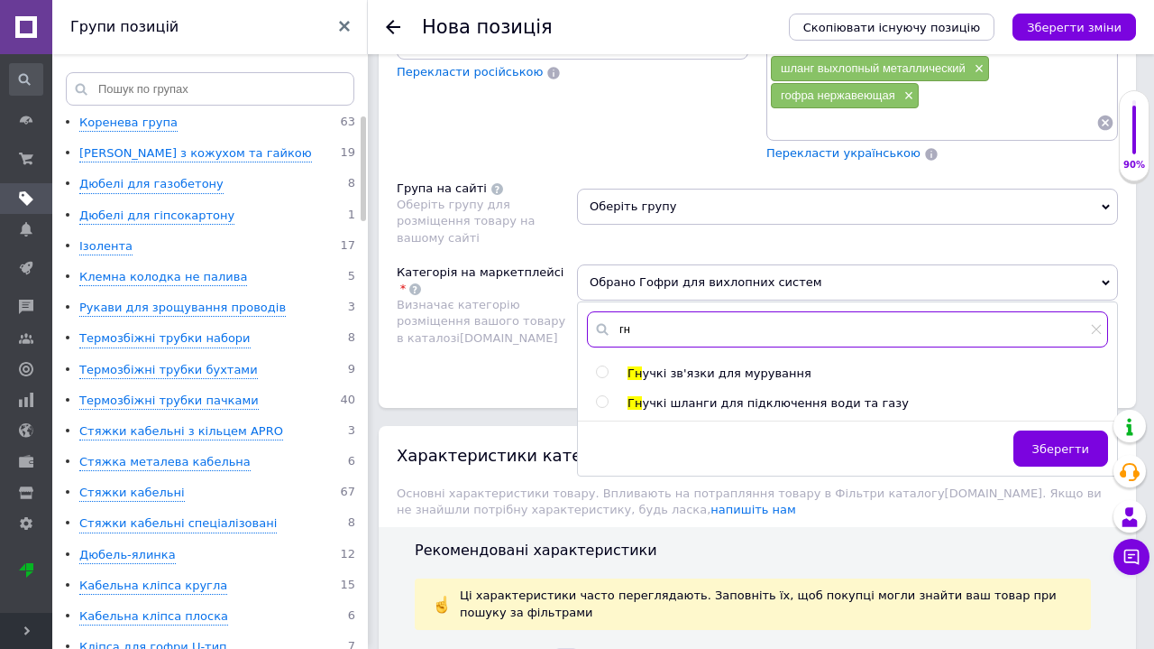
type input "г"
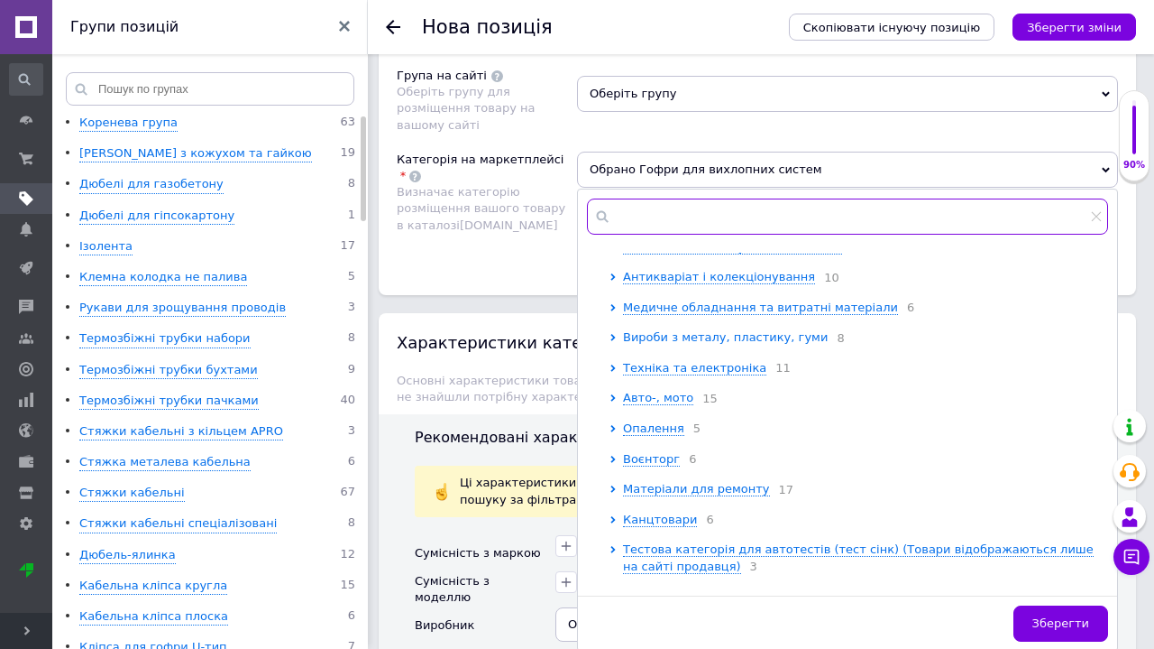
scroll to position [565, 0]
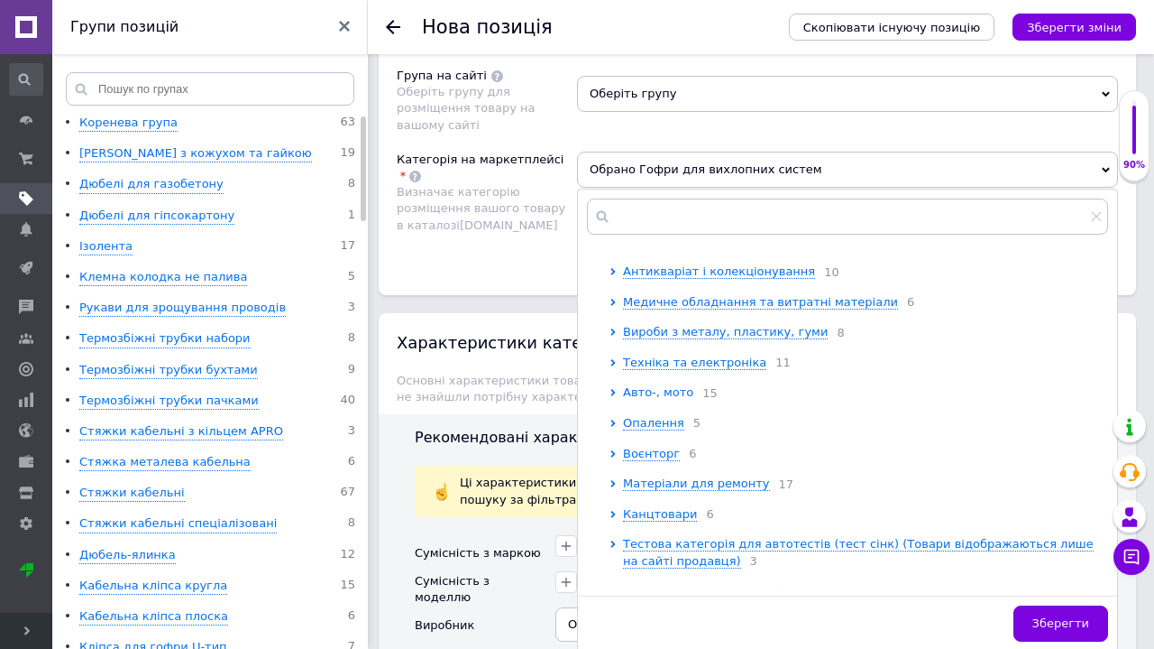
click at [613, 389] on icon at bounding box center [613, 392] width 5 height 7
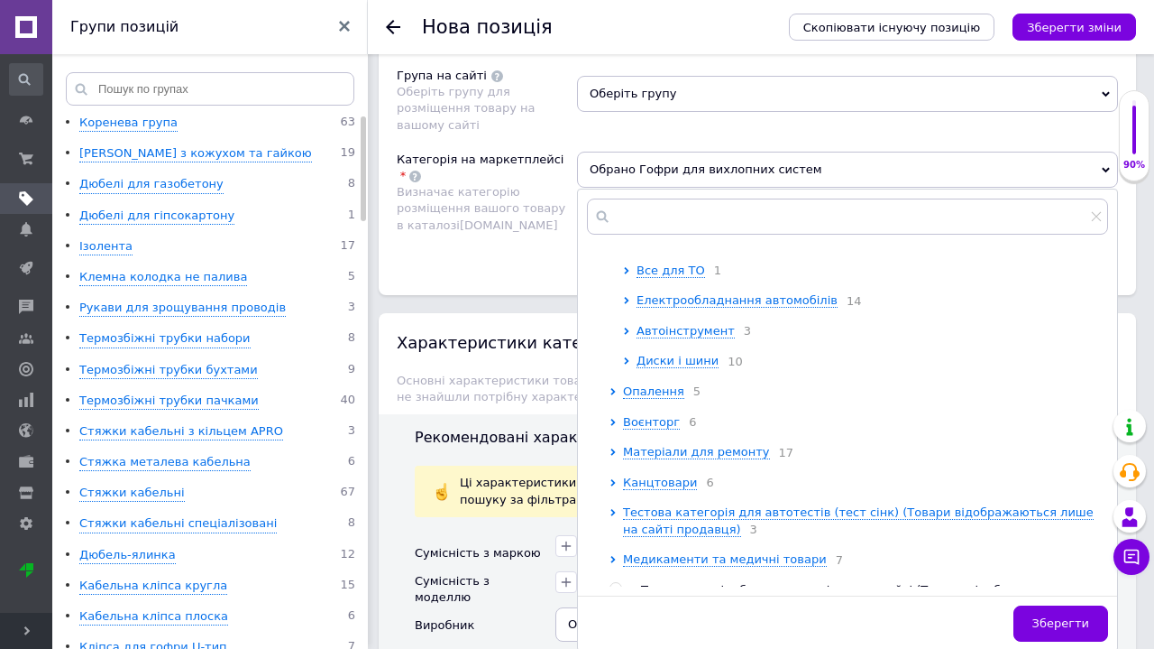
scroll to position [1051, 0]
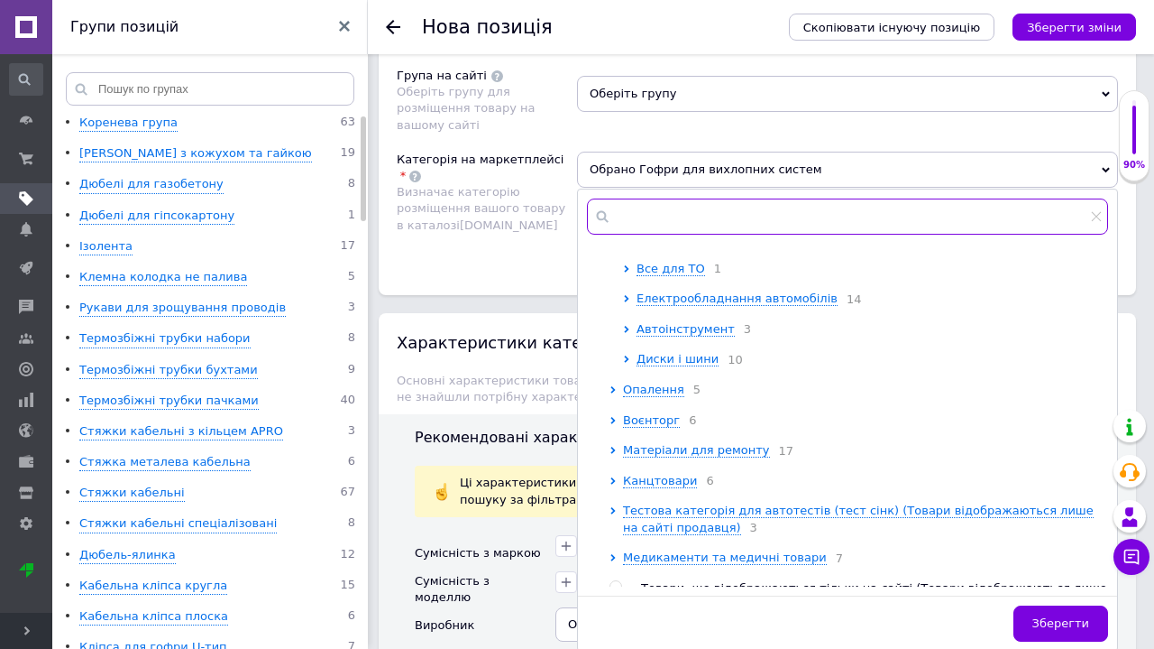
click at [725, 198] on input "text" at bounding box center [847, 216] width 521 height 36
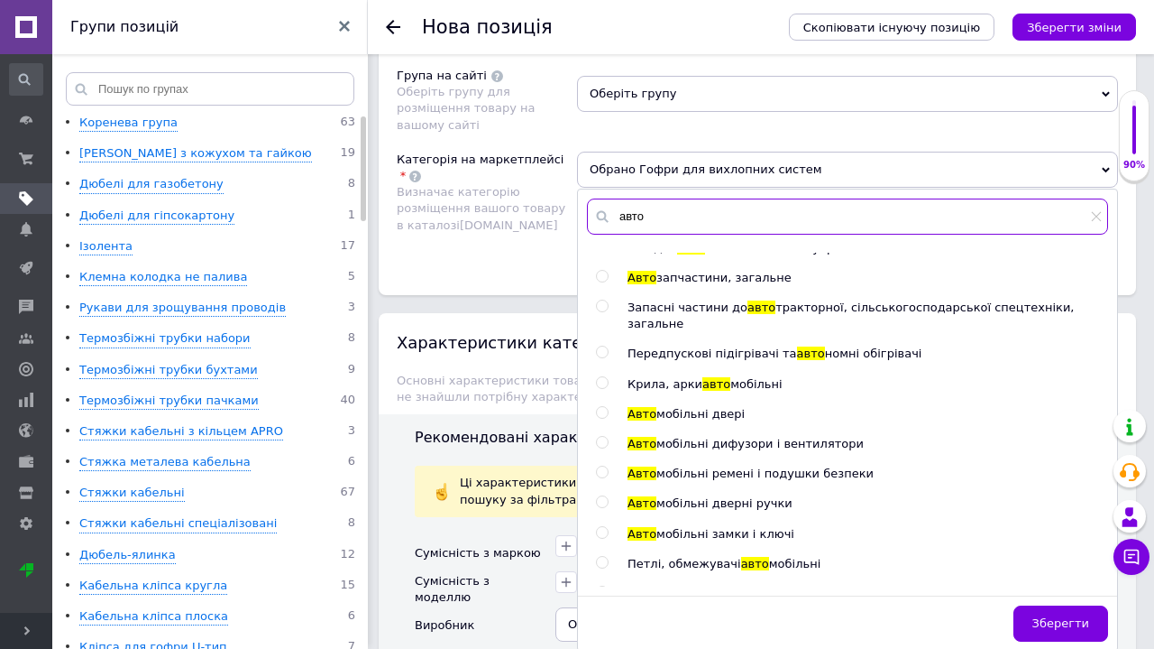
scroll to position [3296, 0]
type input "[PERSON_NAME]"
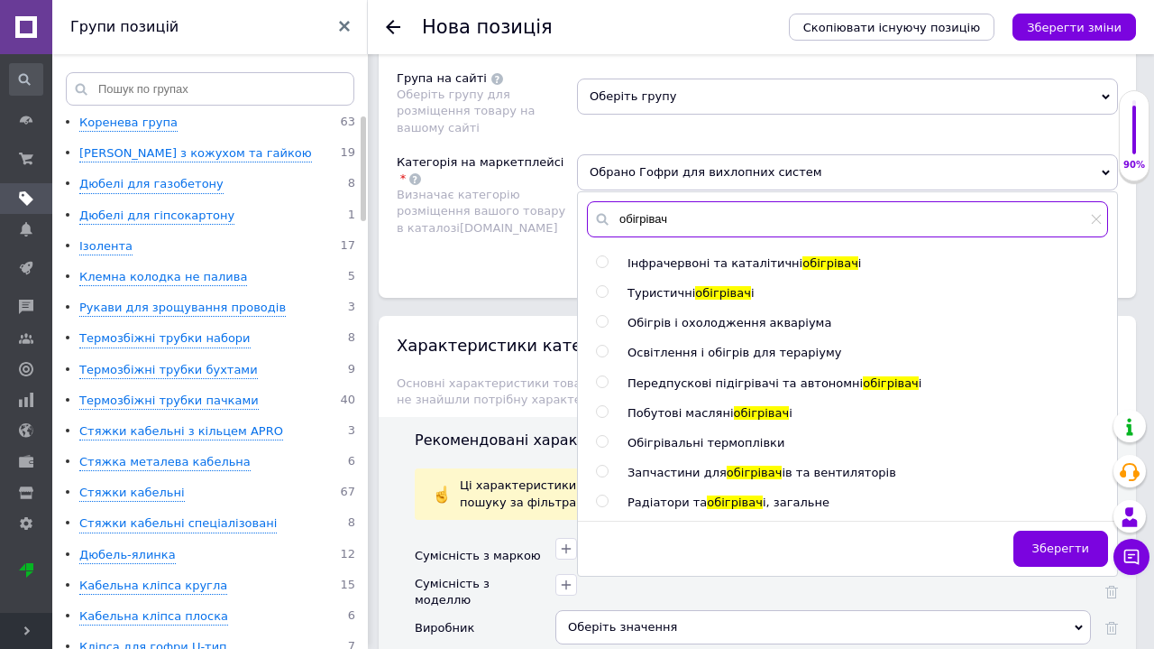
scroll to position [2362, 0]
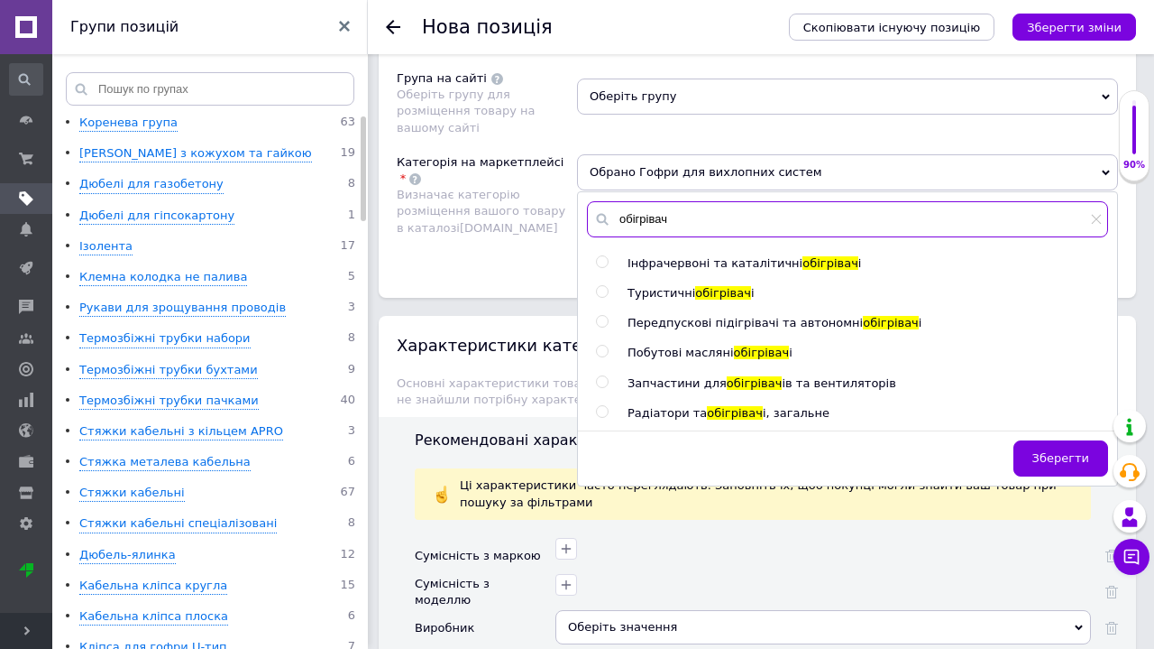
type input "обігрівач"
click at [603, 376] on input "radio" at bounding box center [602, 382] width 12 height 12
radio input "true"
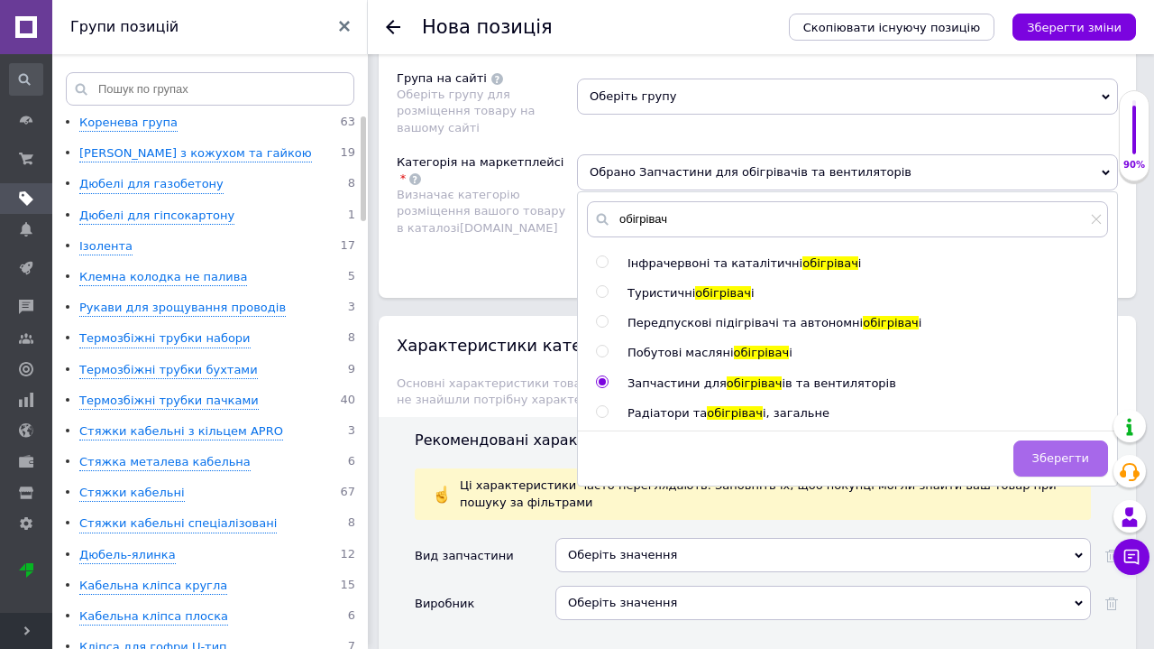
click at [1069, 451] on span "Зберегти" at bounding box center [1061, 458] width 57 height 14
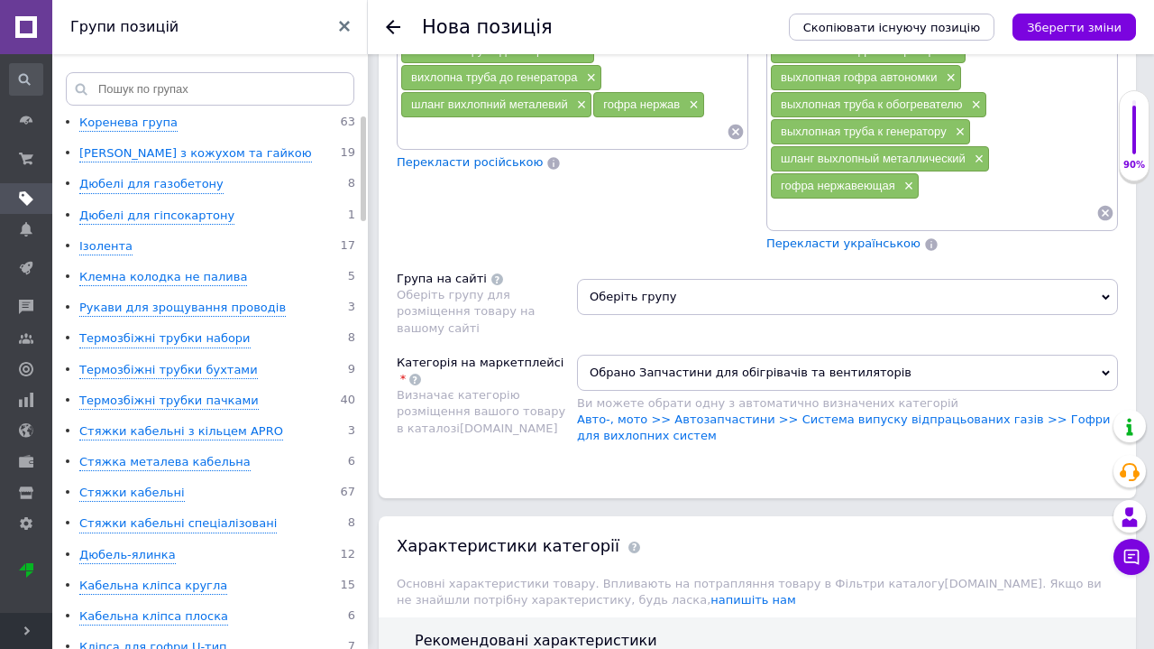
scroll to position [2160, 0]
click at [774, 281] on span "Оберіть групу" at bounding box center [847, 299] width 541 height 36
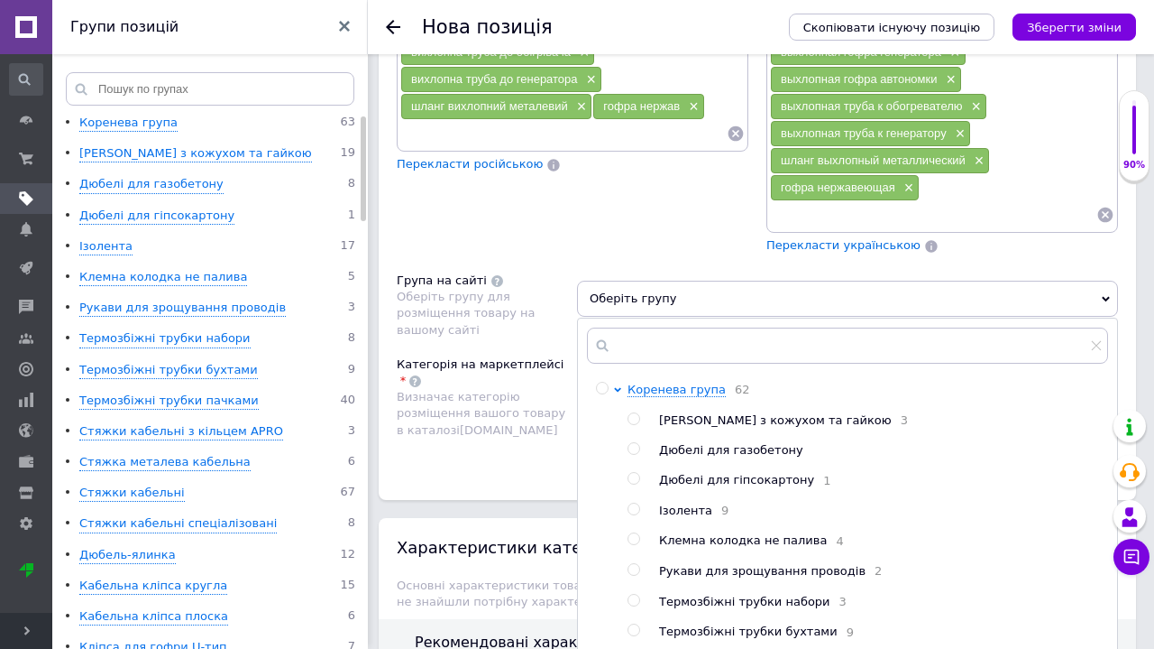
click at [774, 281] on span "Оберіть групу" at bounding box center [847, 299] width 541 height 36
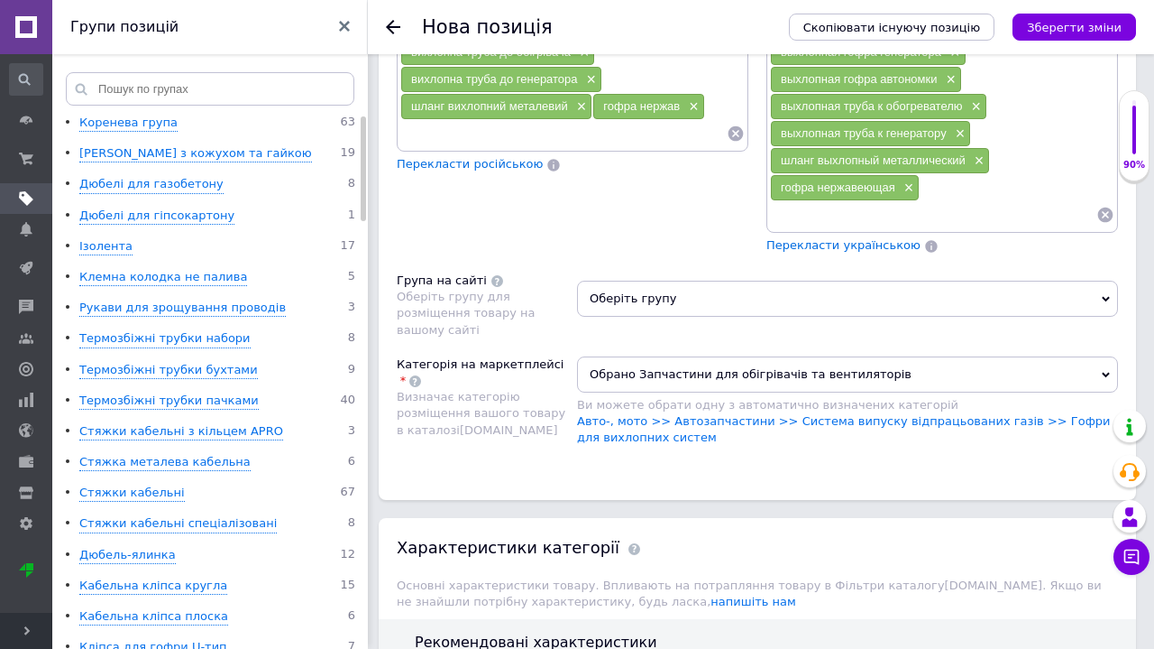
click at [730, 356] on span "Обрано Запчастини для обігрівачів та вентиляторів" at bounding box center [847, 374] width 541 height 36
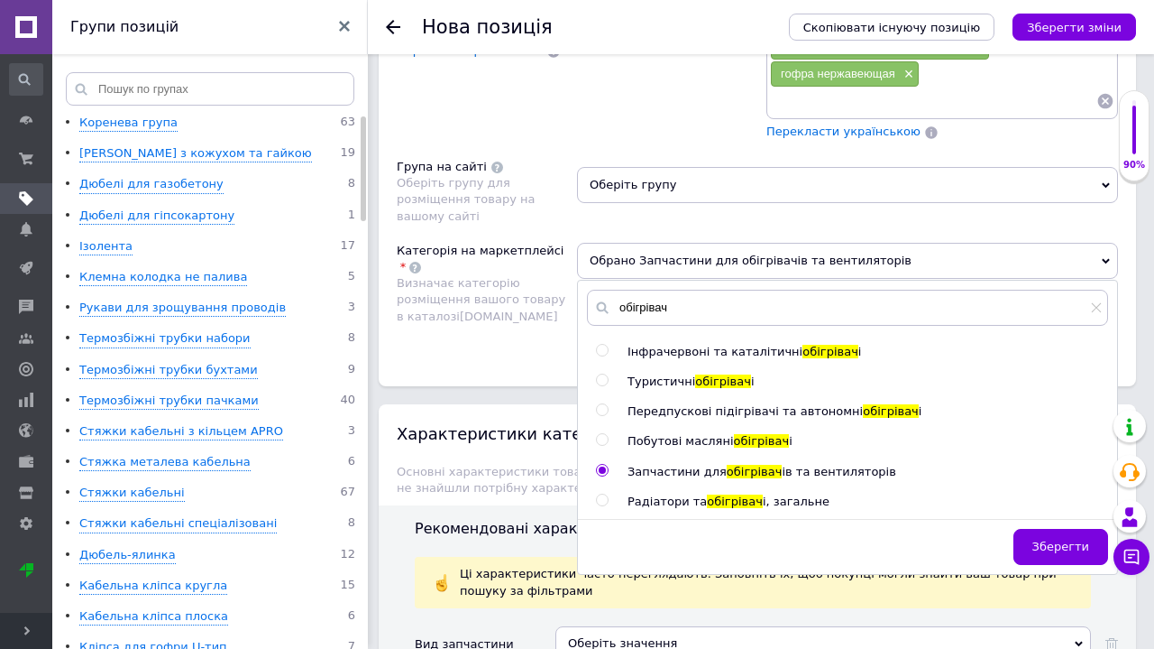
scroll to position [2279, 0]
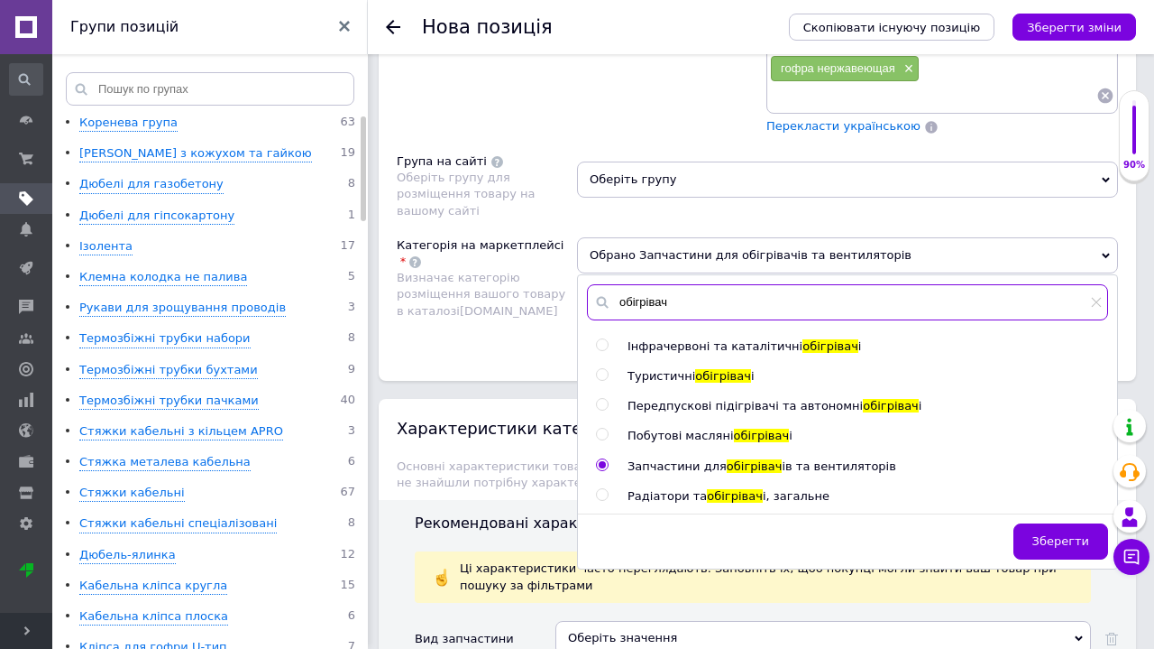
click at [1104, 284] on input "обігрівач" at bounding box center [847, 302] width 521 height 36
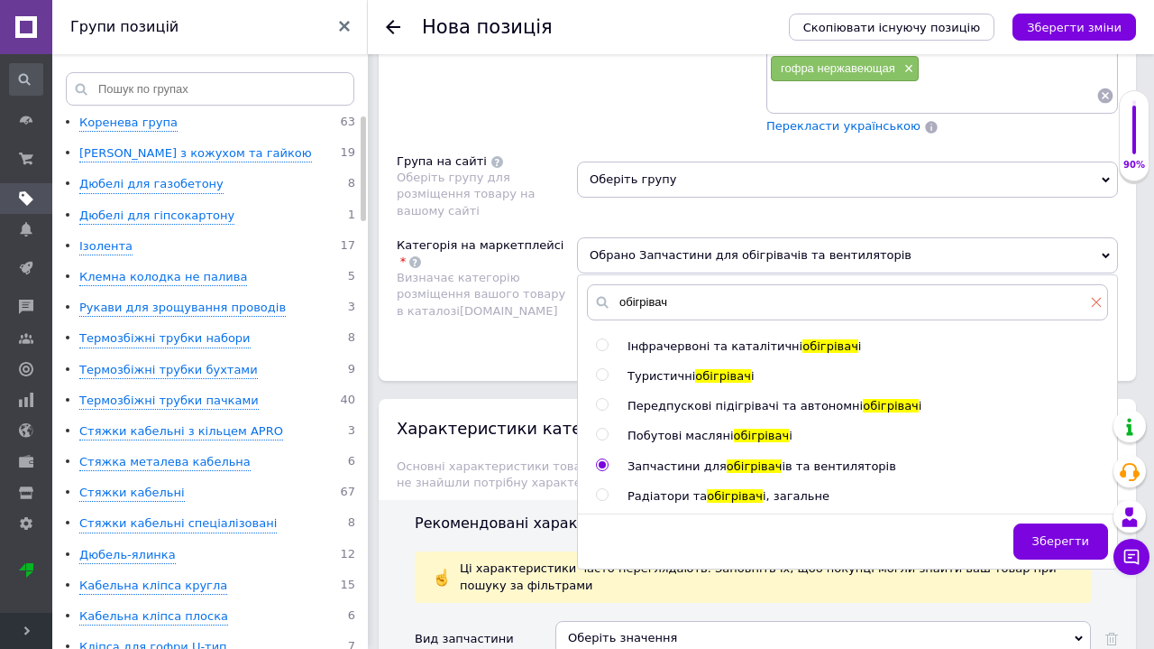
click at [1099, 297] on icon at bounding box center [1096, 302] width 11 height 11
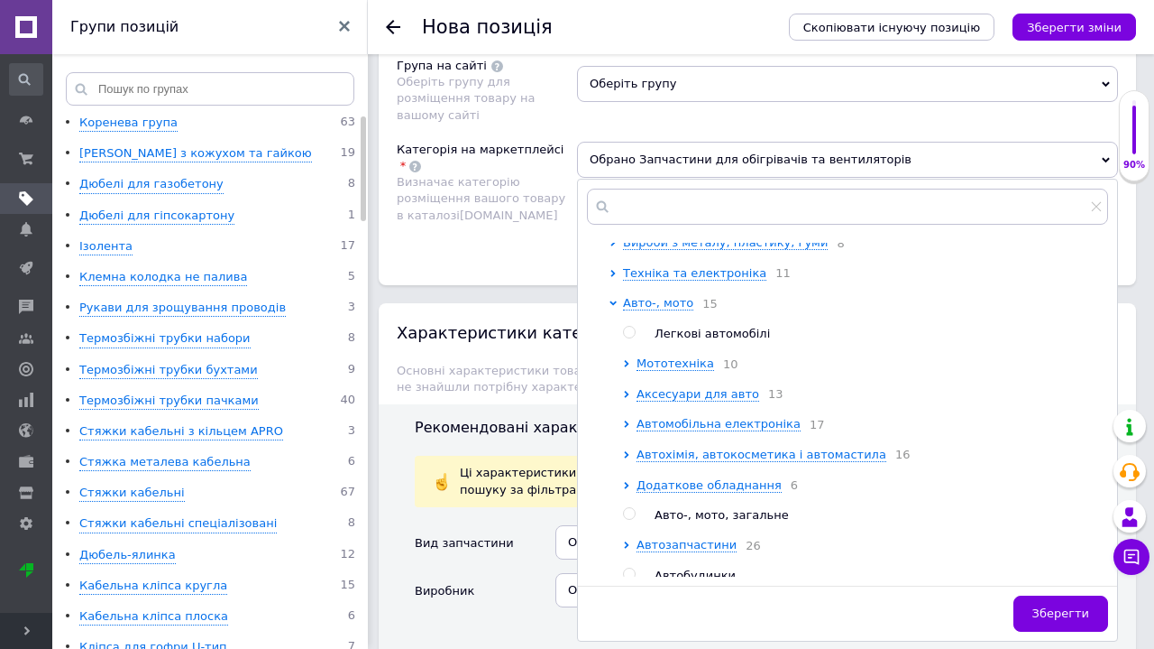
scroll to position [646, 0]
click at [613, 299] on icon at bounding box center [613, 301] width 7 height 5
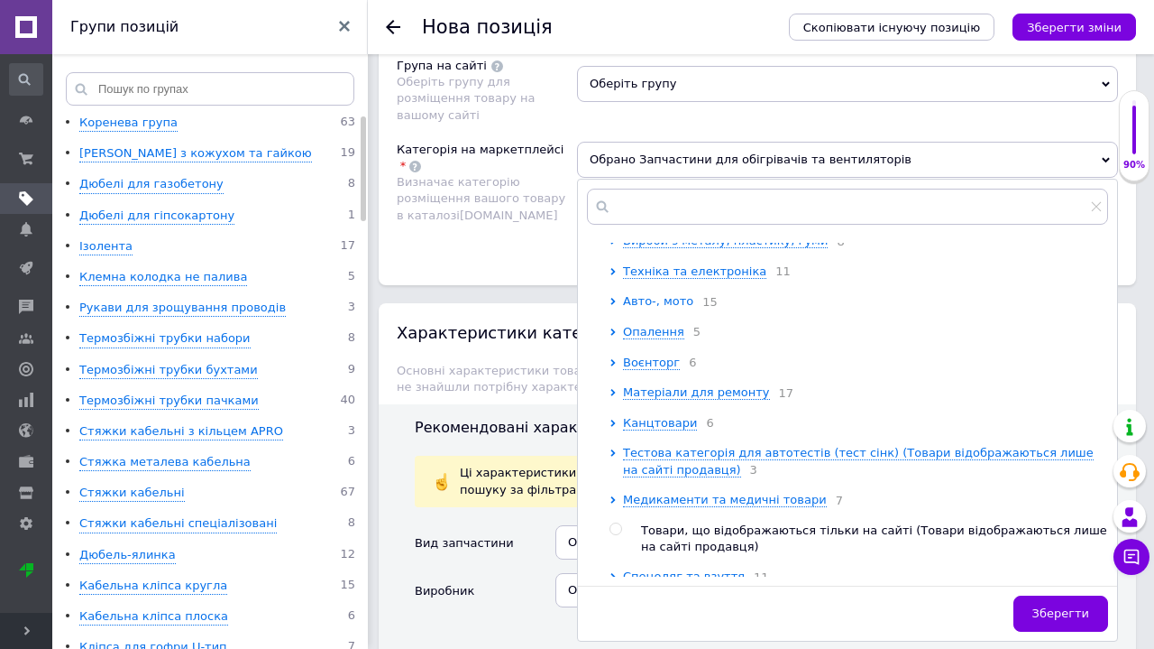
click at [611, 298] on icon at bounding box center [613, 301] width 7 height 7
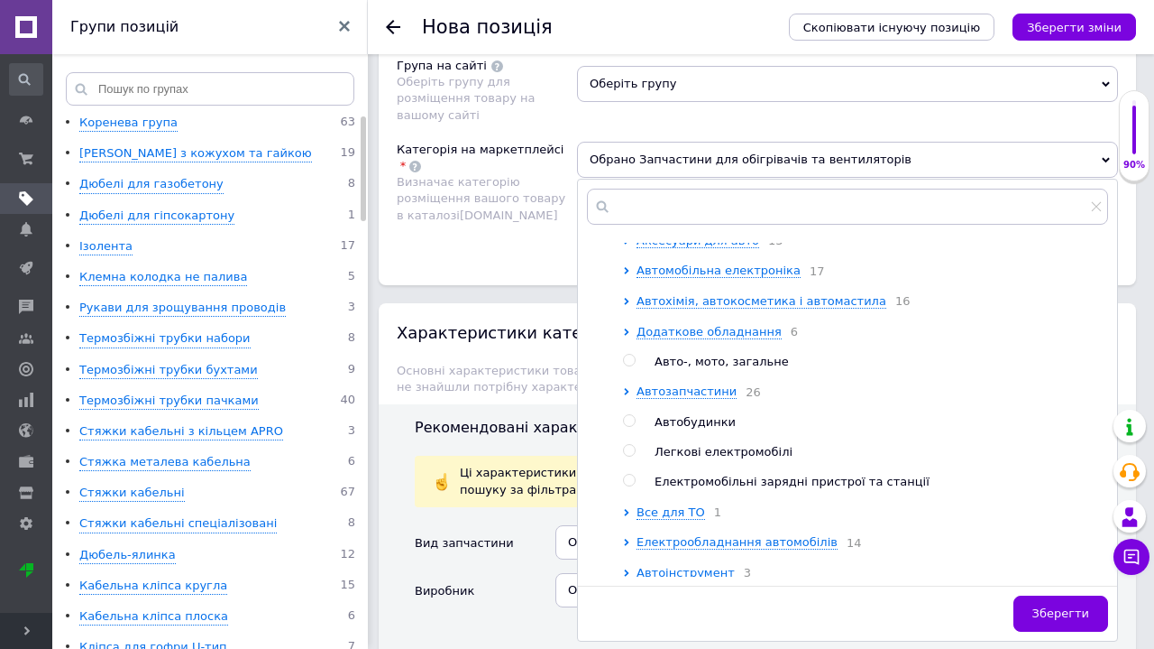
scroll to position [802, 0]
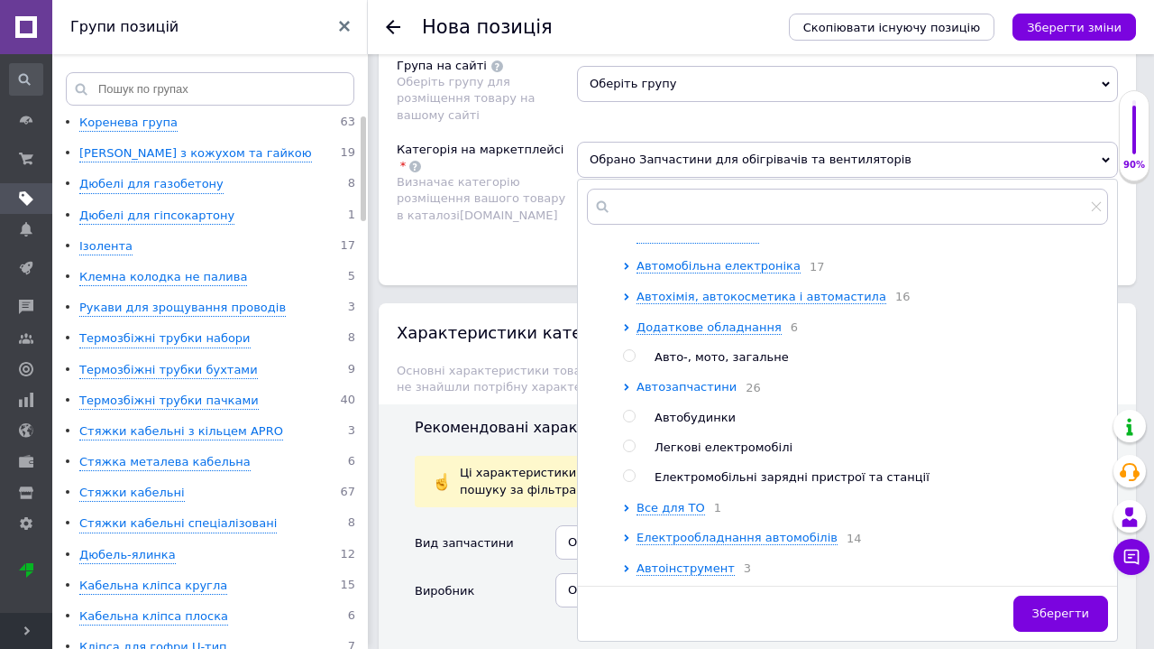
click at [626, 383] on icon at bounding box center [626, 386] width 7 height 7
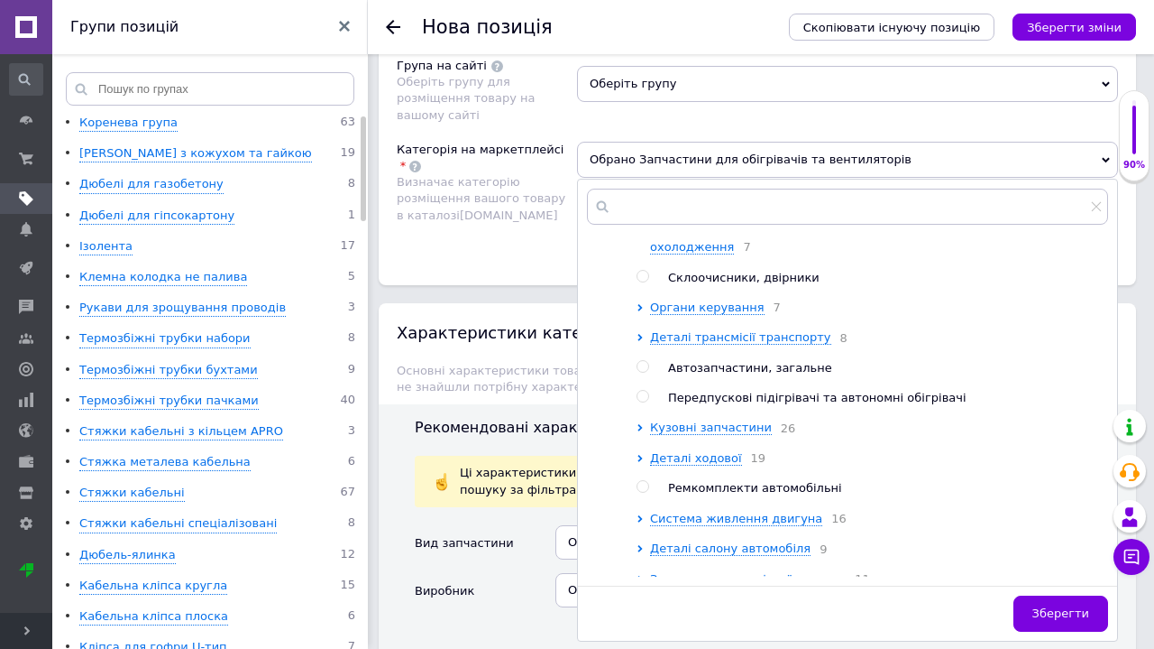
scroll to position [1215, 0]
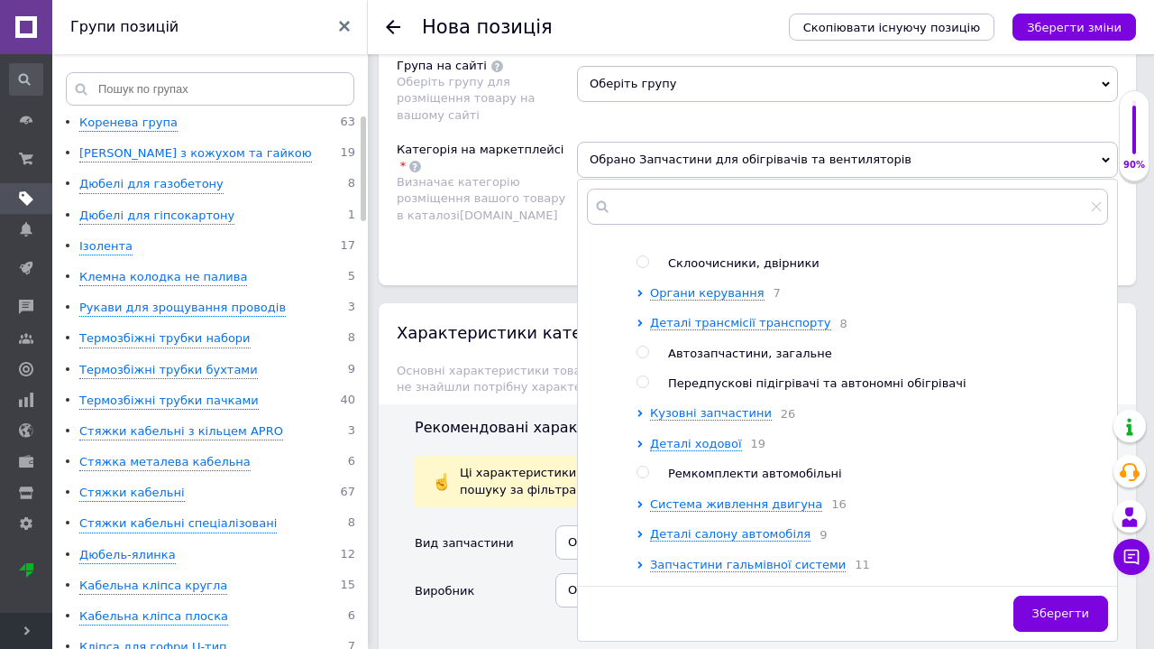
click at [646, 376] on input "radio" at bounding box center [643, 382] width 12 height 12
radio input "true"
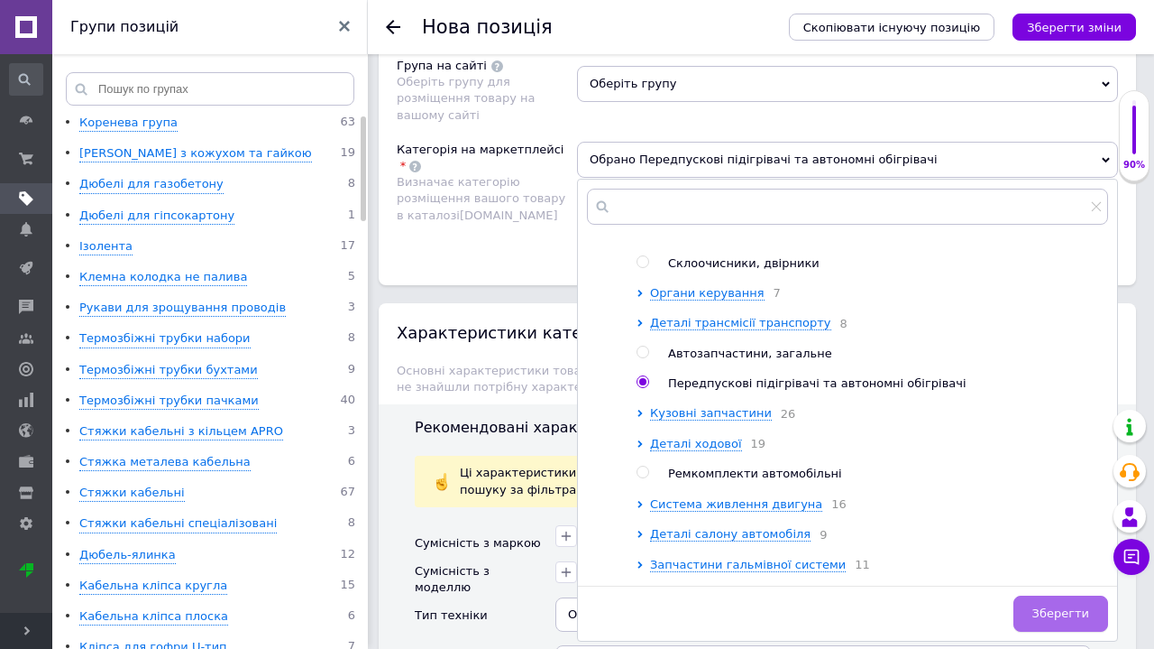
click at [1076, 595] on button "Зберегти" at bounding box center [1061, 613] width 95 height 36
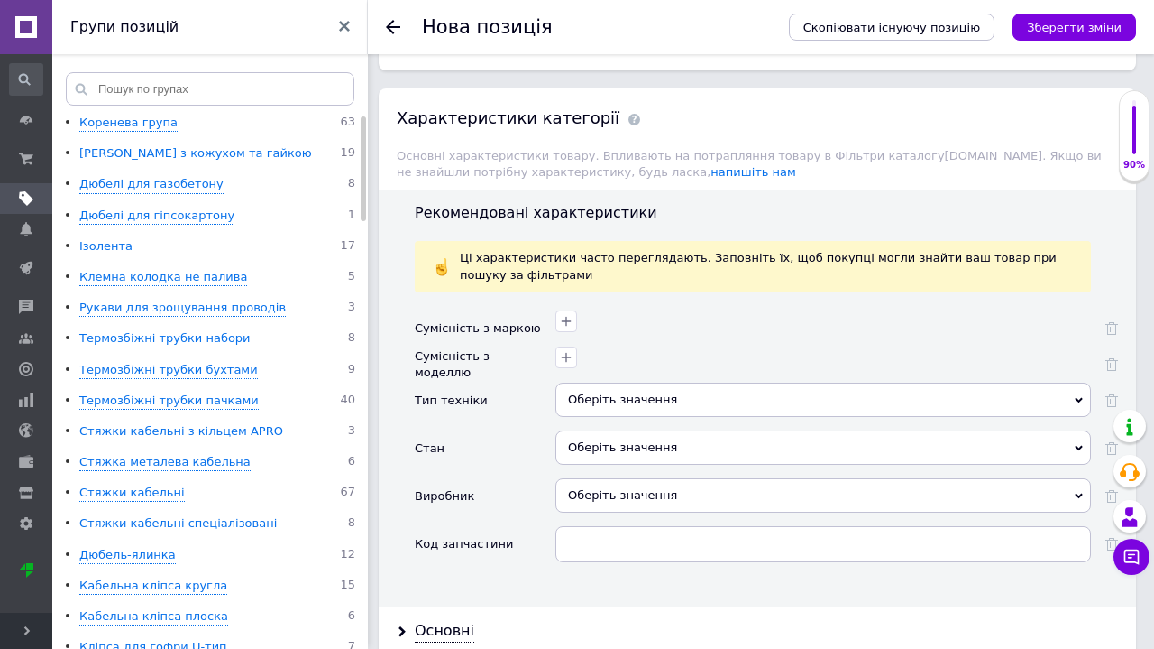
scroll to position [2620, 0]
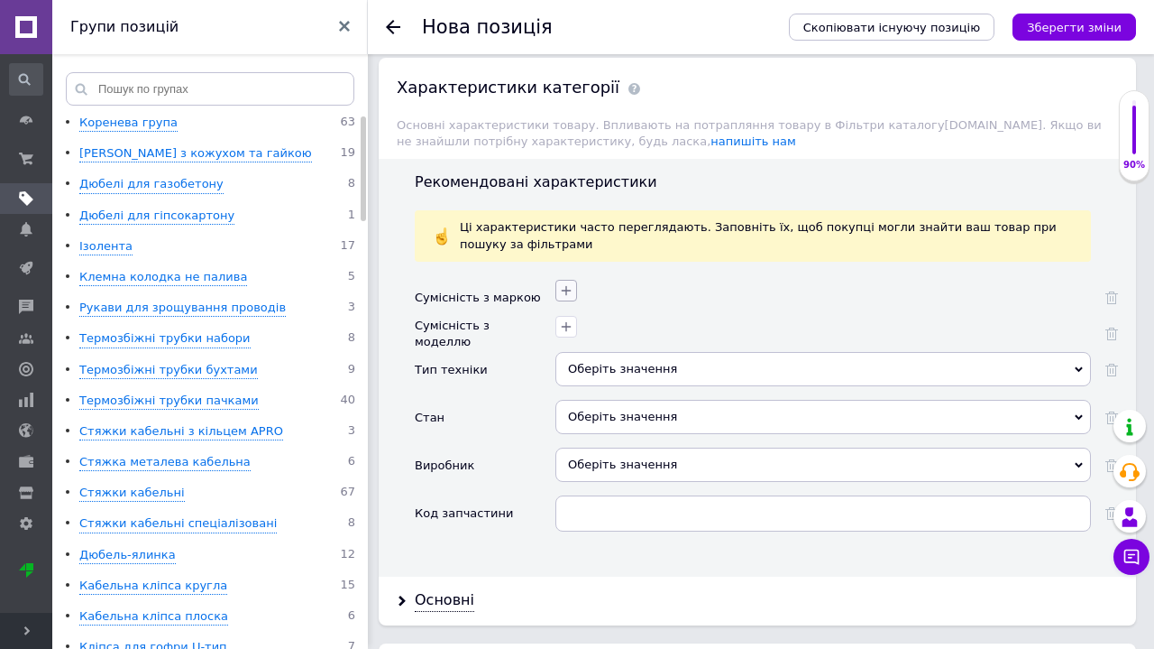
click at [566, 283] on icon "button" at bounding box center [566, 290] width 14 height 14
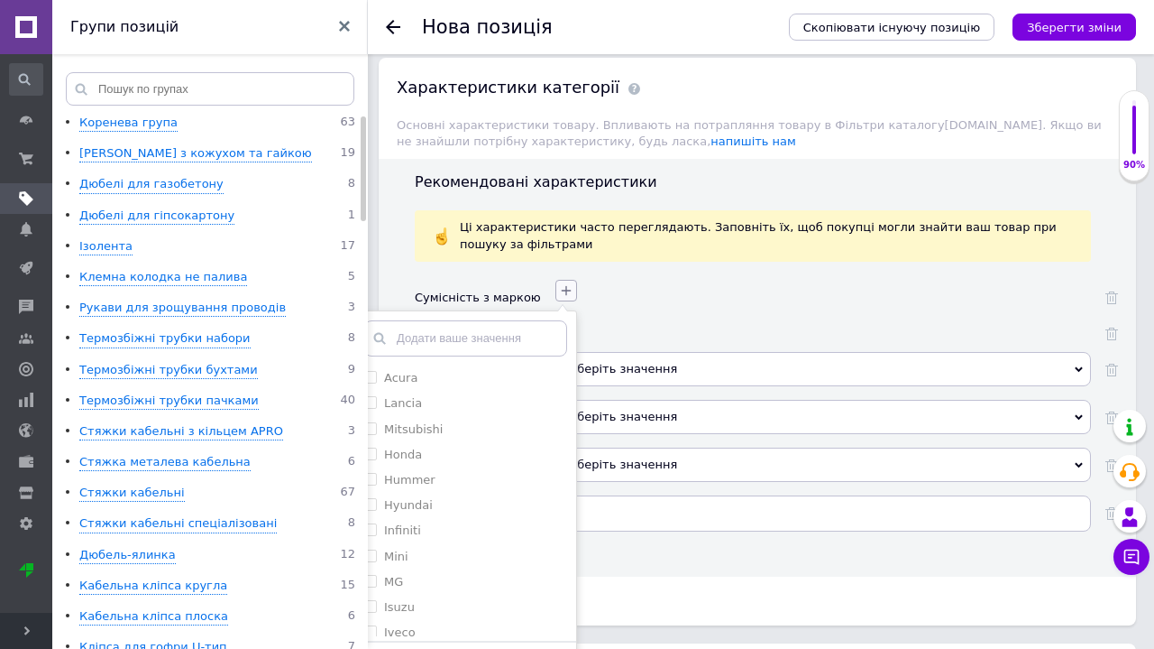
click at [566, 283] on icon "button" at bounding box center [566, 290] width 14 height 14
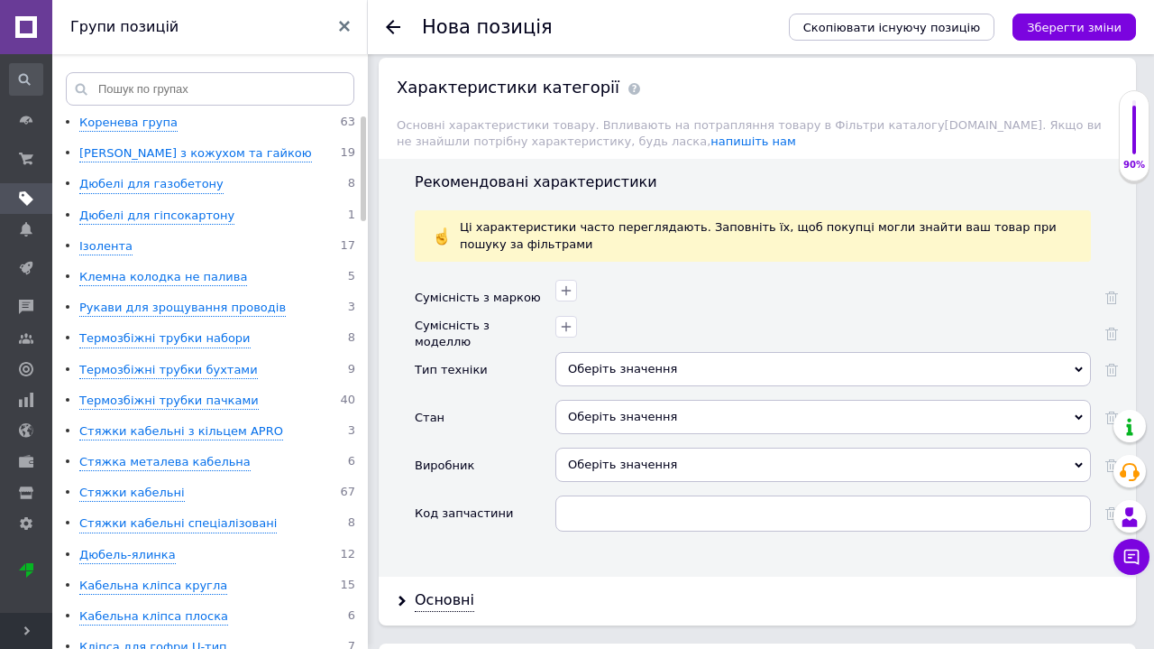
click at [603, 352] on div "Оберіть значення" at bounding box center [824, 369] width 536 height 34
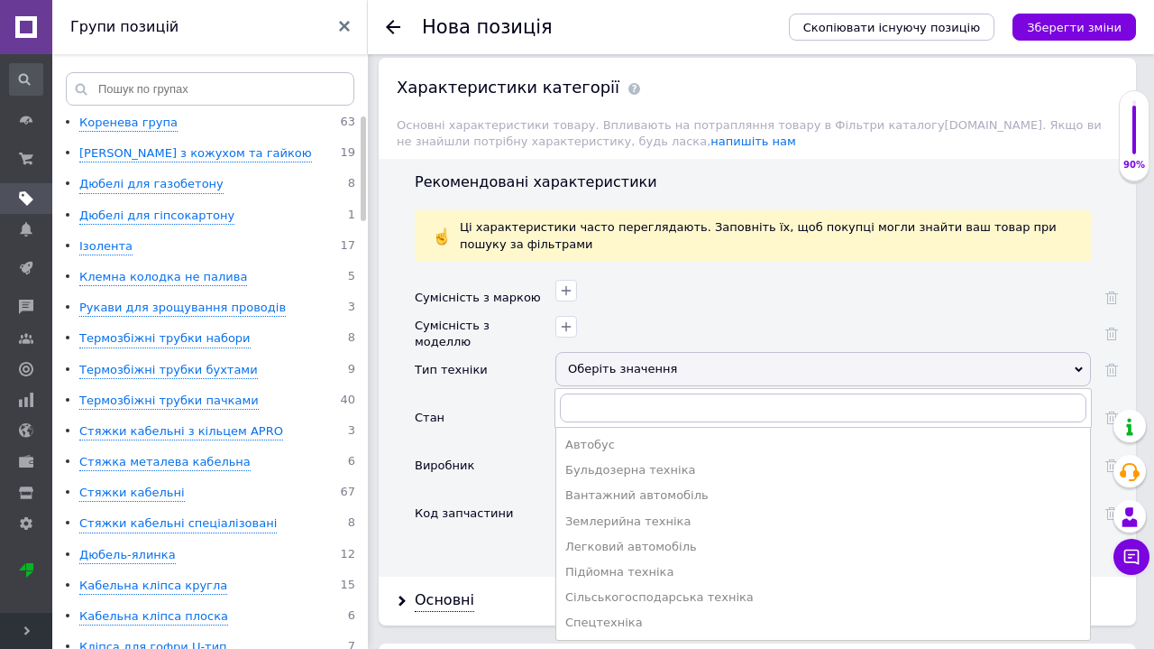
click at [603, 352] on div "Оберіть значення" at bounding box center [824, 369] width 536 height 34
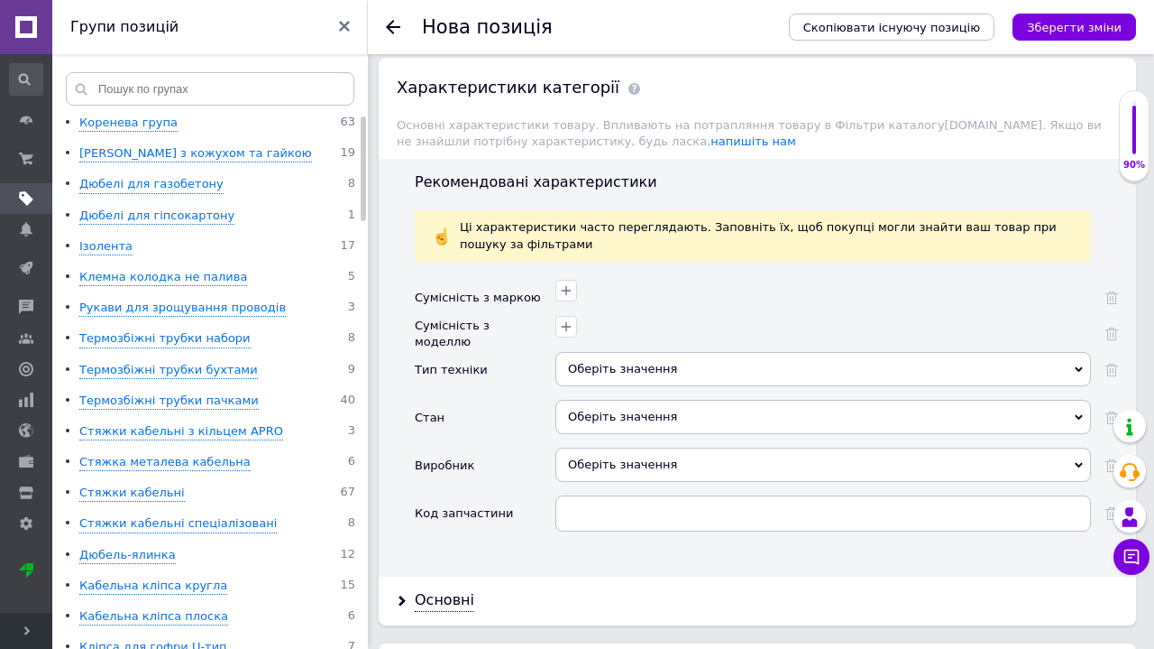
click at [623, 400] on div "Оберіть значення" at bounding box center [824, 417] width 536 height 34
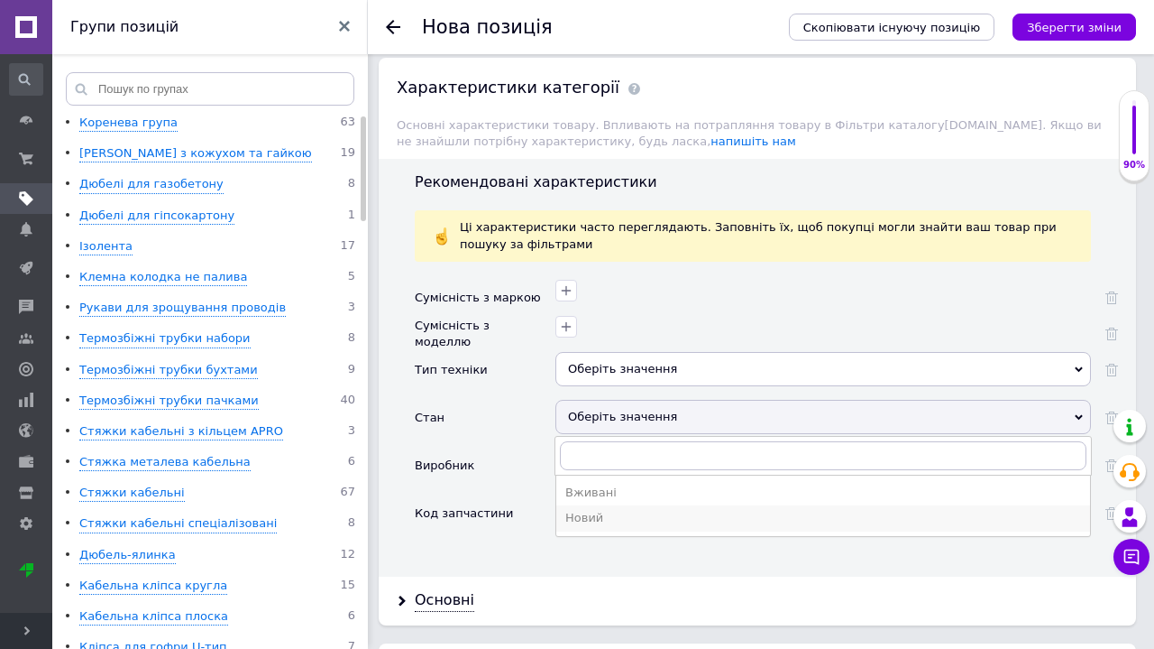
click at [608, 510] on div "Новий" at bounding box center [824, 518] width 516 height 16
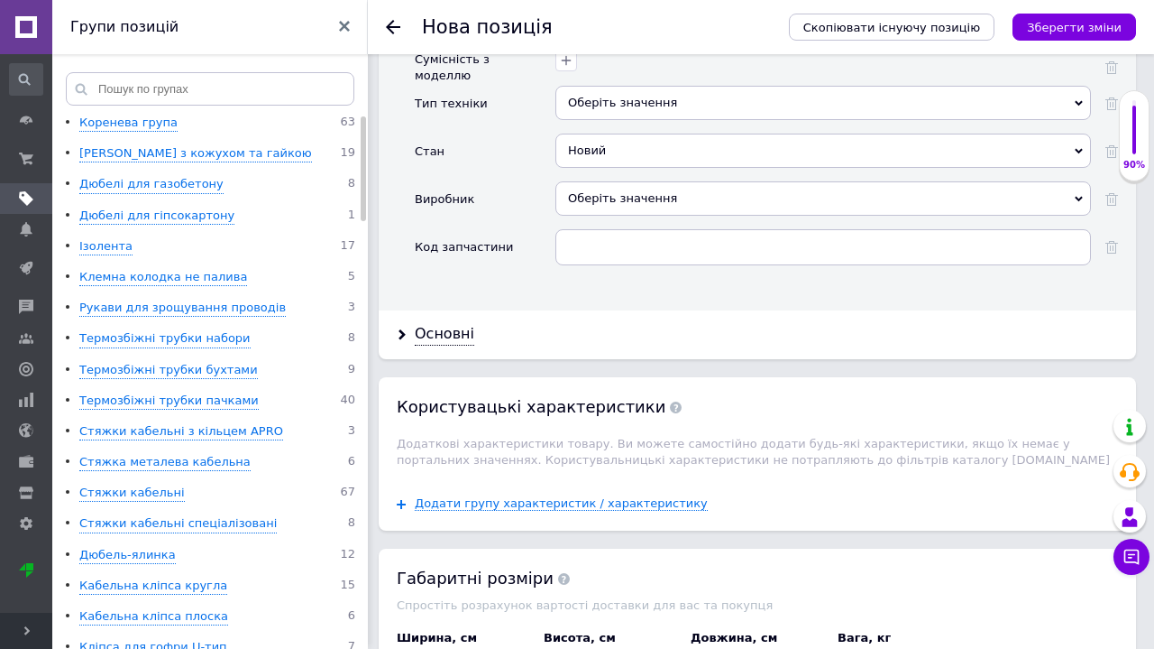
scroll to position [2894, 0]
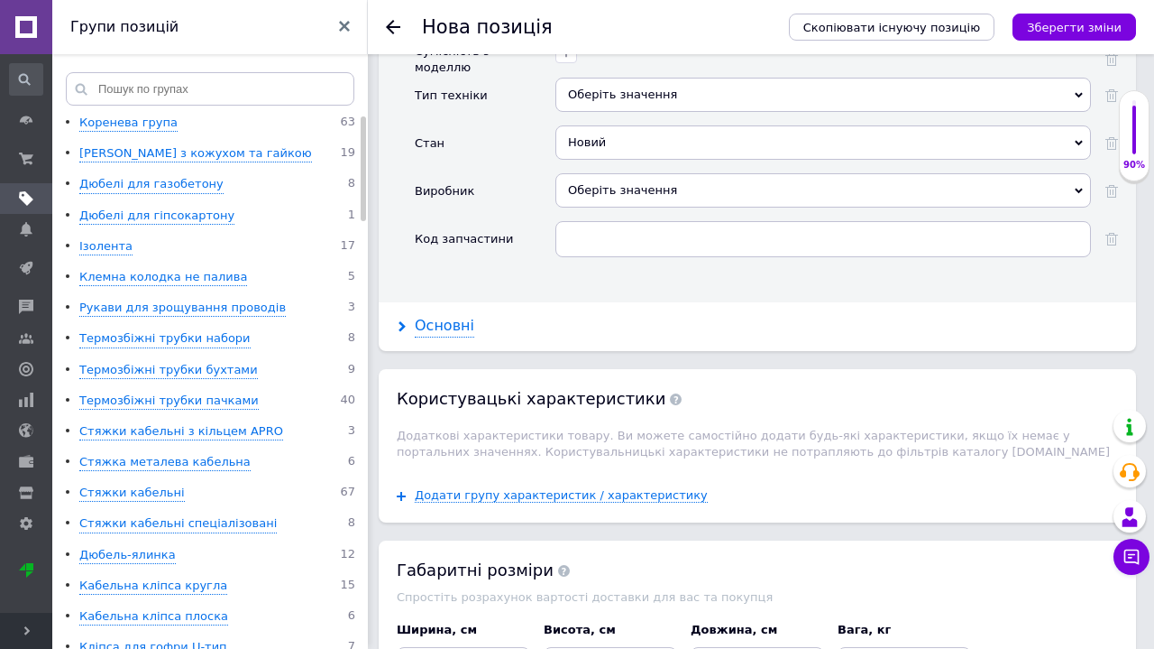
click at [442, 316] on div "Основні" at bounding box center [445, 326] width 60 height 21
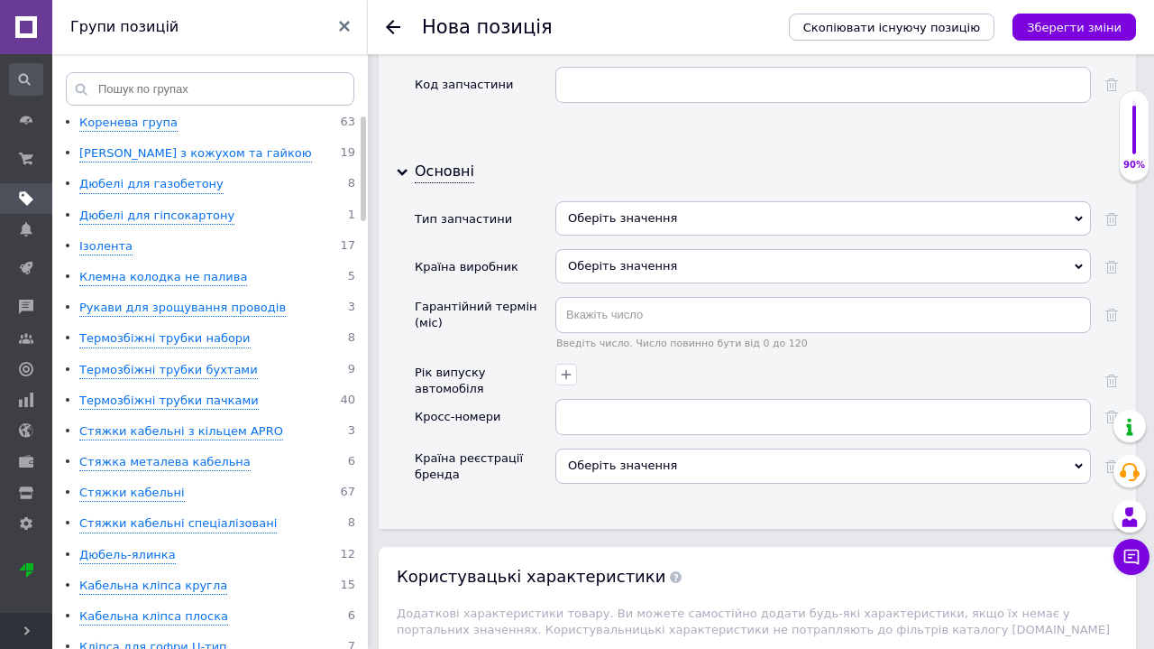
scroll to position [3051, 0]
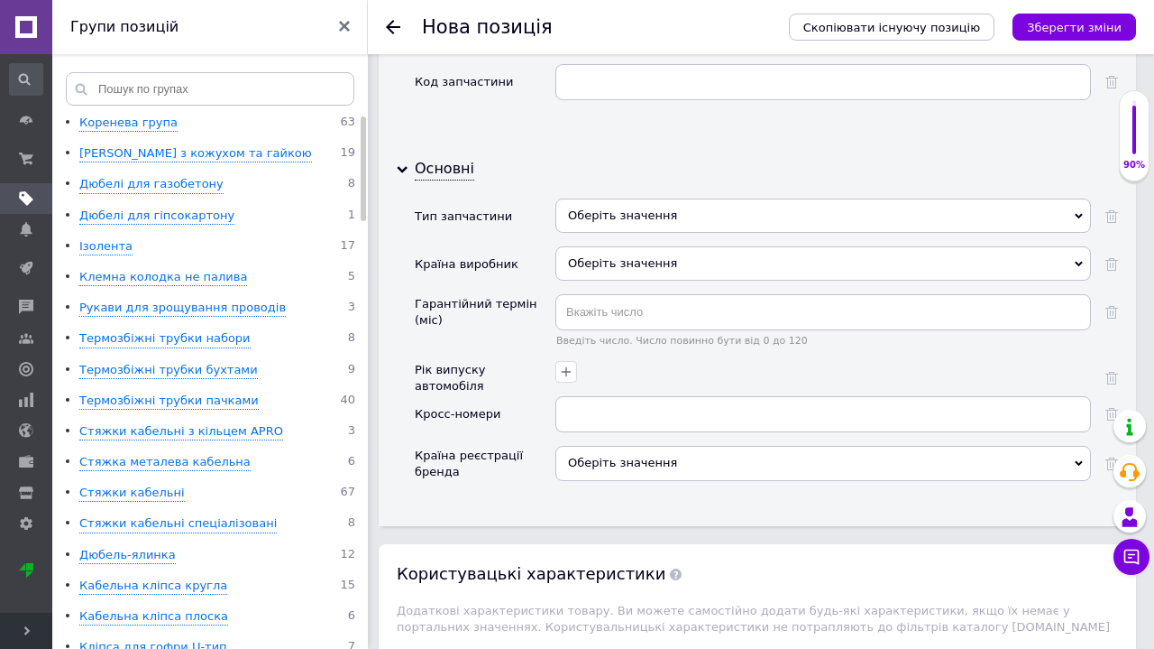
click at [619, 198] on div "Оберіть значення" at bounding box center [824, 215] width 536 height 34
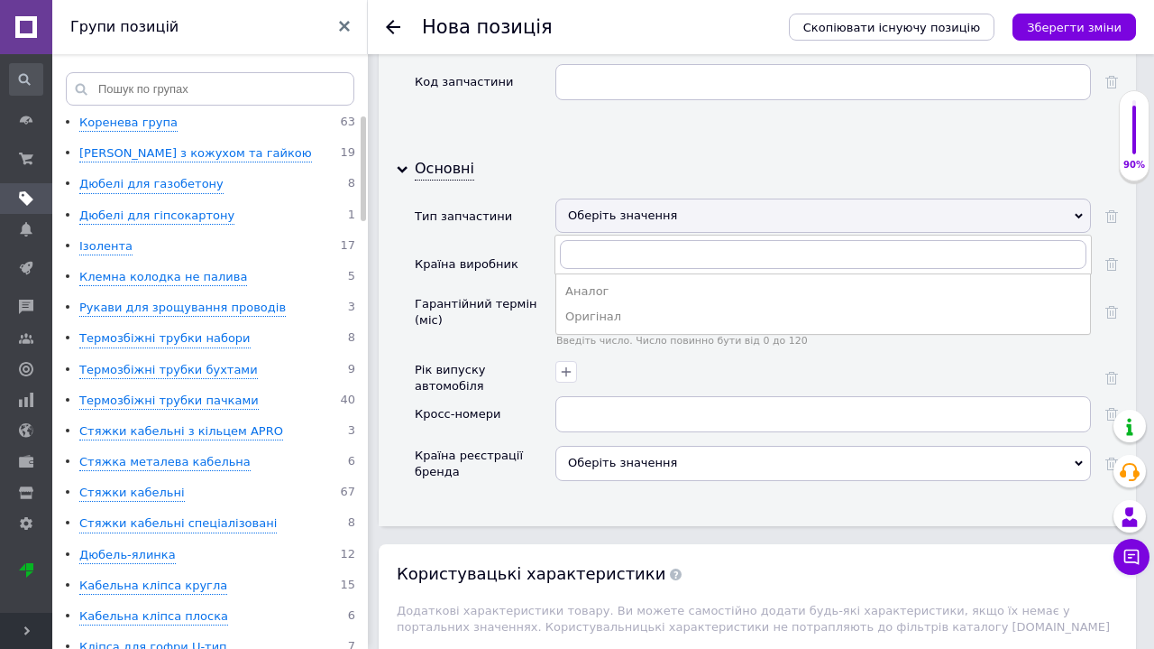
click at [1075, 212] on icon at bounding box center [1079, 216] width 8 height 8
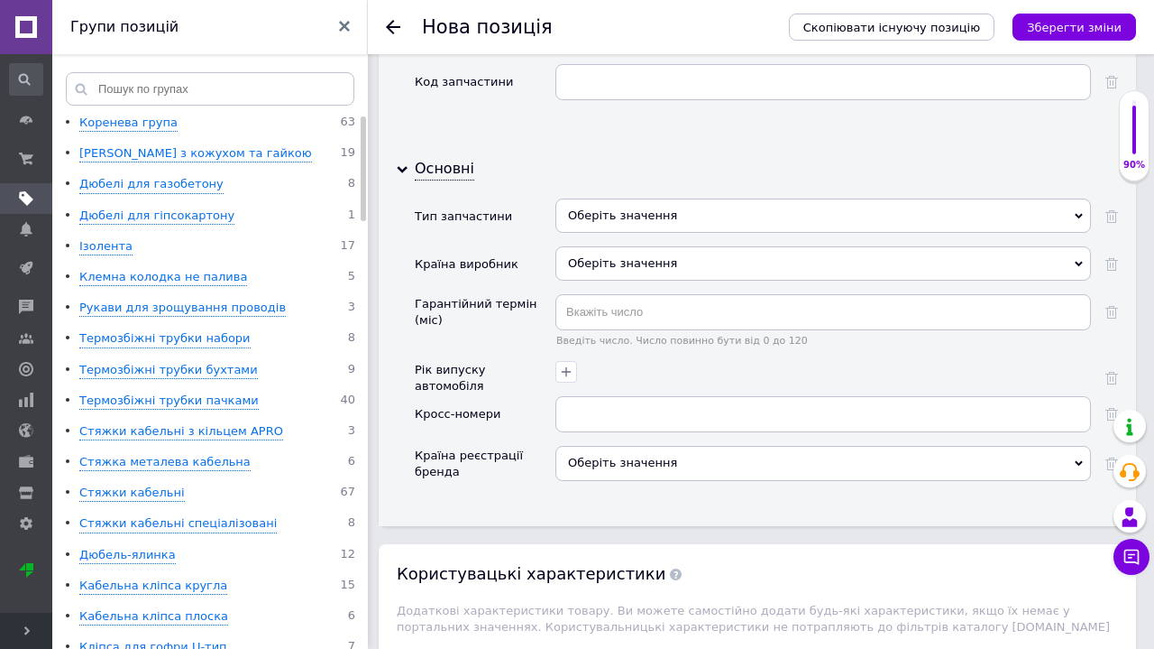
click at [1076, 212] on icon at bounding box center [1079, 216] width 8 height 8
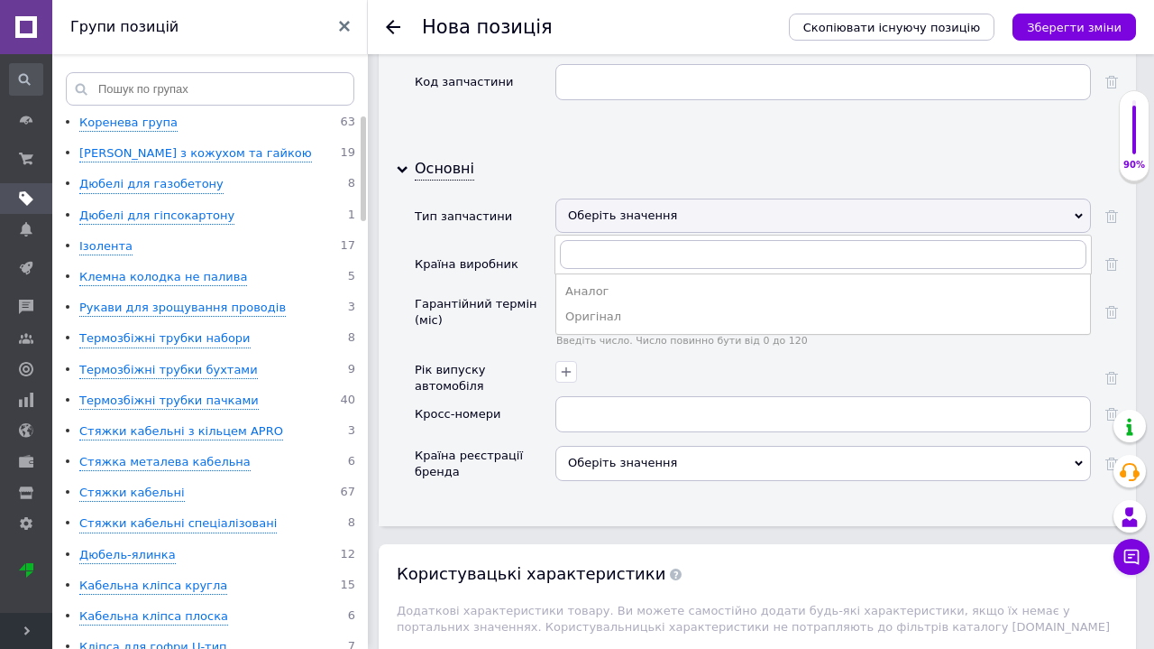
click at [1076, 212] on icon at bounding box center [1079, 216] width 8 height 8
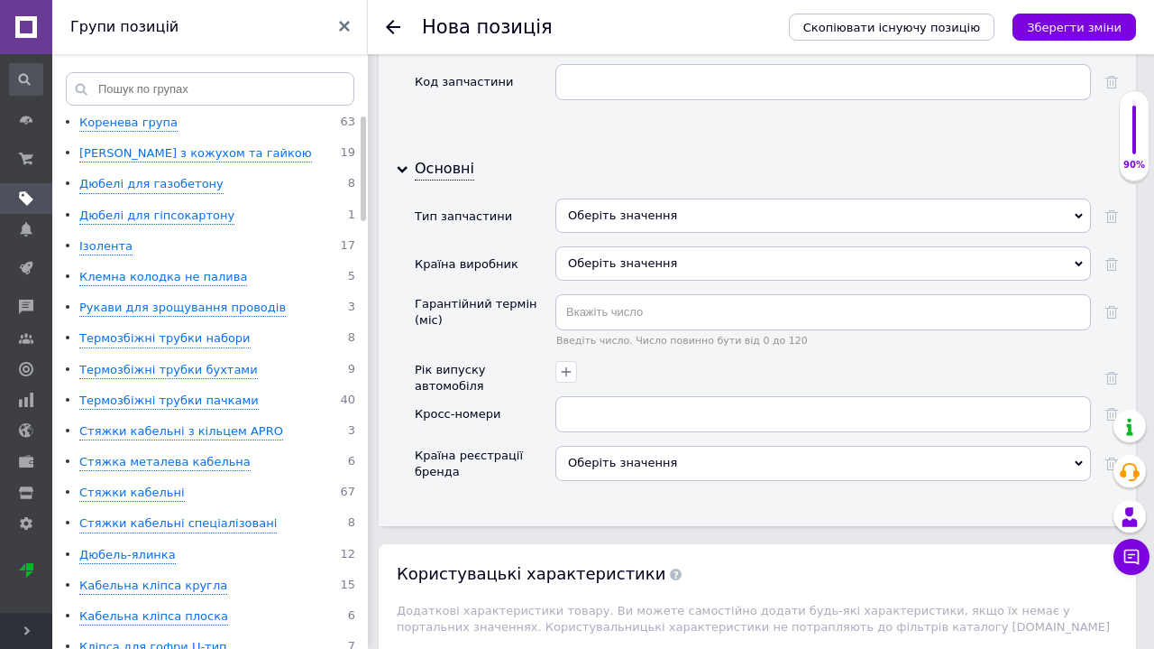
click at [1076, 212] on icon at bounding box center [1079, 216] width 8 height 8
click at [793, 145] on div "Основні Тип запчастини Оберіть значення Аналог Оригінал Країна виробник Оберіть…" at bounding box center [758, 335] width 758 height 380
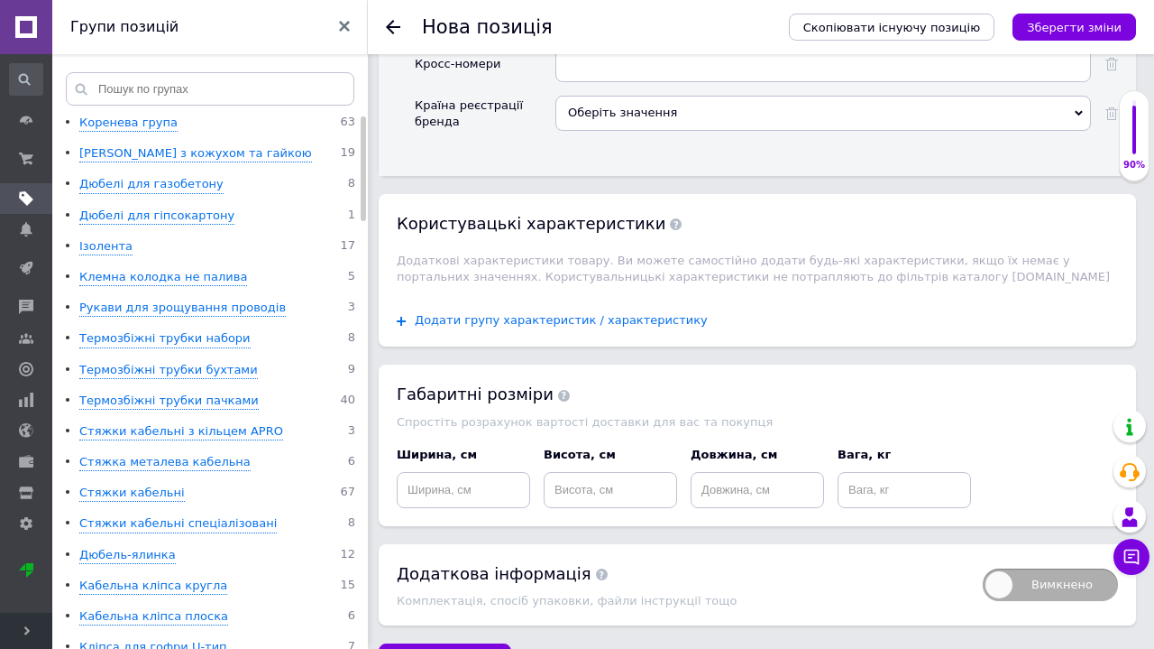
scroll to position [3399, 0]
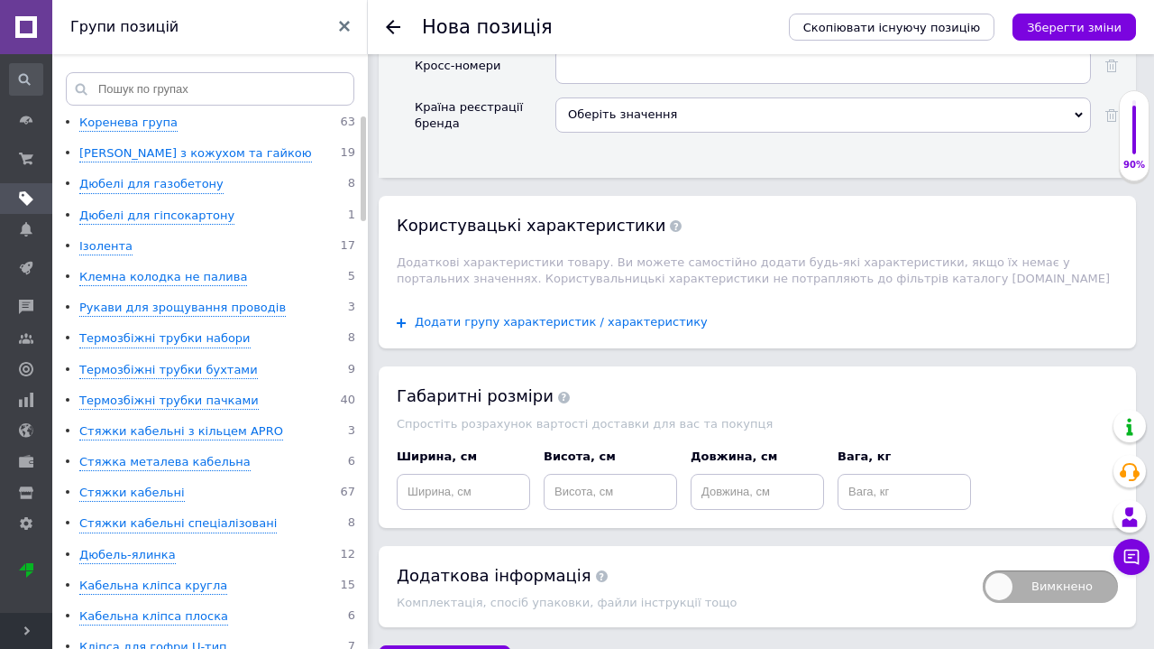
click at [594, 315] on span "Додати групу характеристик / характеристику" at bounding box center [561, 322] width 293 height 14
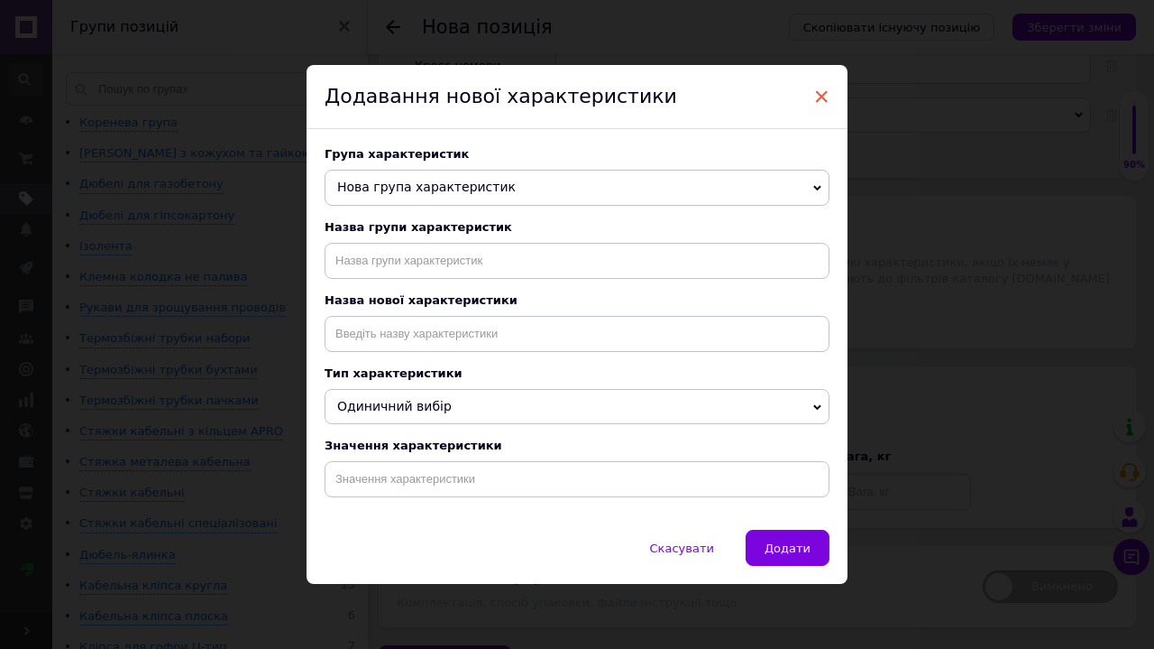
click at [825, 88] on span "×" at bounding box center [822, 96] width 16 height 31
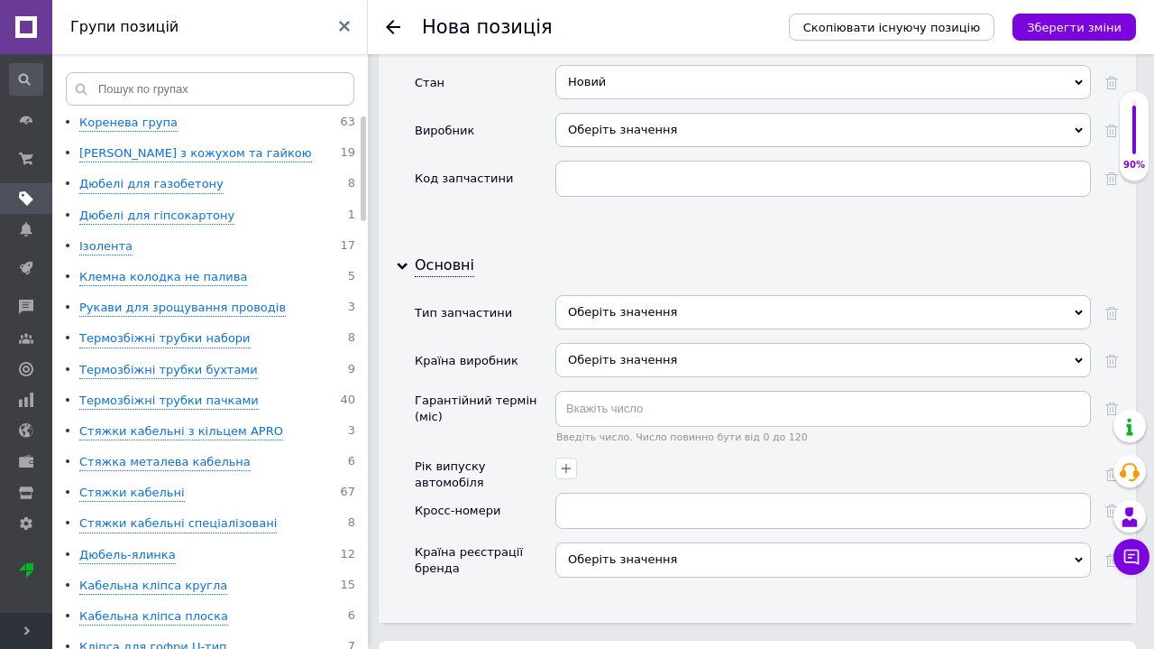
scroll to position [2957, 0]
click at [706, 293] on div "Оберіть значення" at bounding box center [824, 310] width 536 height 34
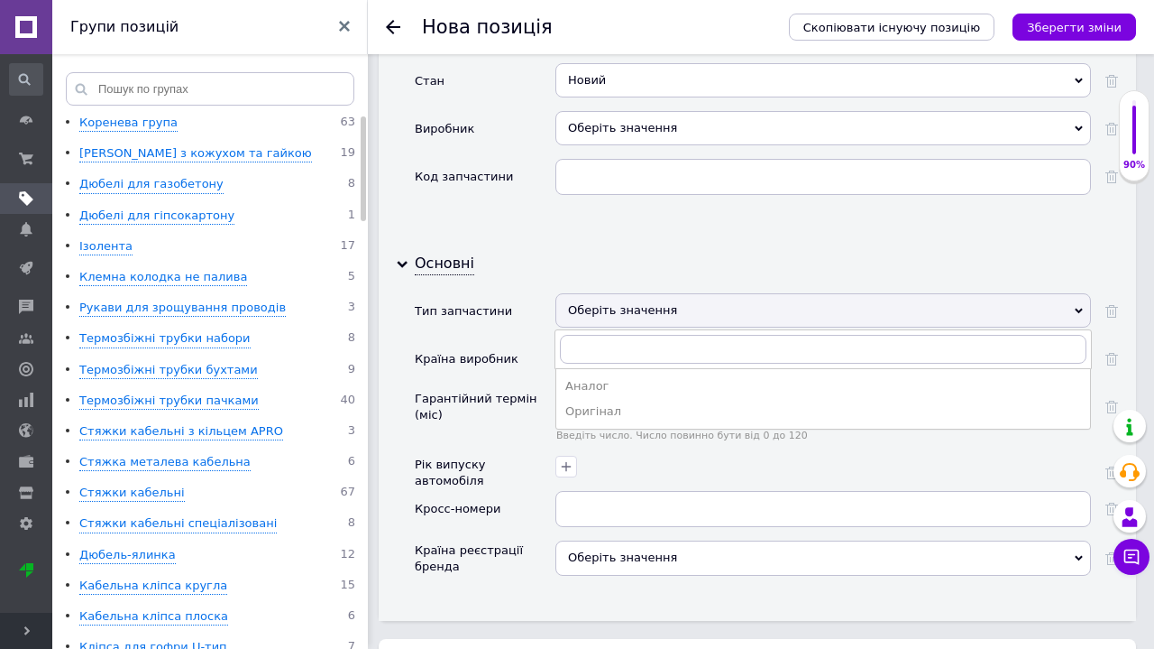
click at [706, 293] on div "Оберіть значення" at bounding box center [824, 310] width 536 height 34
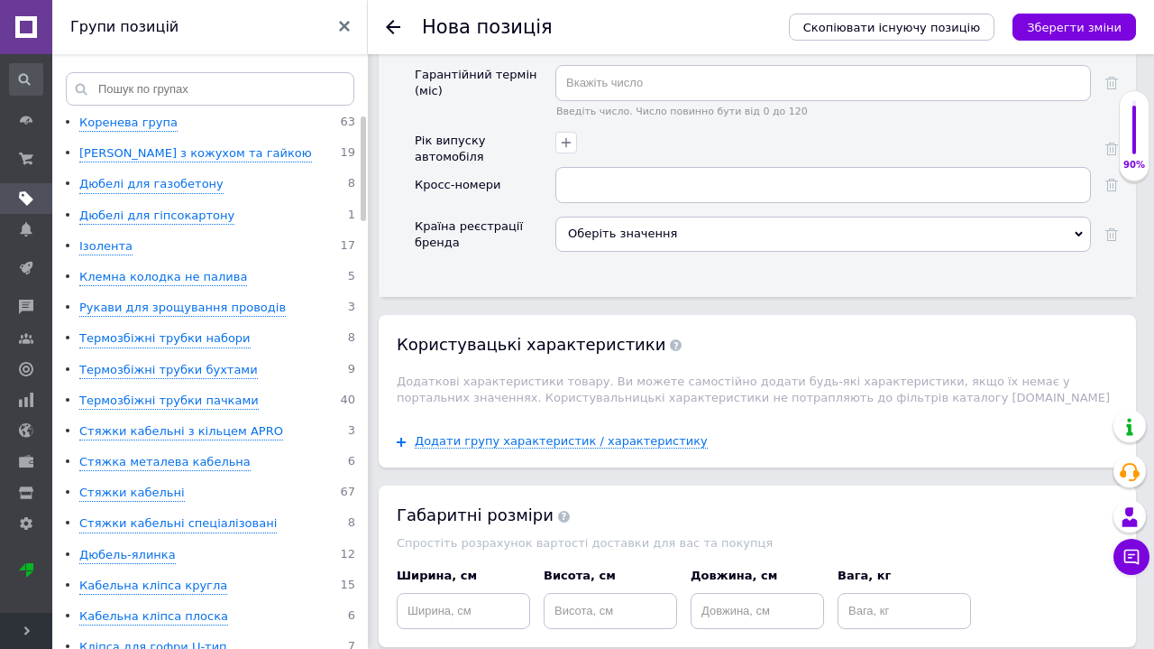
scroll to position [3279, 0]
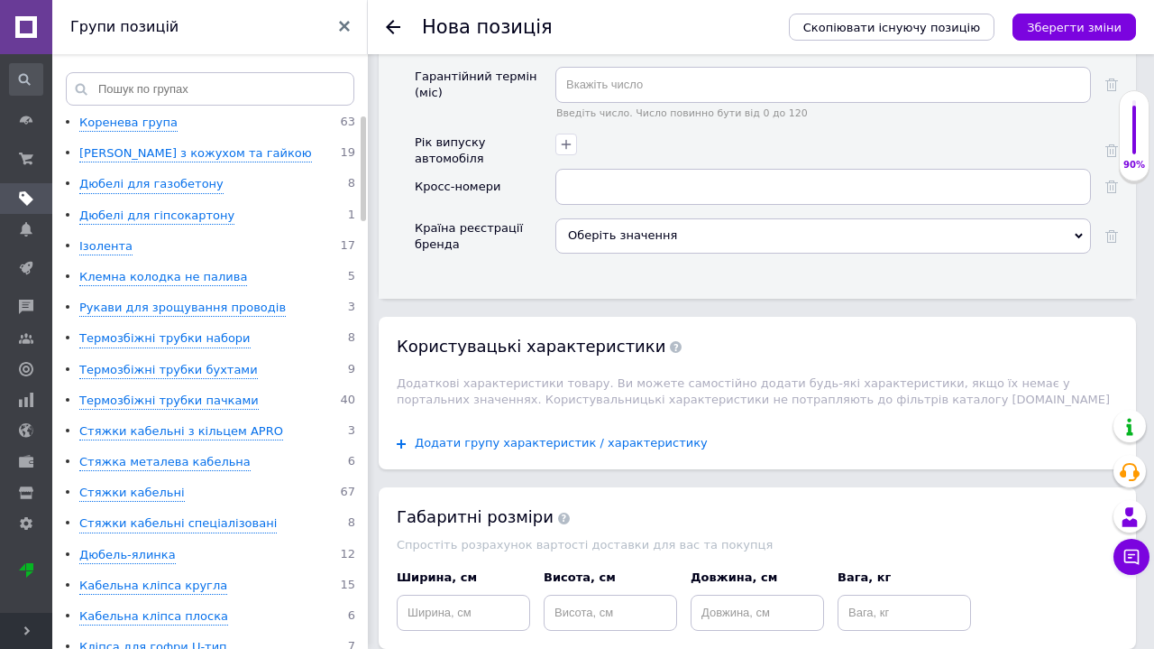
click at [544, 436] on span "Додати групу характеристик / характеристику" at bounding box center [561, 443] width 293 height 14
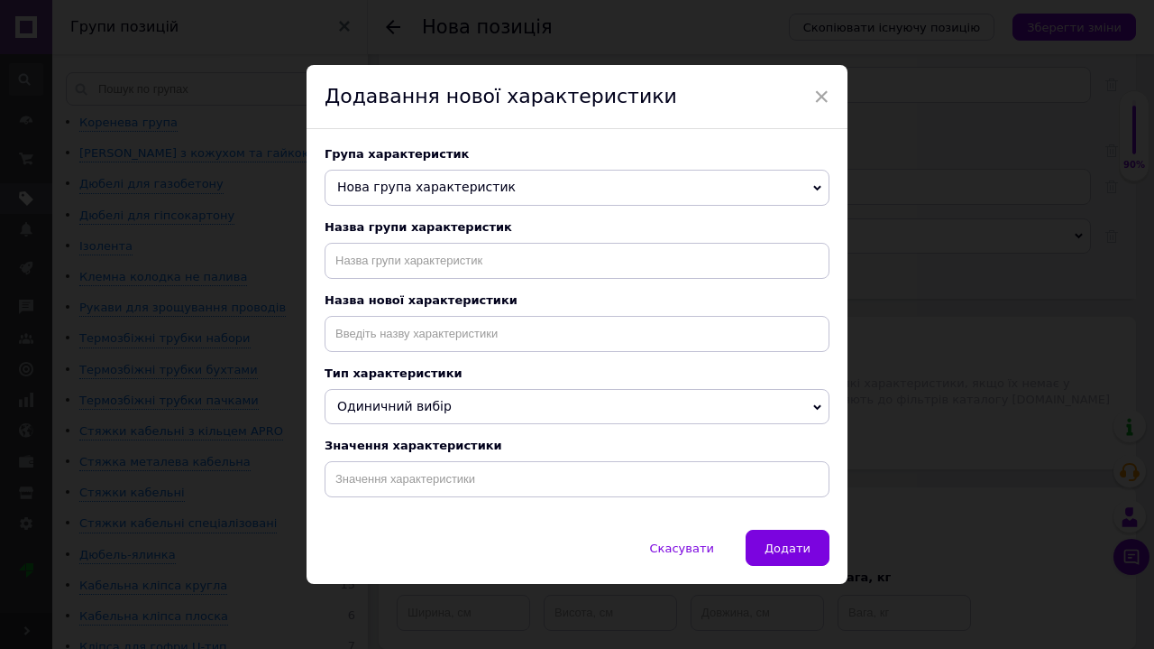
click at [564, 182] on span "Нова група характеристик" at bounding box center [577, 188] width 505 height 36
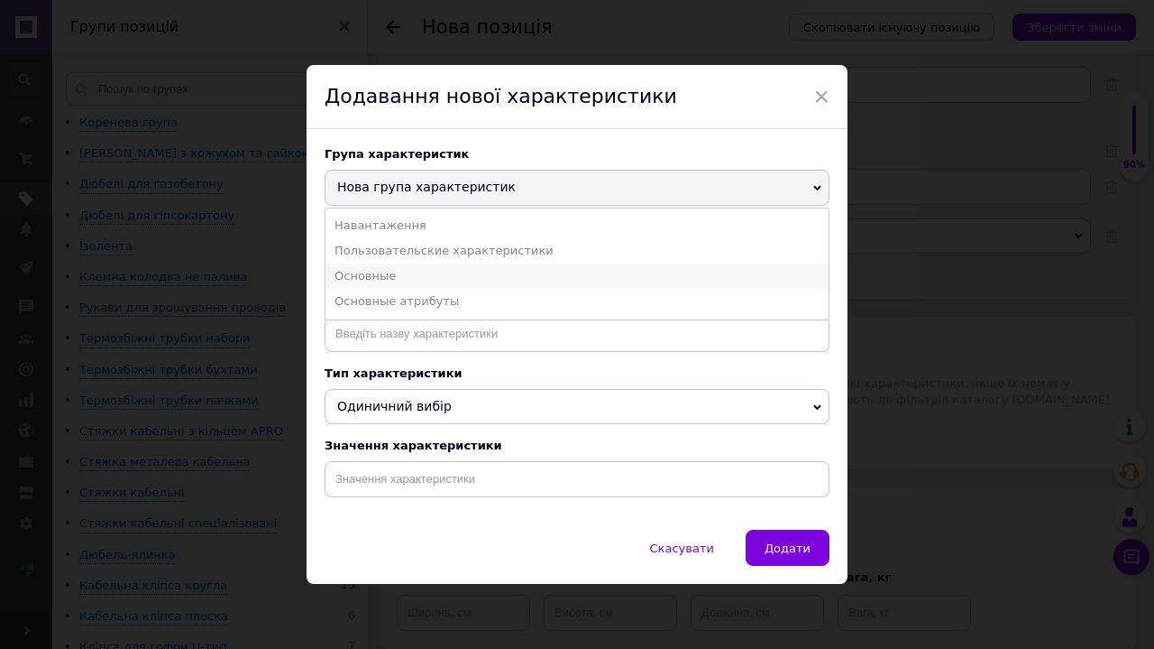
click at [551, 271] on li "Основные" at bounding box center [577, 275] width 503 height 25
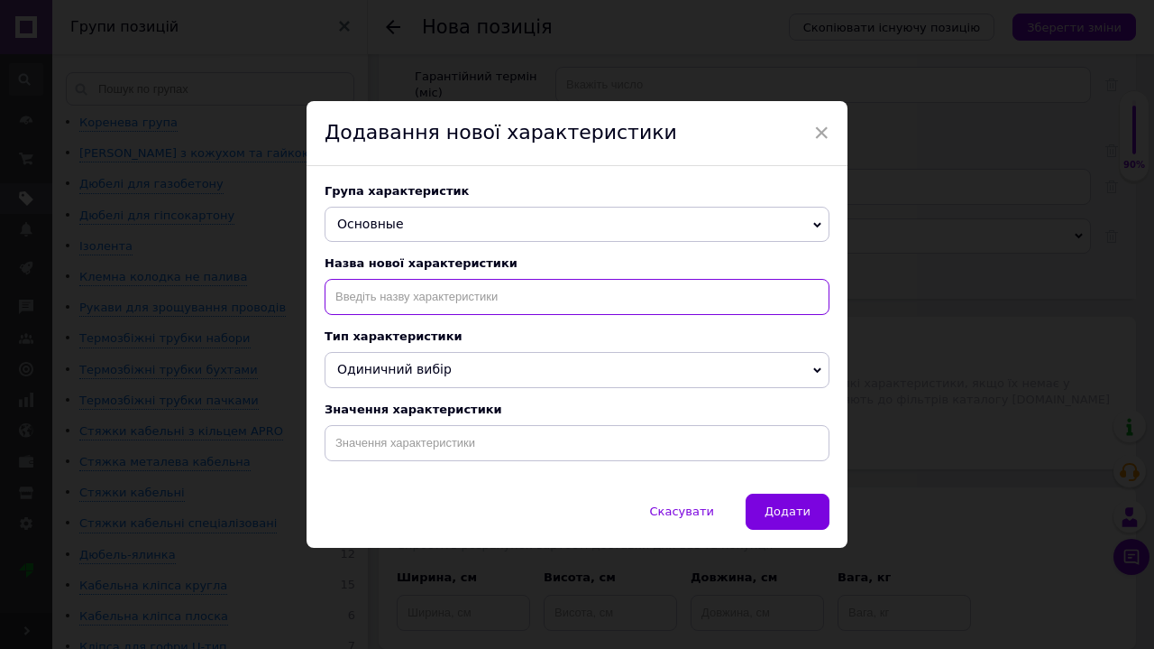
click at [515, 296] on input at bounding box center [577, 297] width 505 height 36
type input "Тип виробу"
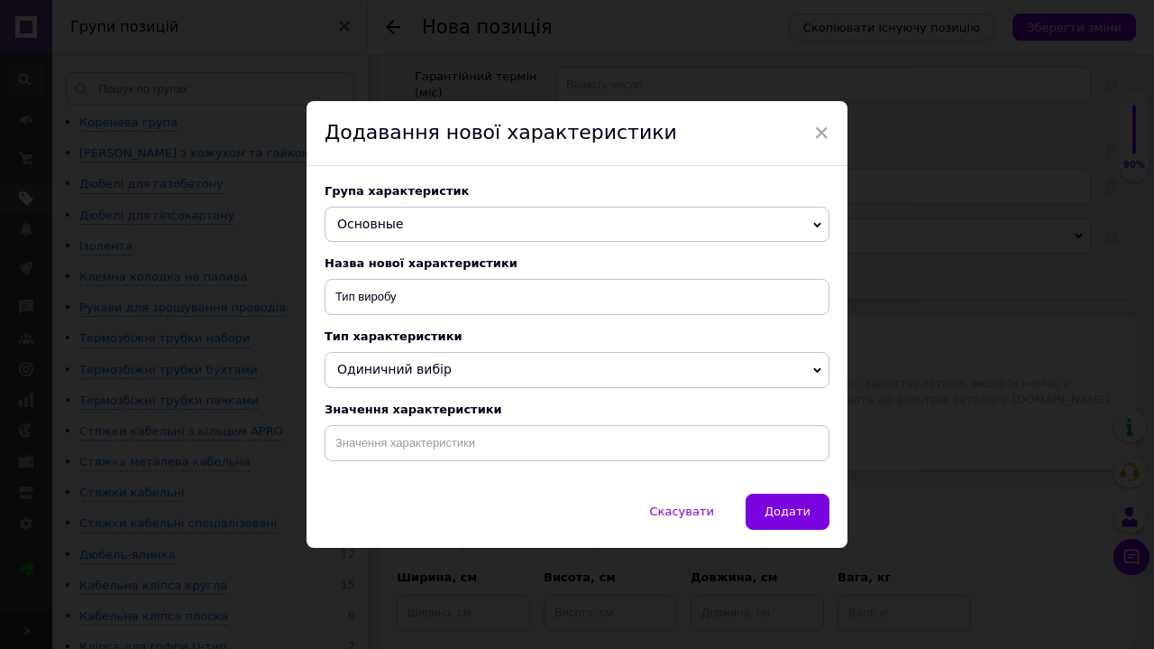
click at [383, 379] on span "Одиничний вибір" at bounding box center [577, 370] width 505 height 36
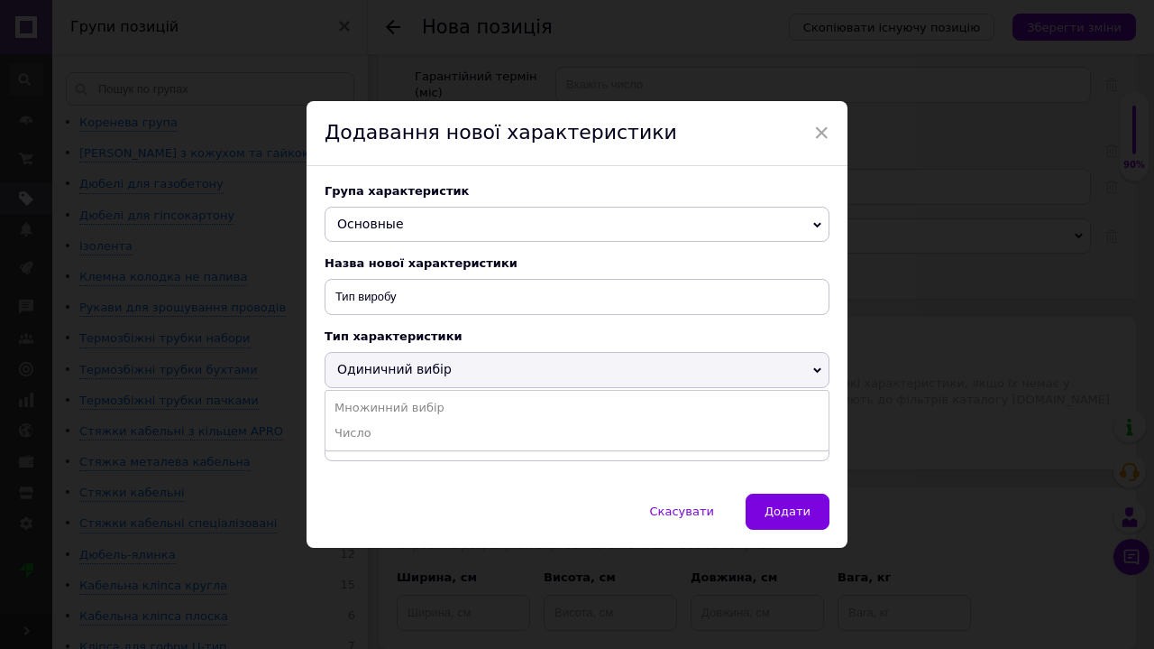
click at [397, 381] on span "Одиничний вибір" at bounding box center [577, 370] width 505 height 36
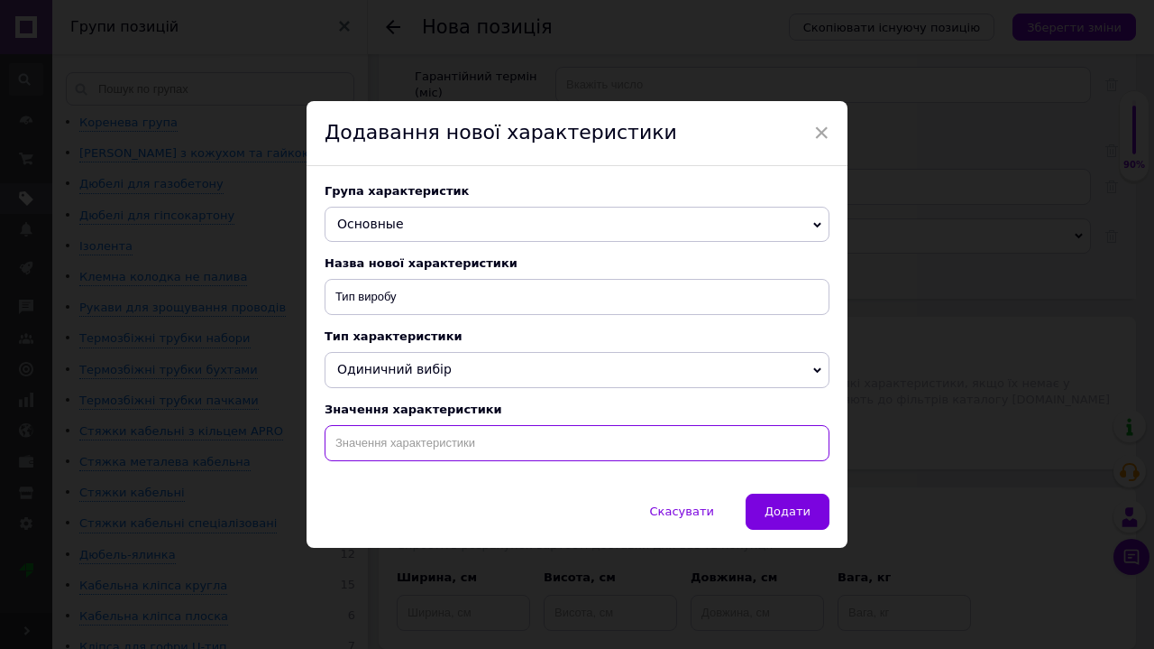
click at [398, 437] on input at bounding box center [577, 443] width 505 height 36
paste input "[PERSON_NAME] (труба)"
type input "[PERSON_NAME] (труба)"
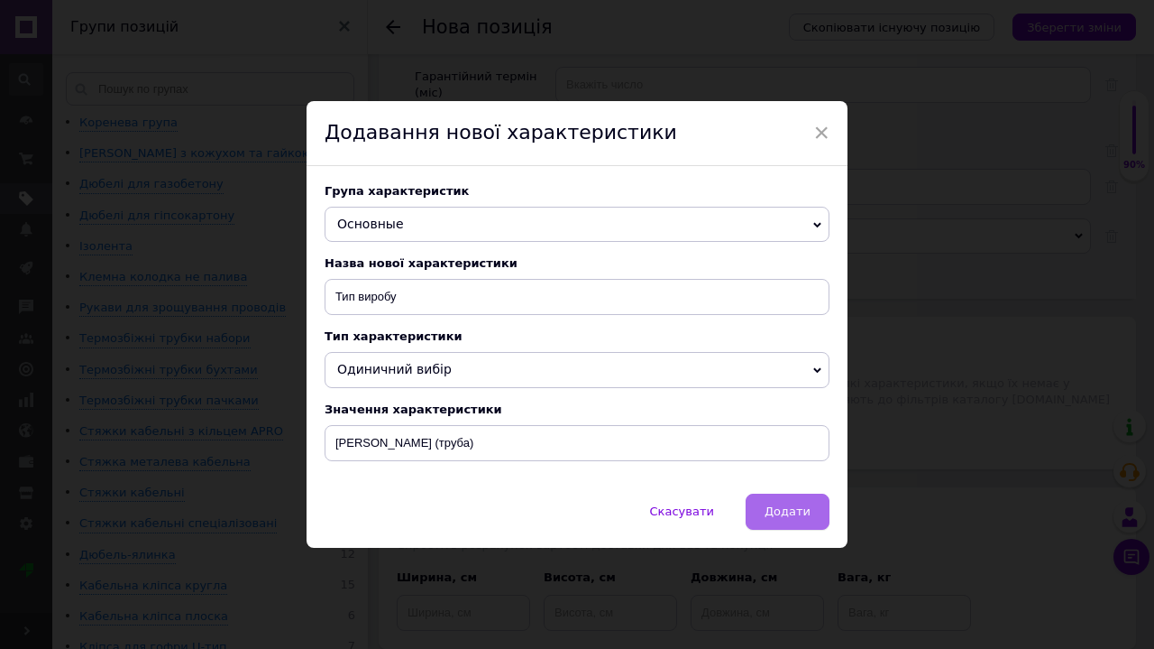
click at [806, 512] on span "Додати" at bounding box center [788, 511] width 46 height 14
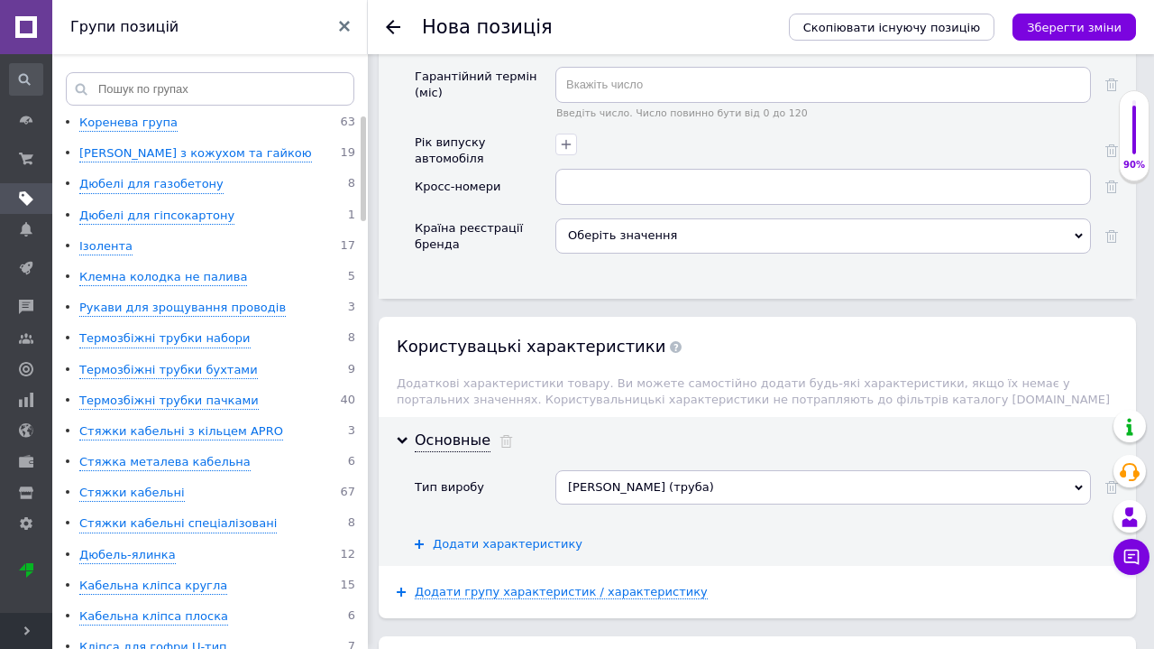
click at [553, 537] on span "Додати характеристику" at bounding box center [508, 544] width 150 height 14
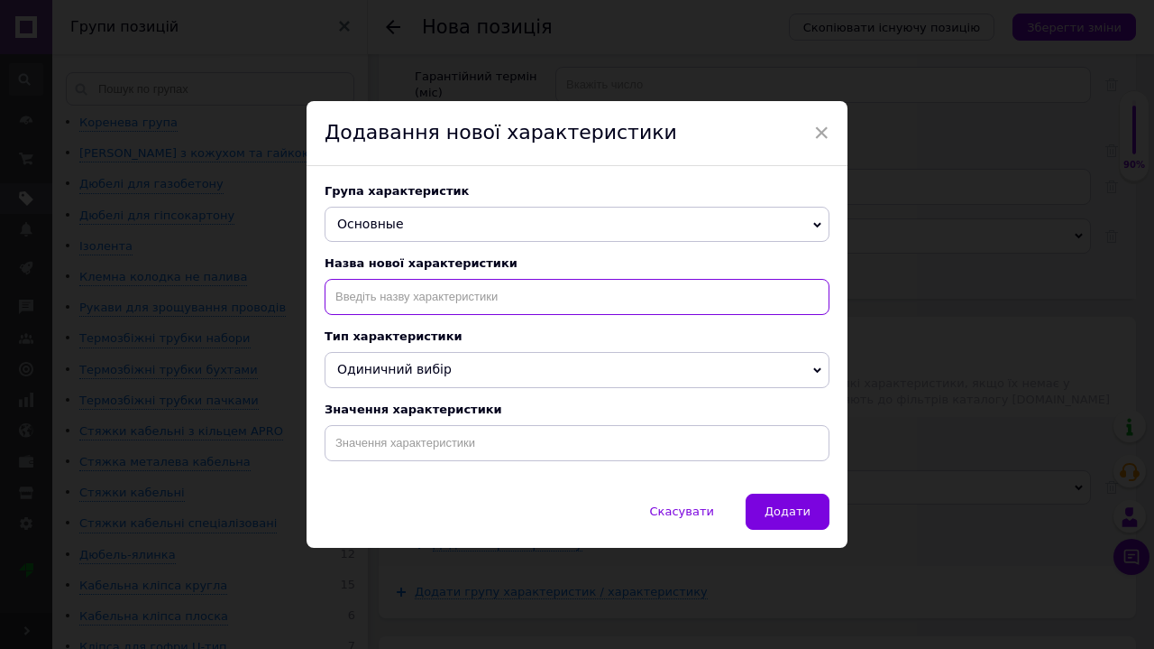
click at [380, 298] on input at bounding box center [577, 297] width 505 height 36
paste input "Призначе"
type input "Призначе"
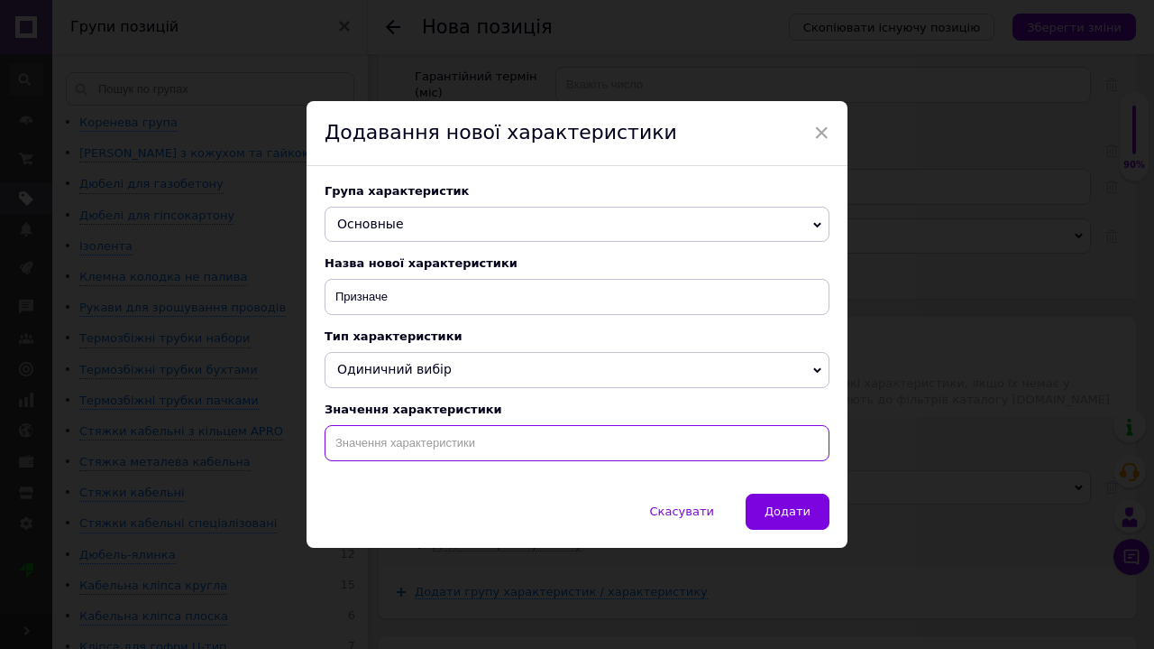
click at [418, 446] on input at bounding box center [577, 443] width 505 height 36
paste input "Для дизельних обігрівачів і генераторів"
type input "Для дизельних обігрівачів і генераторів"
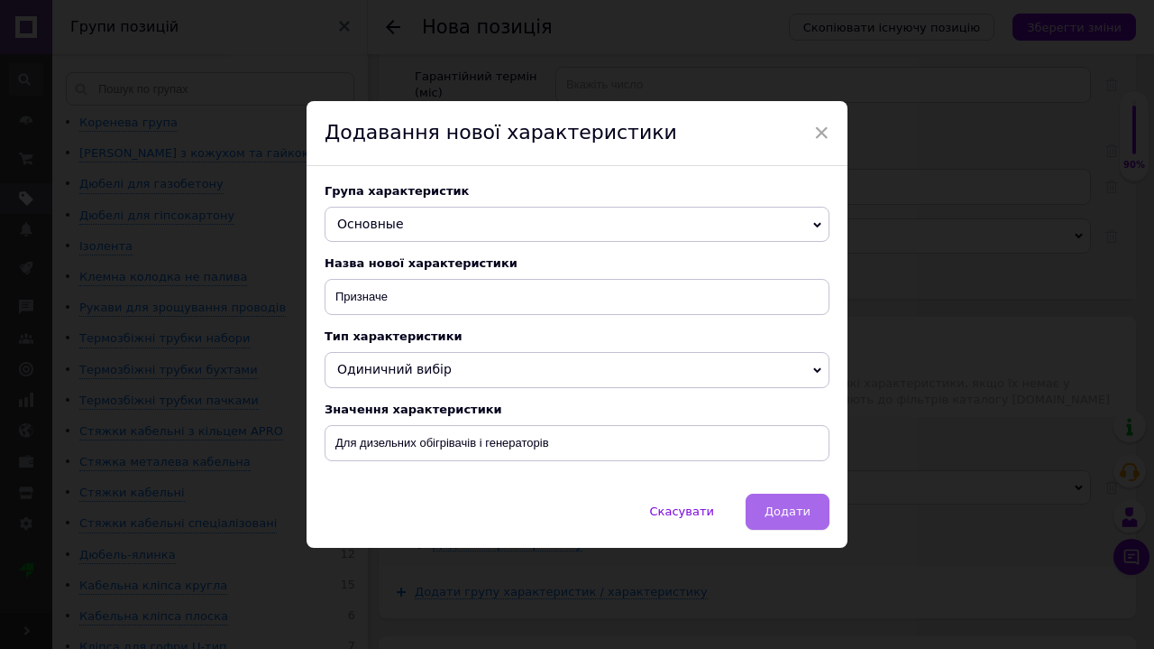
click at [793, 513] on span "Додати" at bounding box center [788, 511] width 46 height 14
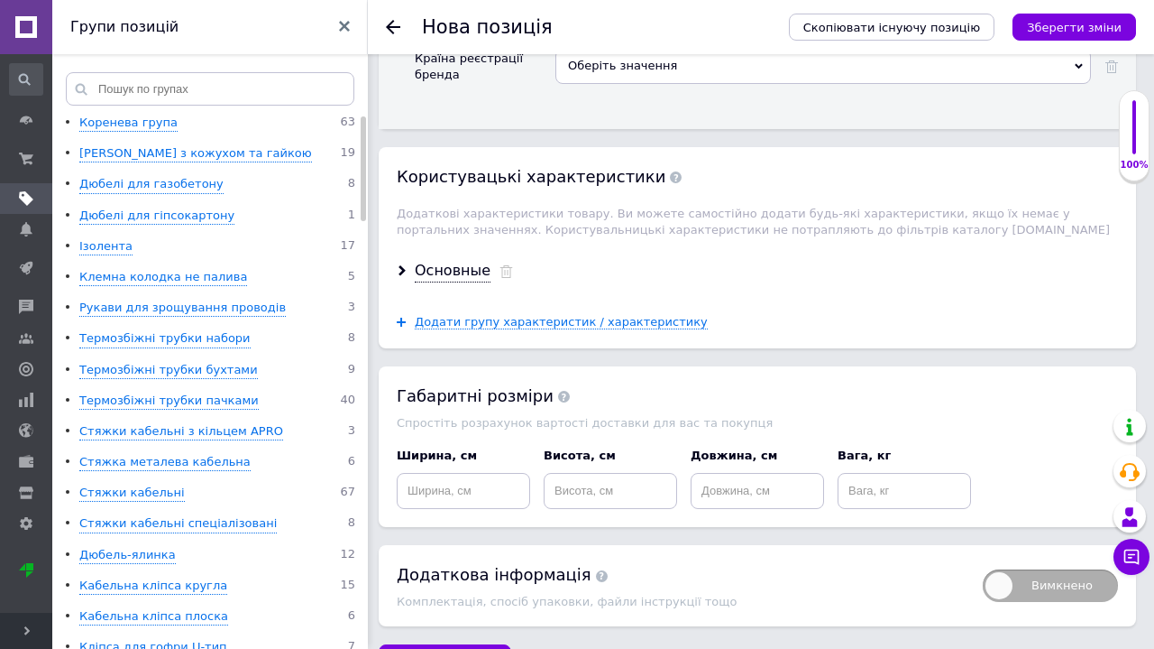
scroll to position [3447, 0]
click at [483, 316] on span "Додати групу характеристик / характеристику" at bounding box center [561, 323] width 293 height 14
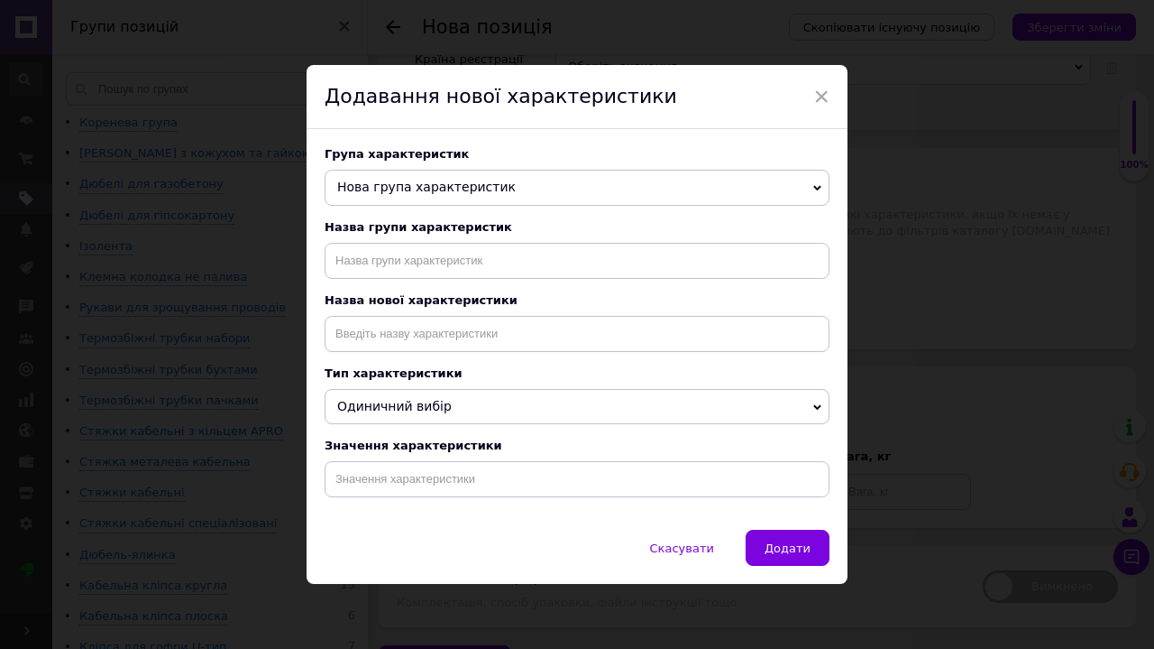
click at [501, 200] on span "Нова група характеристик" at bounding box center [577, 188] width 505 height 36
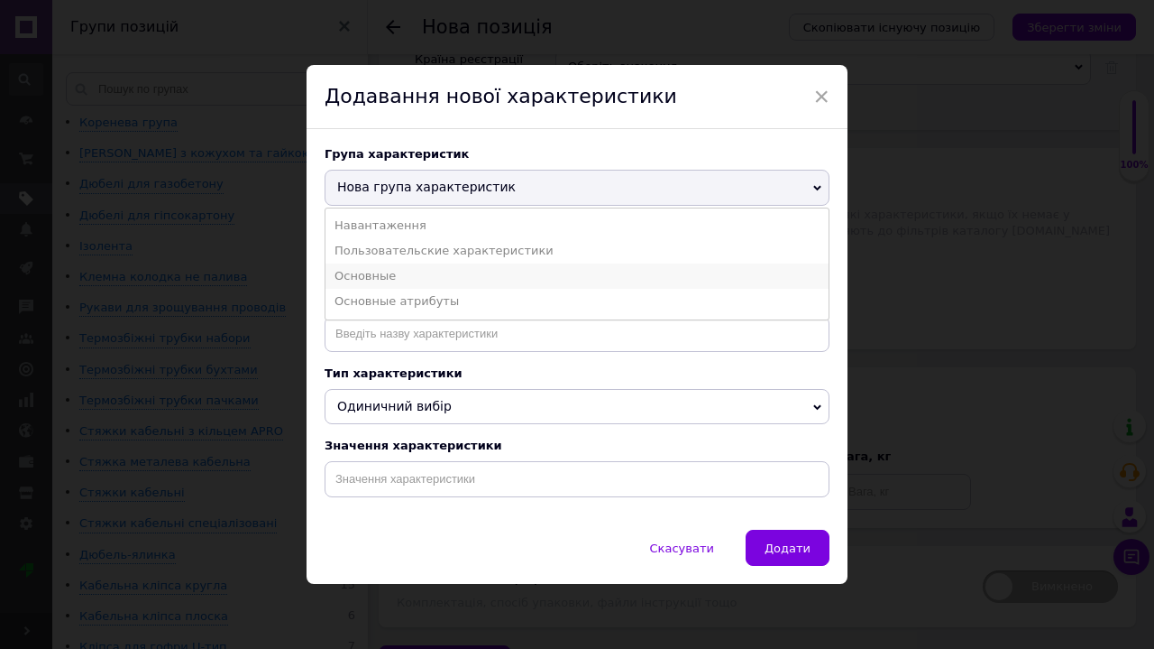
click at [465, 272] on li "Основные" at bounding box center [577, 275] width 503 height 25
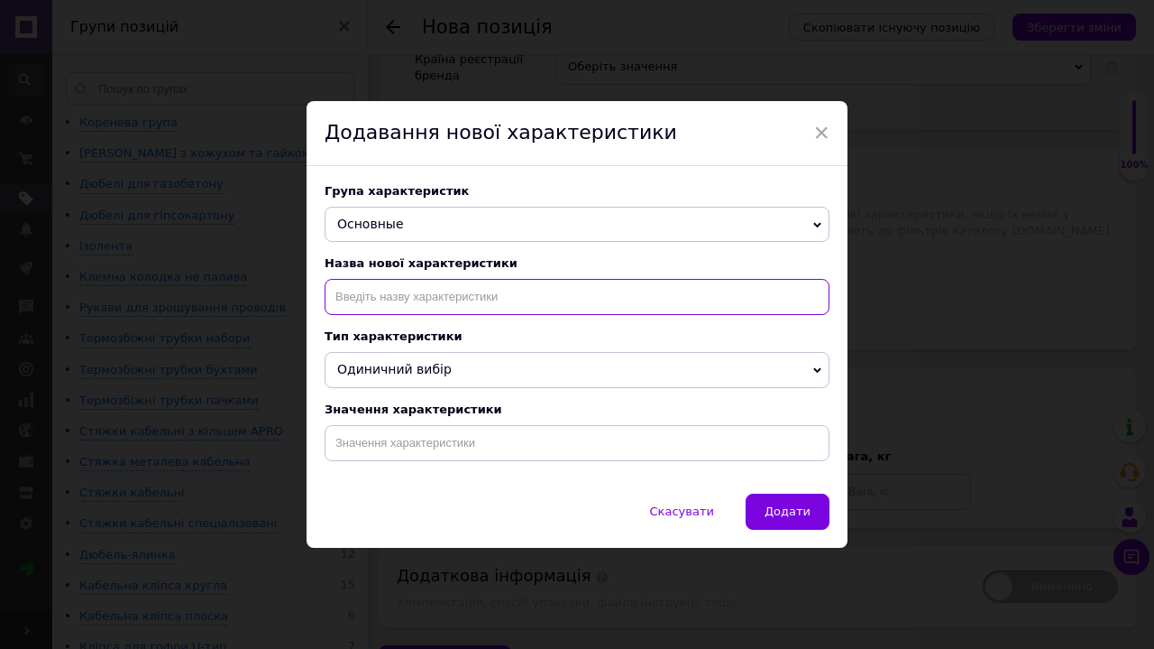
click at [490, 294] on input at bounding box center [577, 297] width 505 height 36
paste input "Внутрішній діаметр"
type input "Внутрішній діаметр"
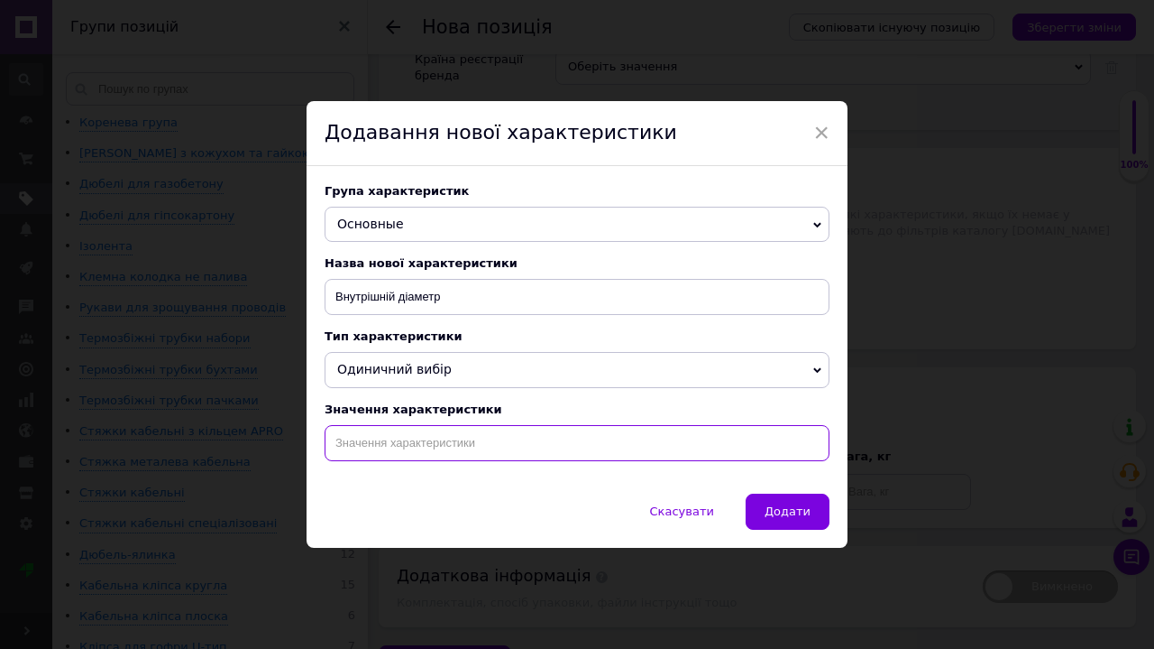
click at [435, 437] on input at bounding box center [577, 443] width 505 height 36
type input "24 мм"
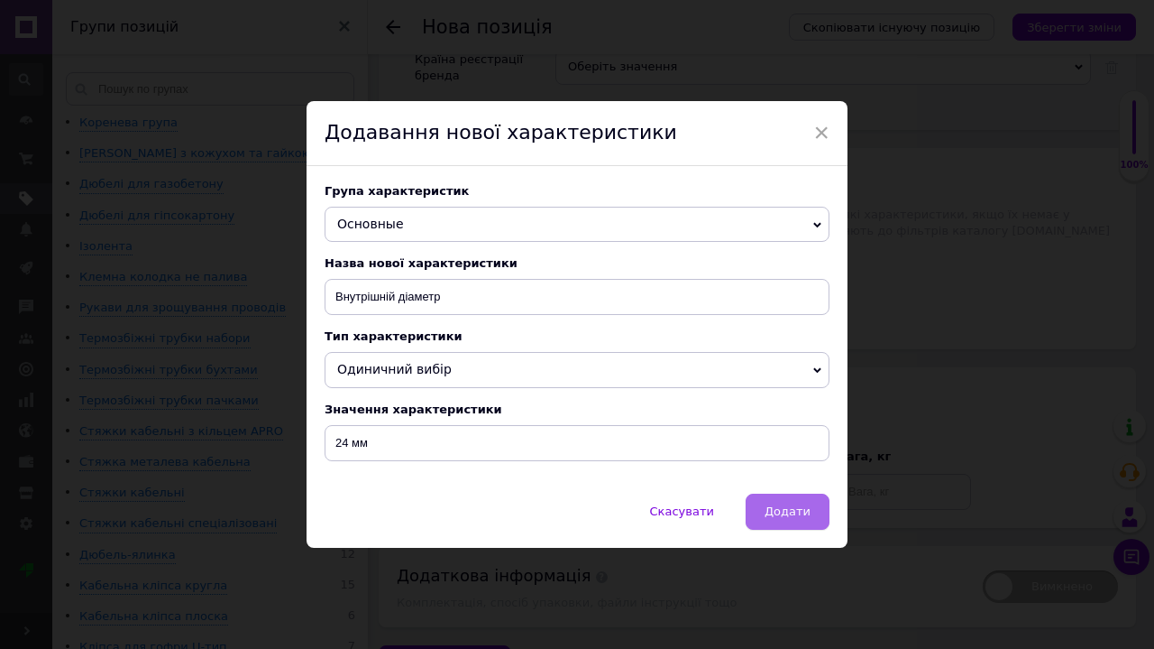
click at [761, 514] on button "Додати" at bounding box center [788, 511] width 84 height 36
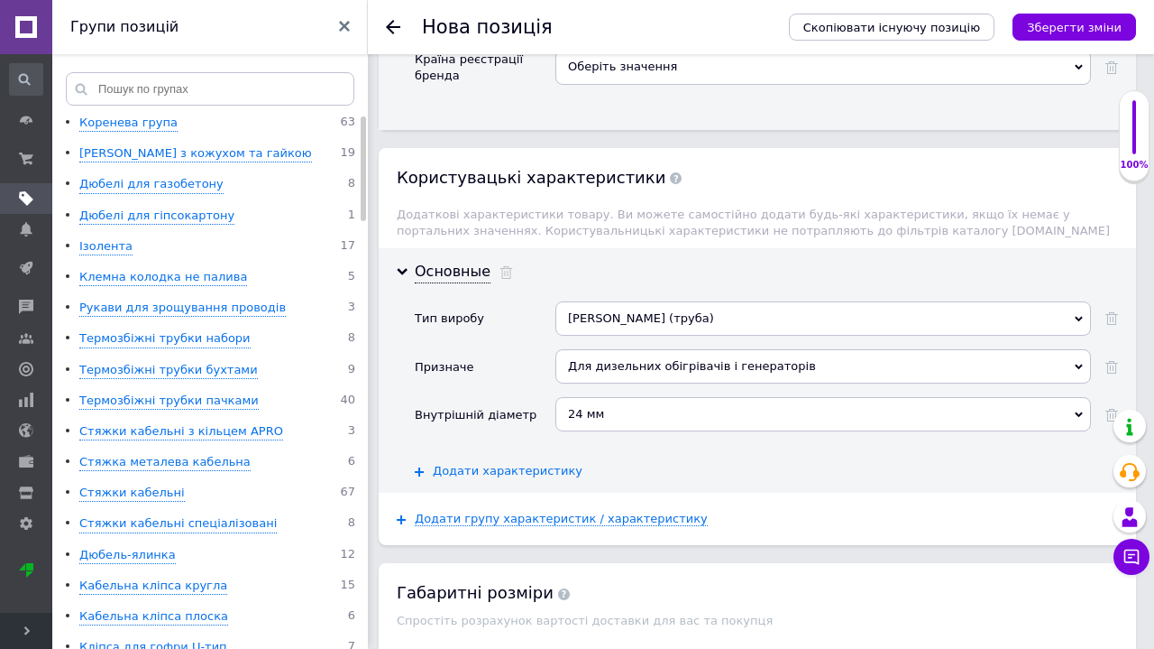
click at [547, 464] on span "Додати характеристику" at bounding box center [508, 471] width 150 height 14
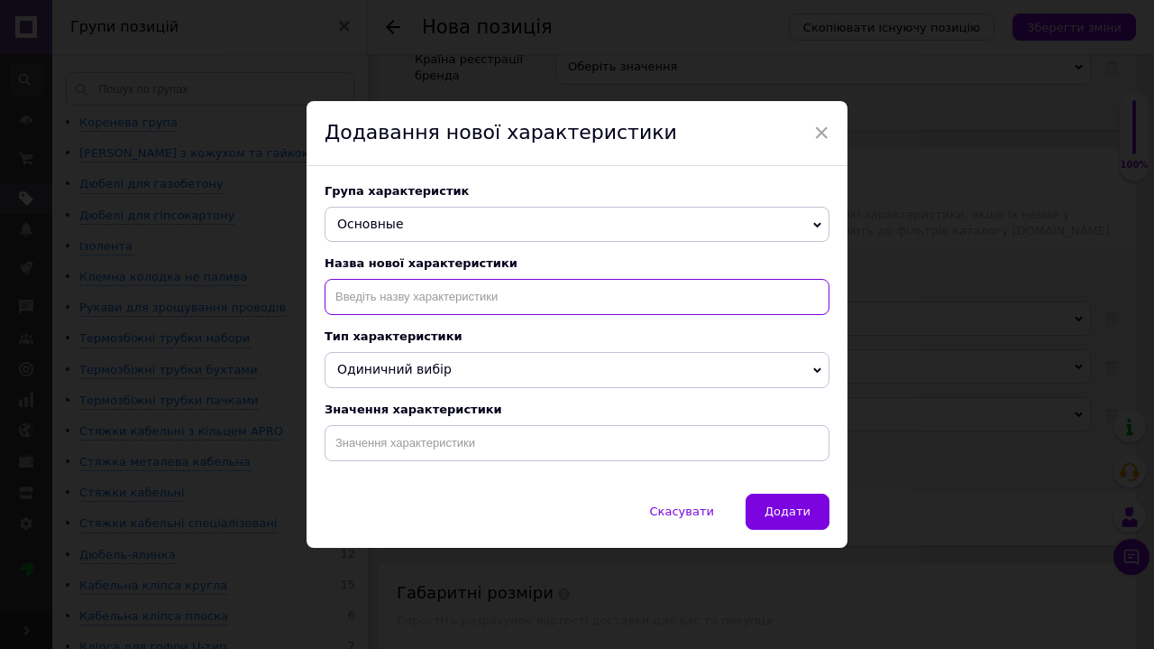
click at [383, 286] on input at bounding box center [577, 297] width 505 height 36
type input "Довжина"
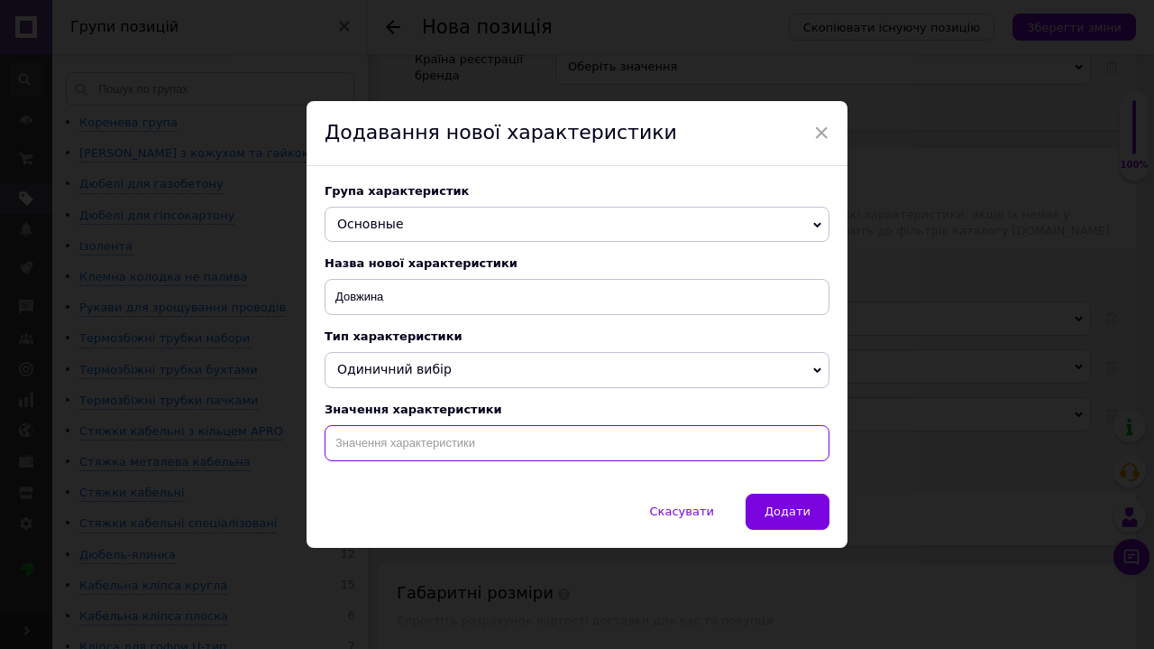
click at [360, 438] on input at bounding box center [577, 443] width 505 height 36
type input "2 м"
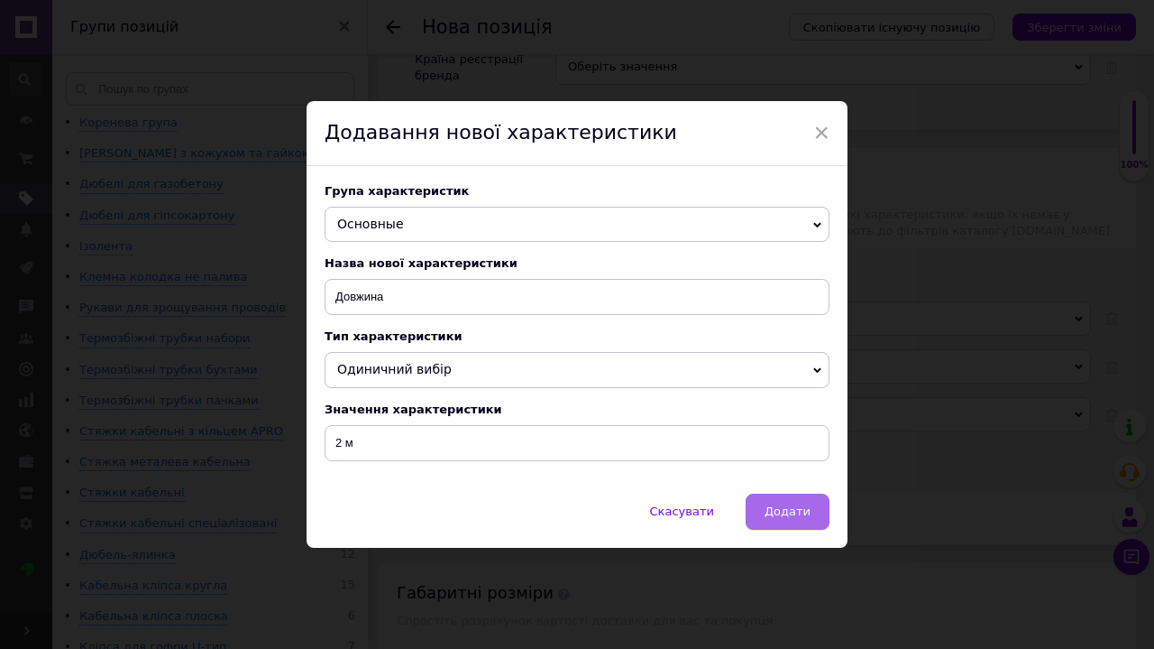
click at [761, 498] on button "Додати" at bounding box center [788, 511] width 84 height 36
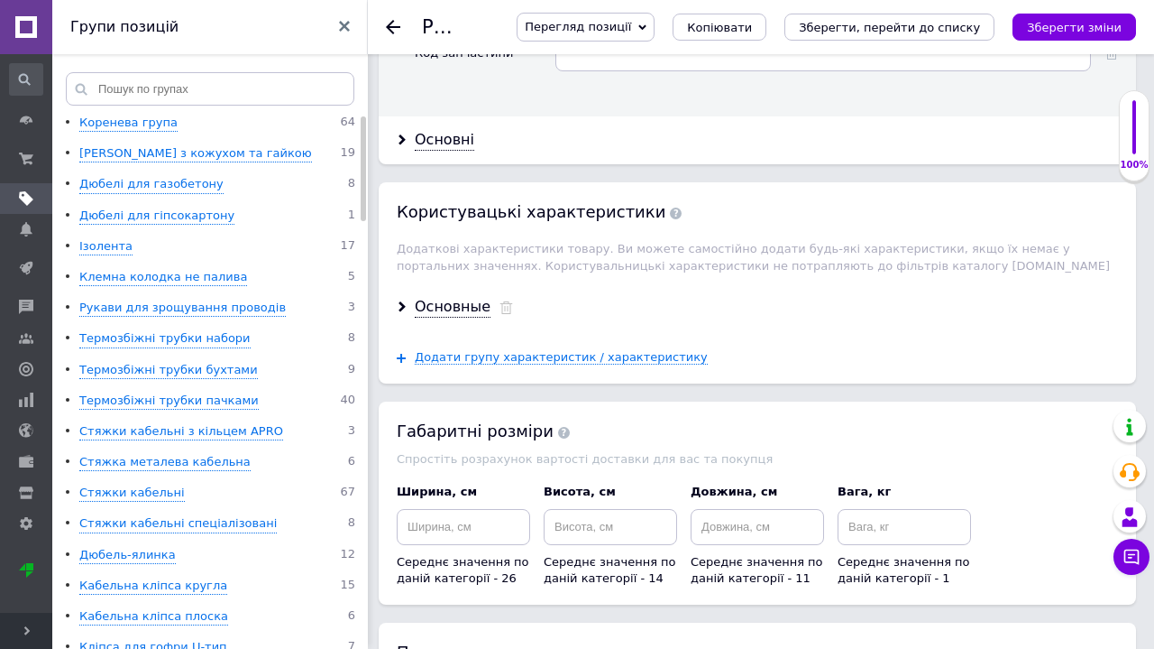
scroll to position [3065, 0]
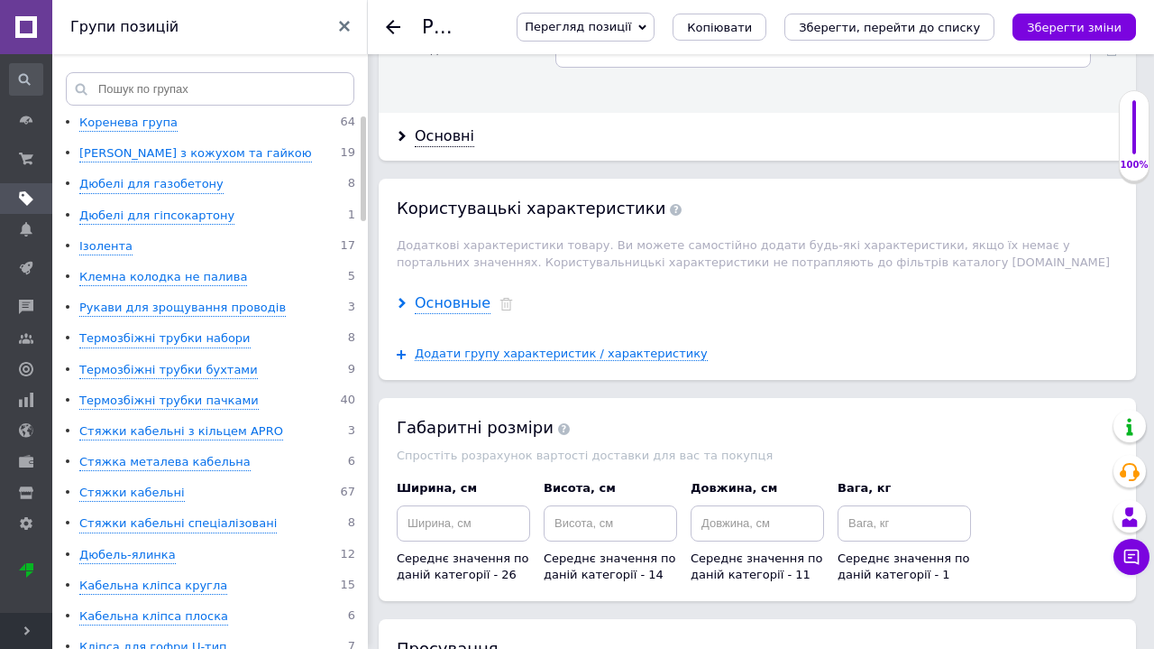
click at [436, 293] on div "Основные" at bounding box center [453, 303] width 76 height 21
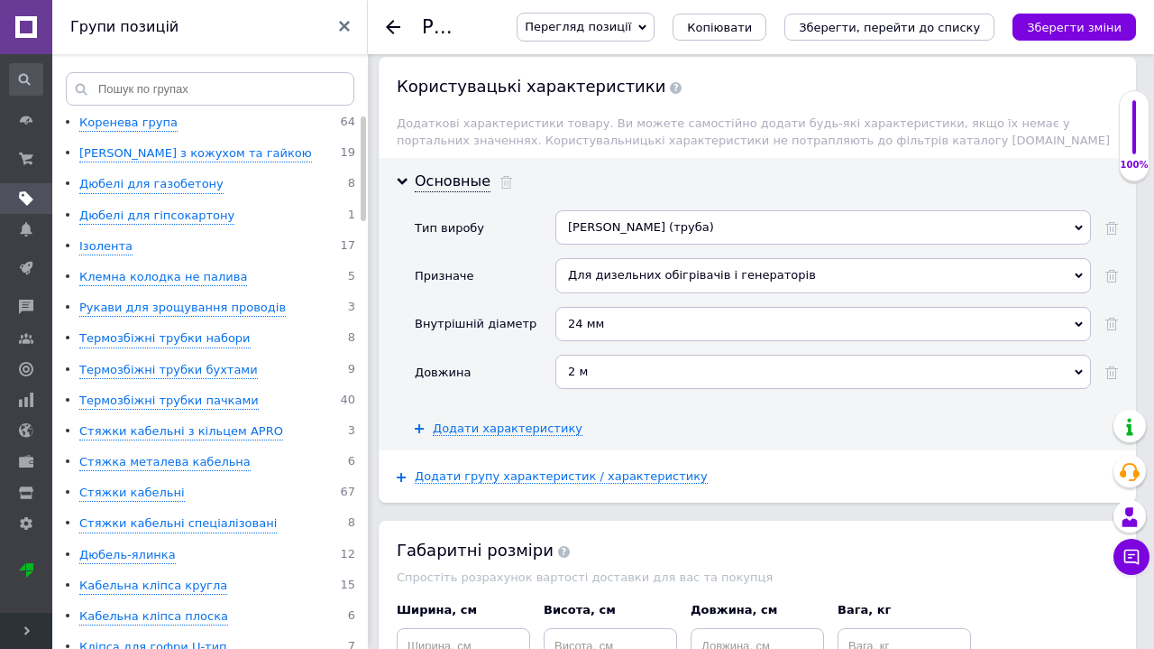
scroll to position [3202, 0]
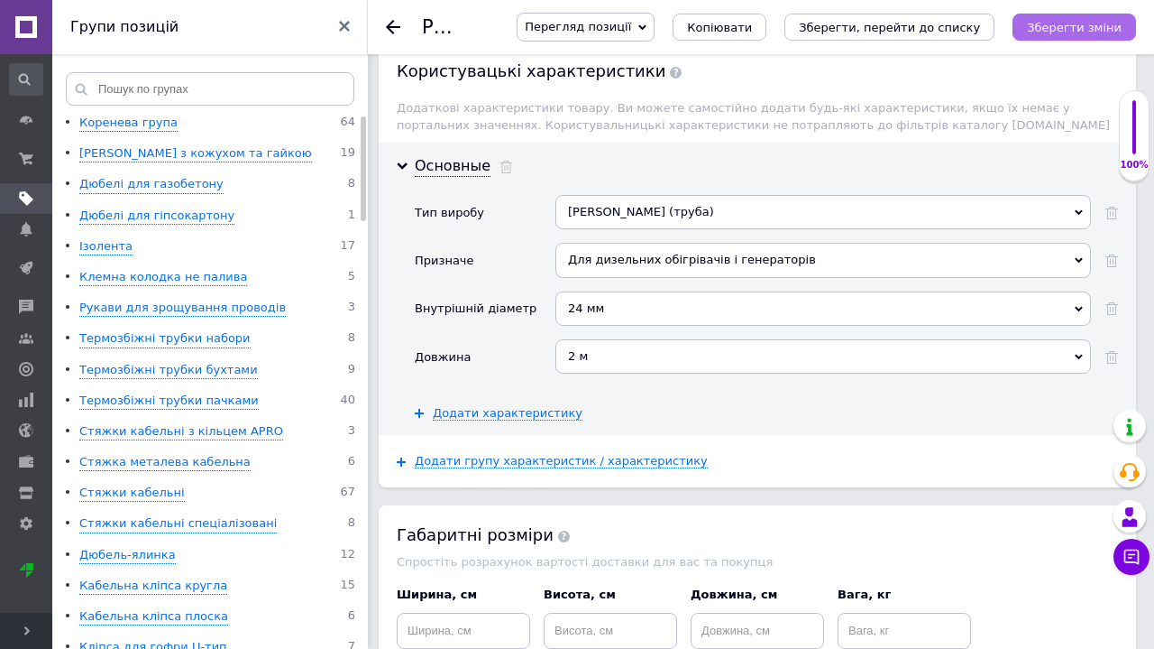
click at [1097, 37] on button "Зберегти зміни" at bounding box center [1075, 27] width 124 height 27
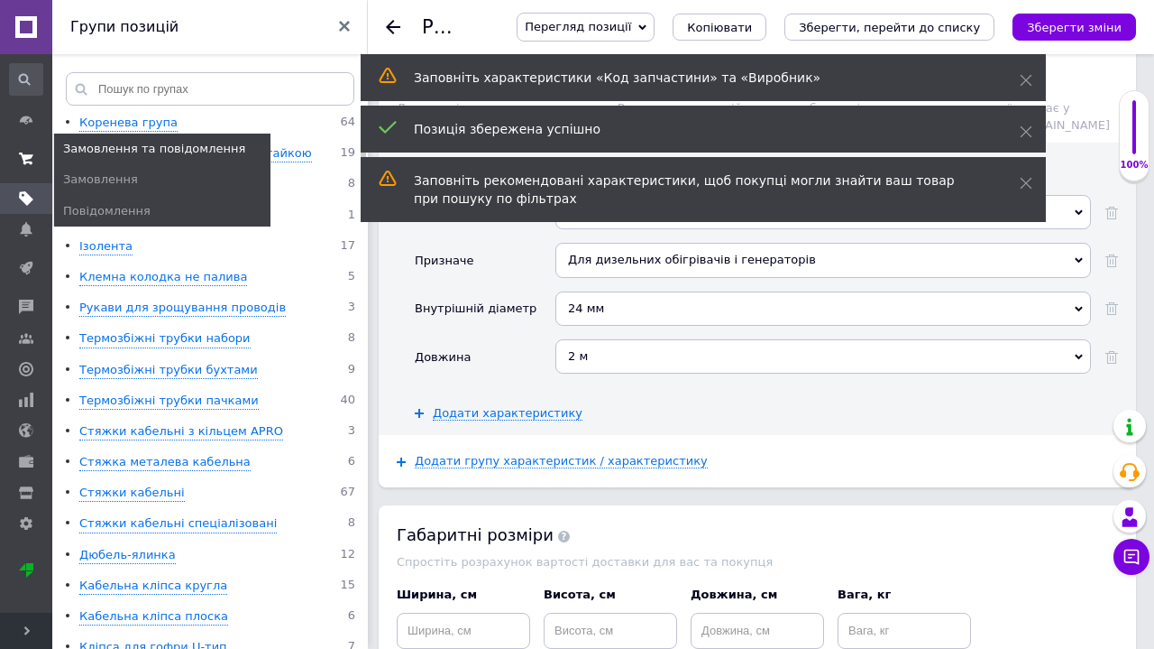
click at [19, 159] on icon at bounding box center [26, 159] width 14 height 14
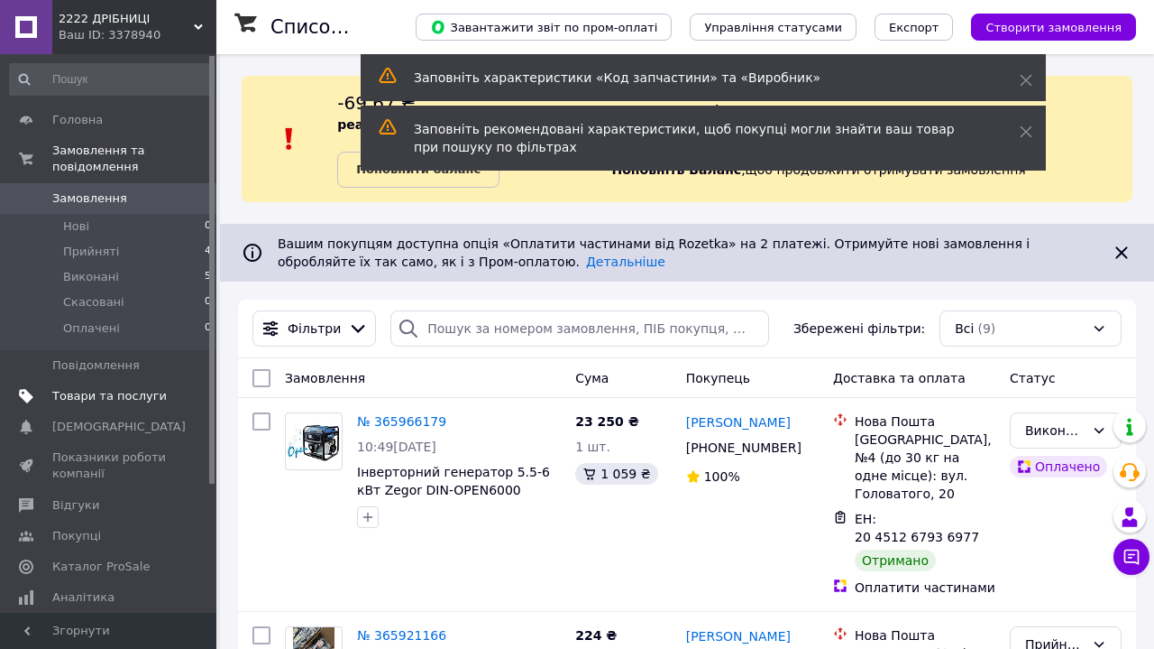
click at [128, 393] on span "Товари та послуги" at bounding box center [109, 396] width 115 height 16
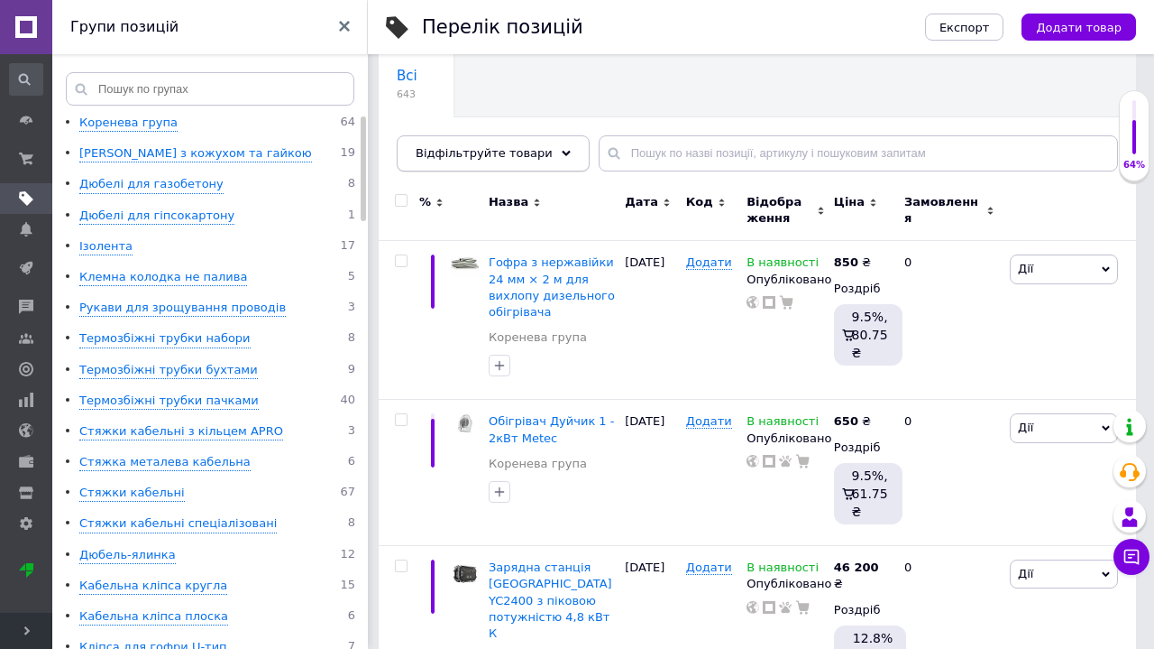
scroll to position [146, 0]
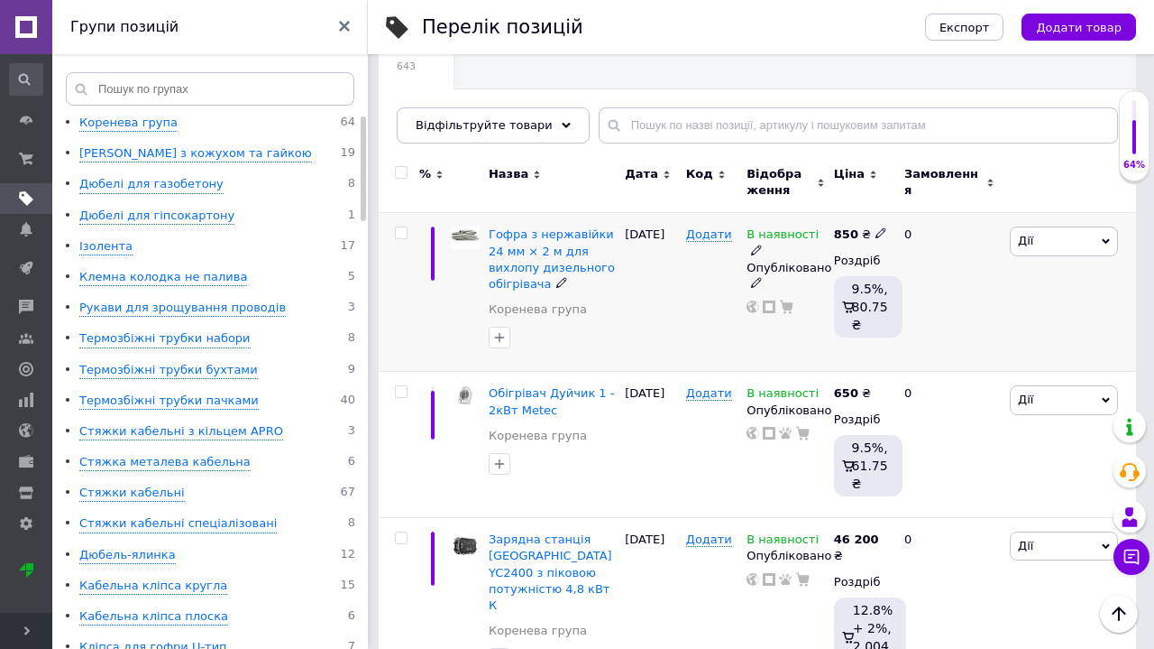
click at [595, 243] on div "Гофра з нержавійки 24 мм × 2 м для вихлопу дизельного обігрівача" at bounding box center [552, 259] width 127 height 66
click at [585, 235] on span "Гофра з нержавійки 24 мм × 2 м для вихлопу дизельного обігрівача" at bounding box center [552, 258] width 126 height 63
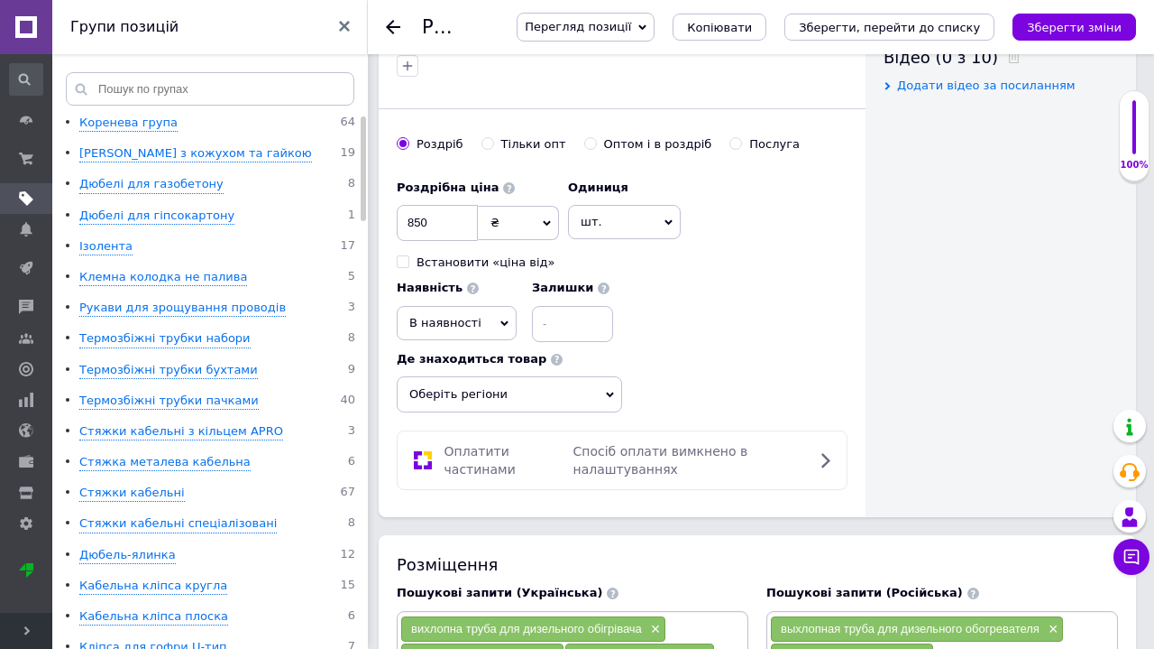
scroll to position [927, 0]
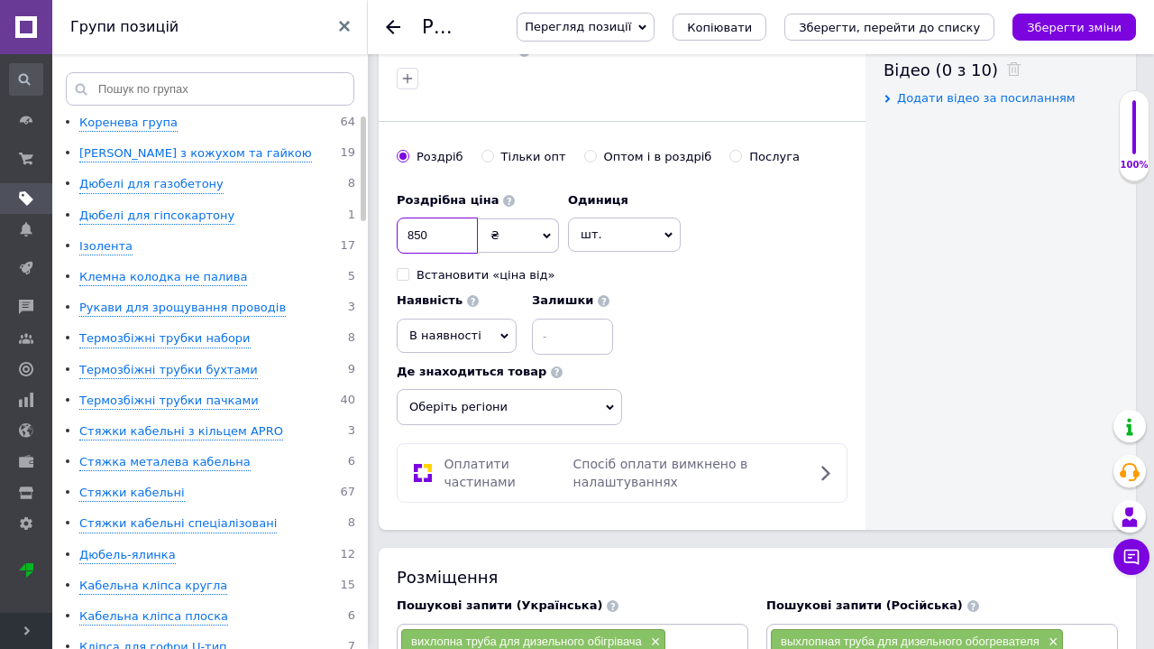
click at [449, 234] on input "850" at bounding box center [437, 235] width 81 height 36
type input "8"
type input "920"
click at [1050, 29] on icon "Зберегти зміни" at bounding box center [1074, 28] width 95 height 14
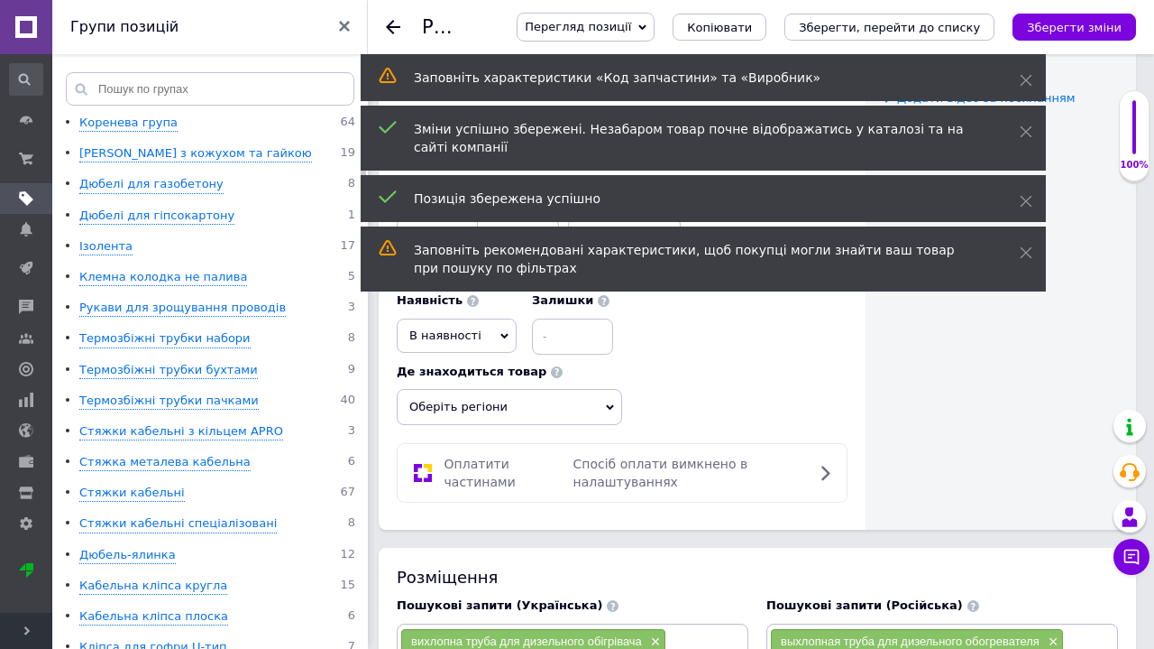
click at [390, 30] on use at bounding box center [393, 27] width 14 height 14
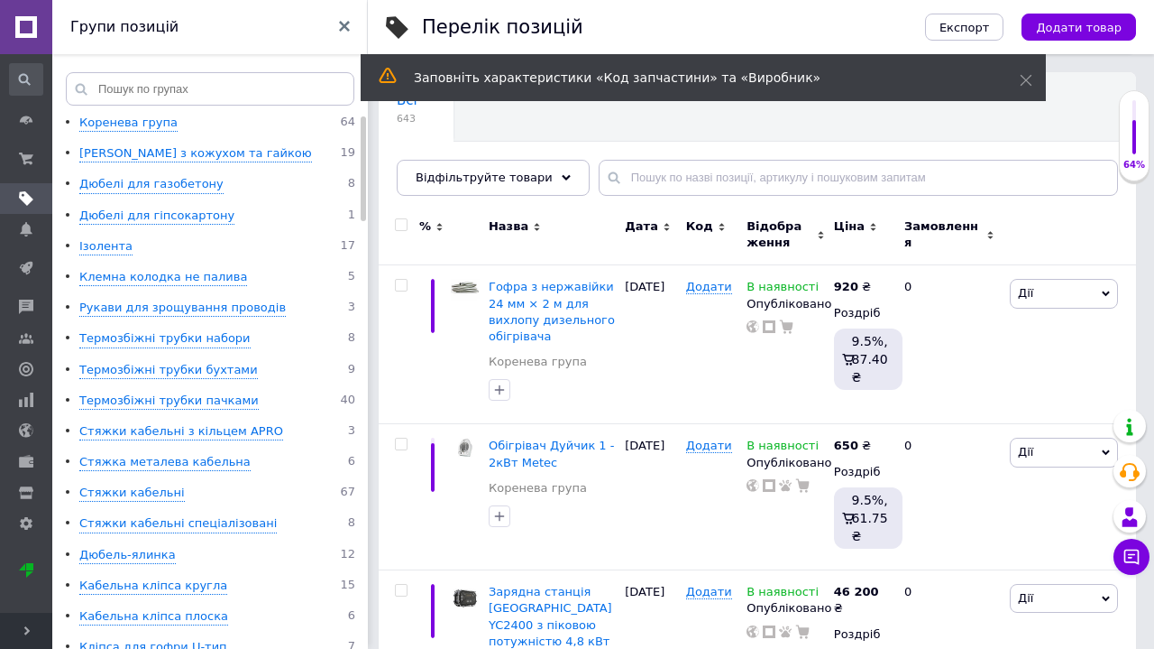
scroll to position [107, 0]
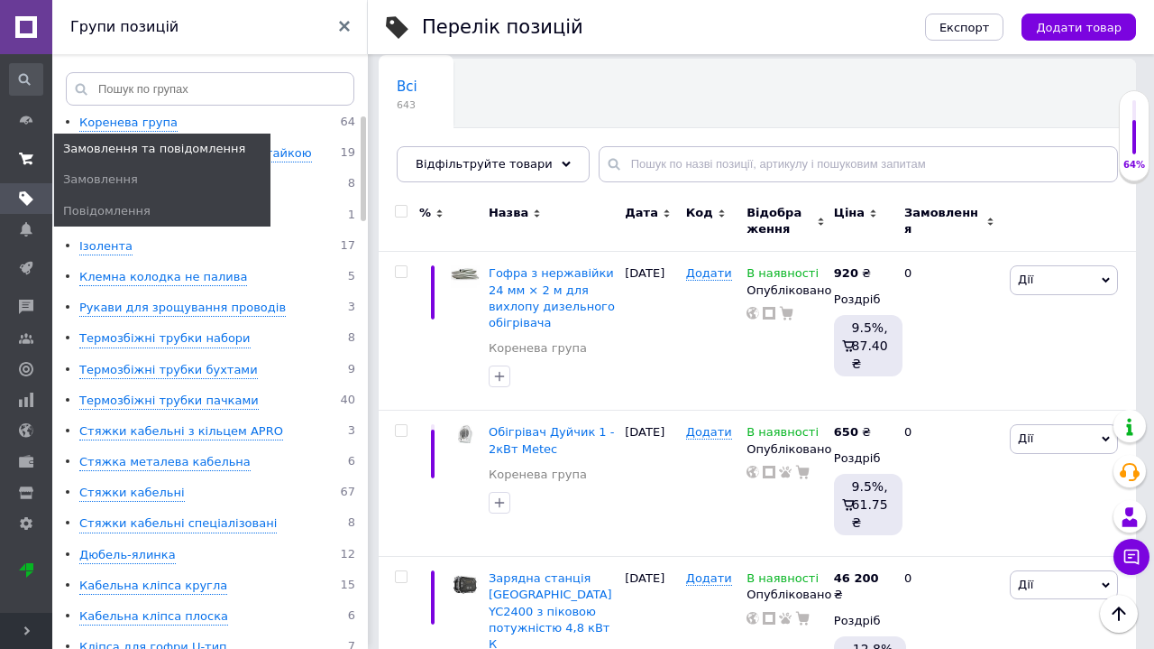
click at [22, 162] on icon at bounding box center [26, 159] width 14 height 14
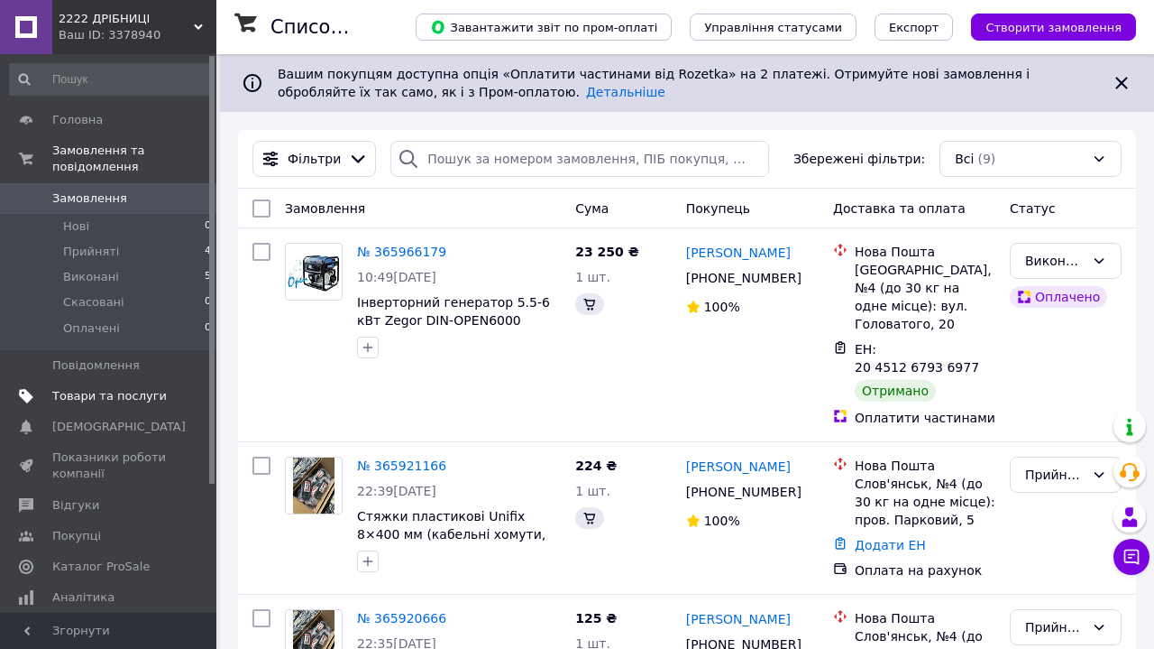
click at [80, 396] on span "Товари та послуги" at bounding box center [109, 396] width 115 height 16
